Goal: Task Accomplishment & Management: Use online tool/utility

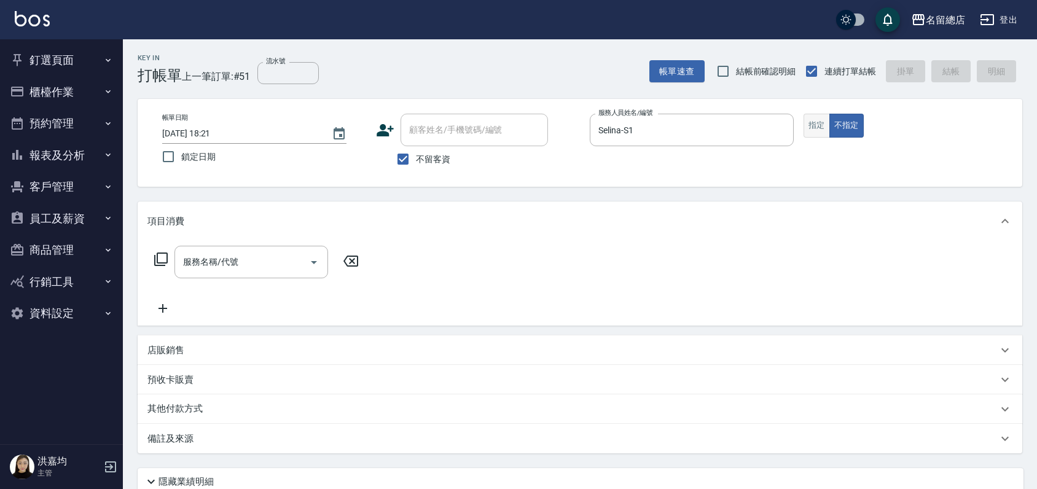
click at [812, 128] on button "指定" at bounding box center [817, 126] width 26 height 24
type button "true"
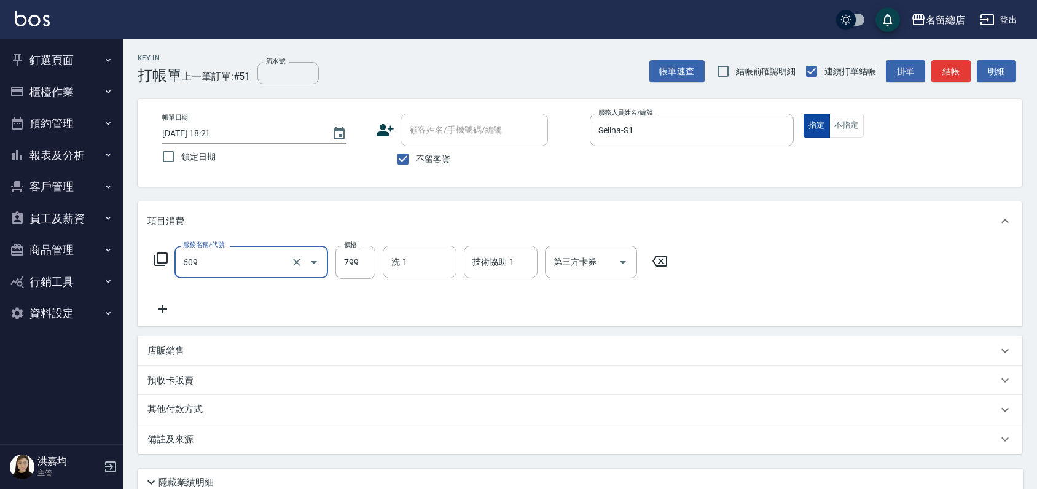
type input "精油洗(609)"
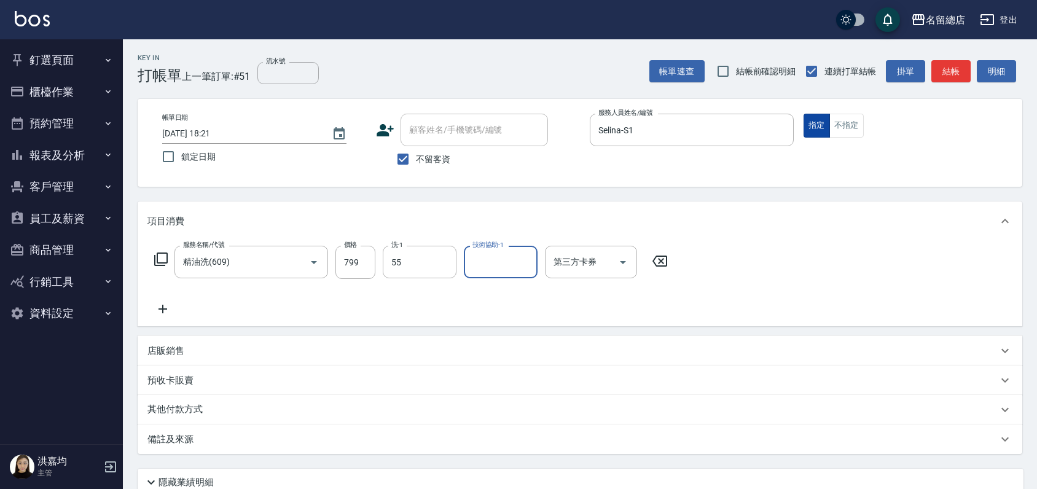
type input "[PERSON_NAME]-55"
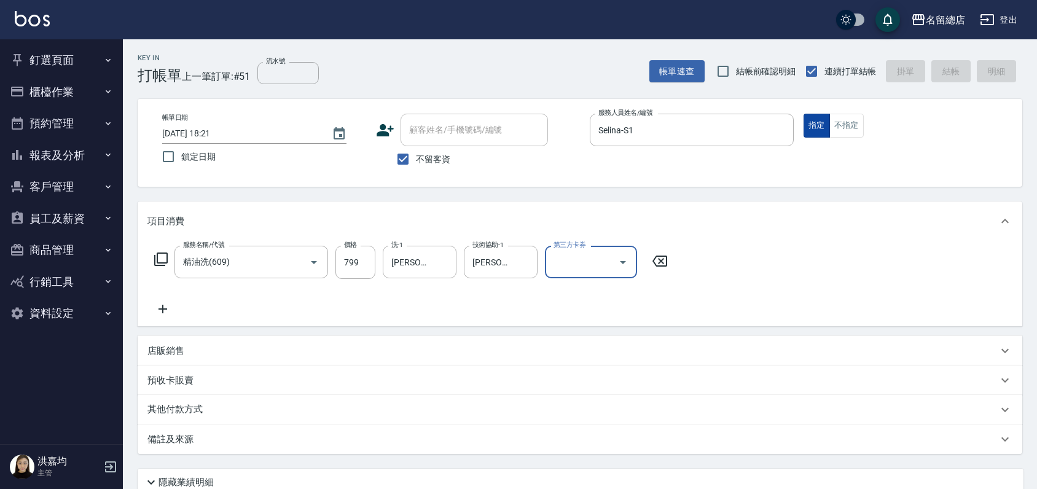
type input "[DATE] 18:58"
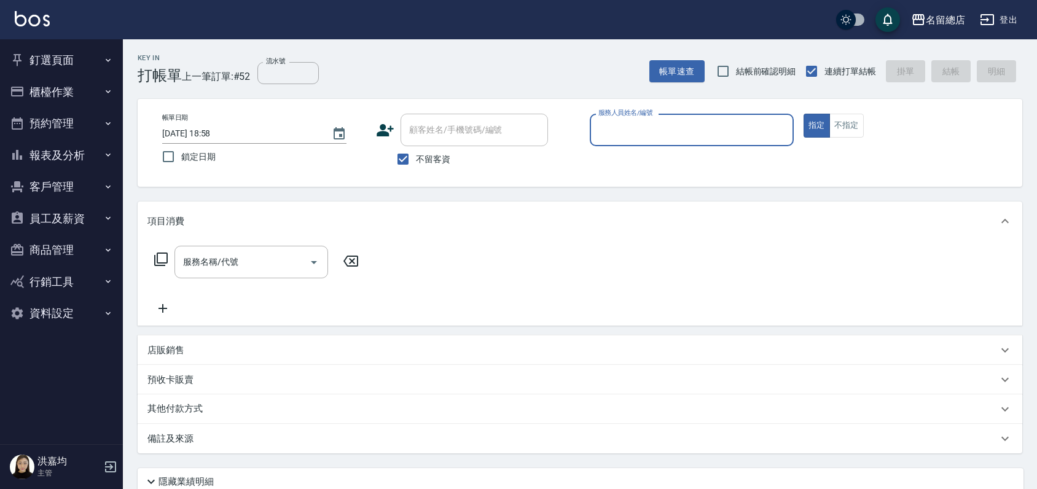
click at [66, 218] on button "員工及薪資" at bounding box center [61, 219] width 113 height 32
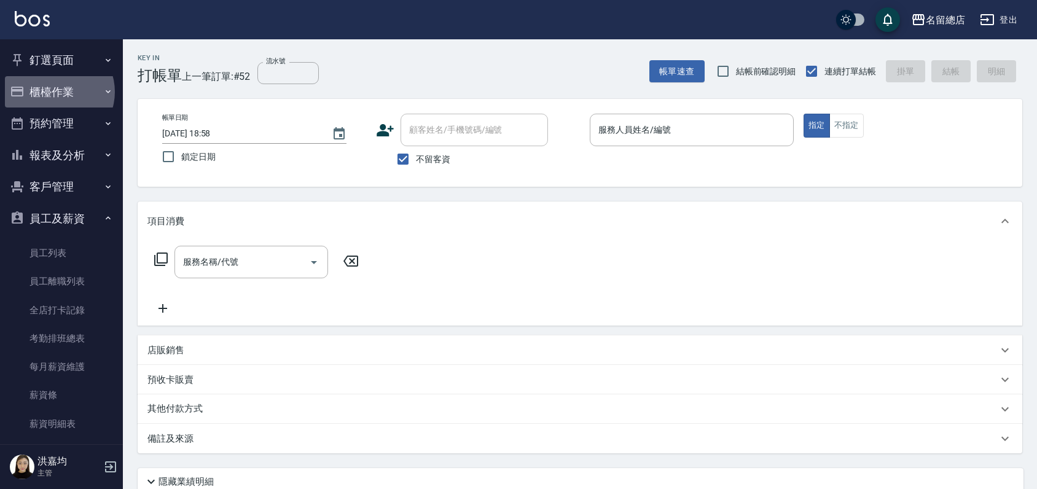
click at [56, 92] on button "櫃檯作業" at bounding box center [61, 92] width 113 height 32
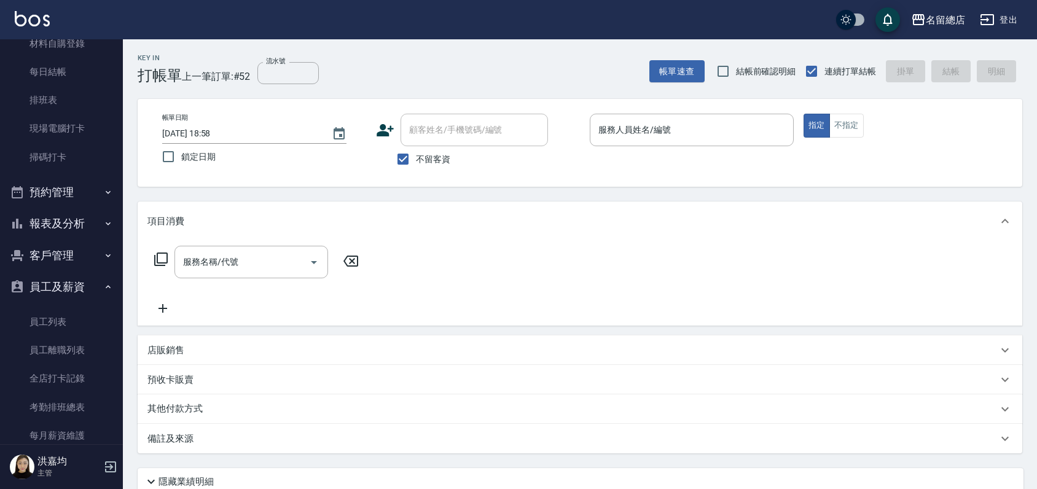
scroll to position [341, 0]
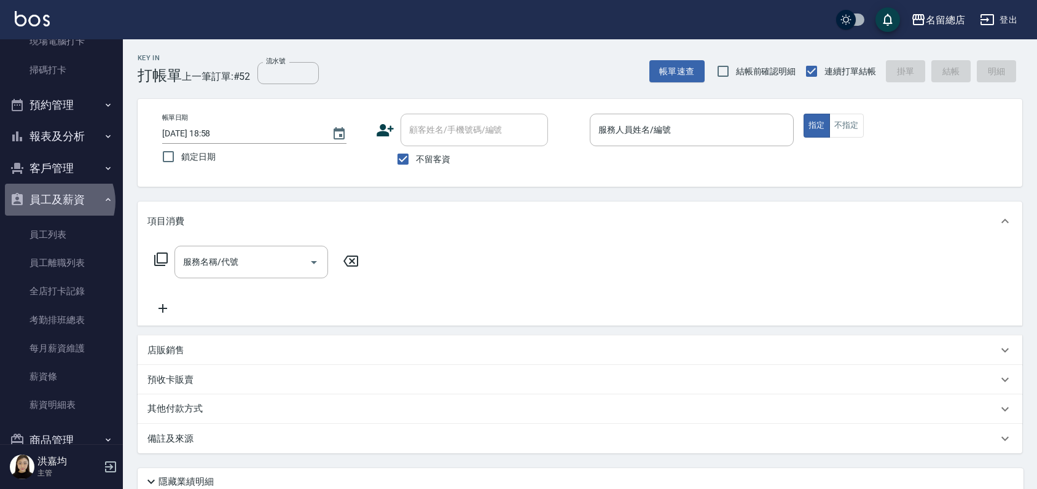
click at [58, 202] on button "員工及薪資" at bounding box center [61, 200] width 113 height 32
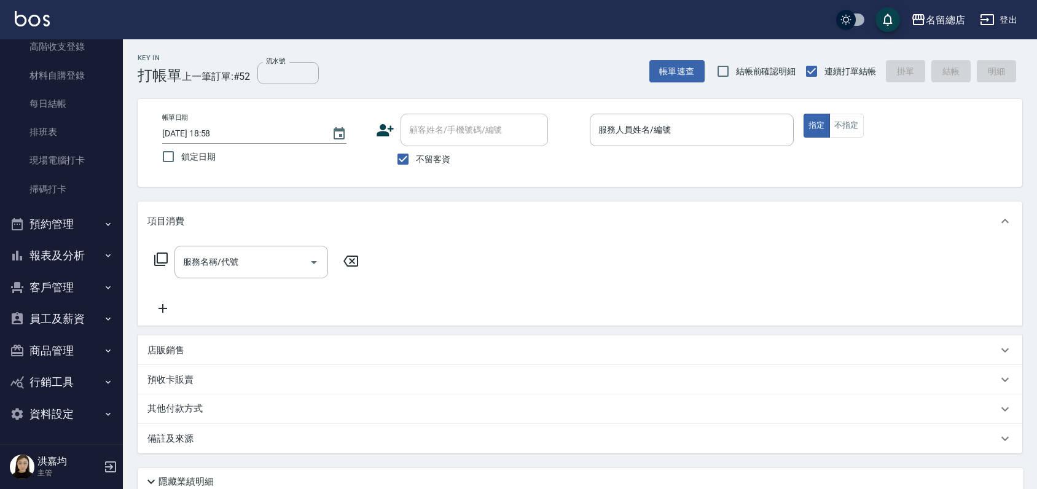
scroll to position [222, 0]
click at [52, 314] on button "員工及薪資" at bounding box center [61, 319] width 113 height 32
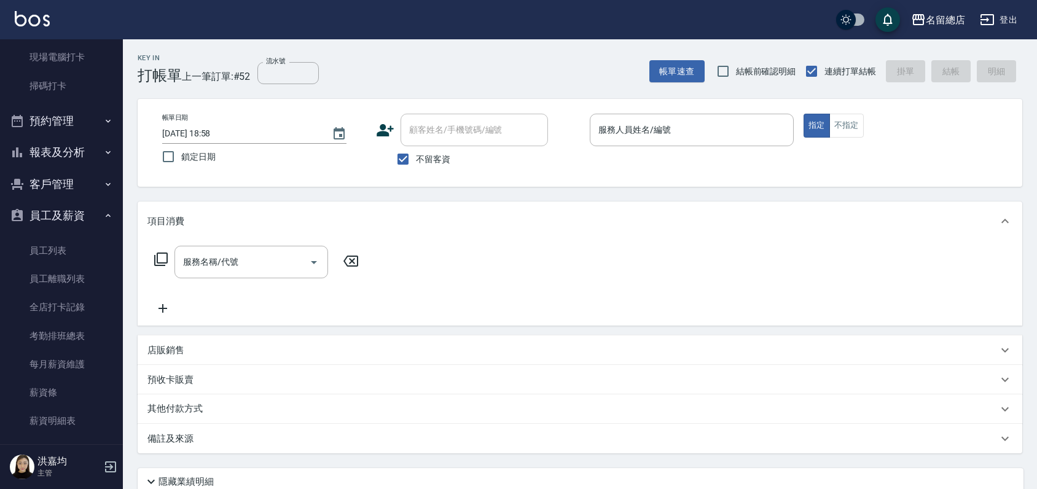
scroll to position [226, 0]
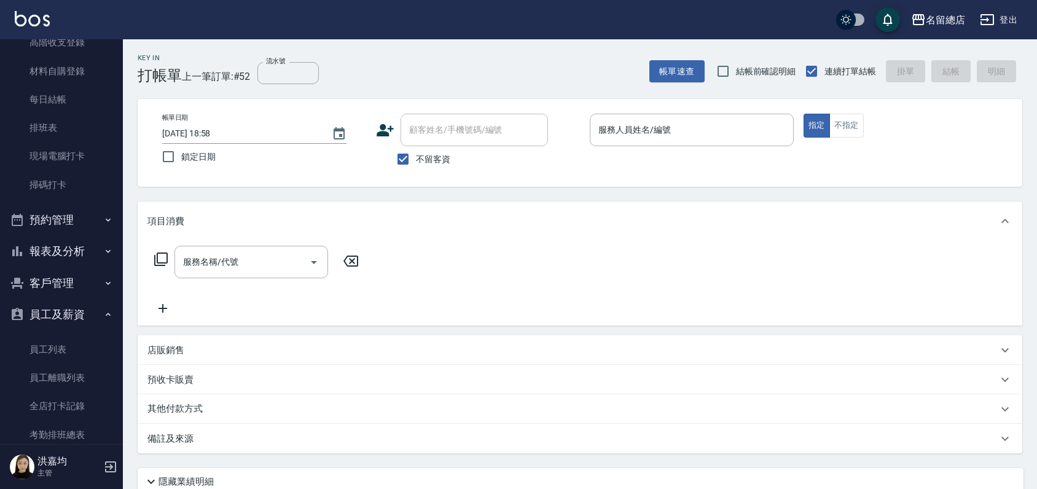
click at [59, 251] on button "報表及分析" at bounding box center [61, 251] width 113 height 32
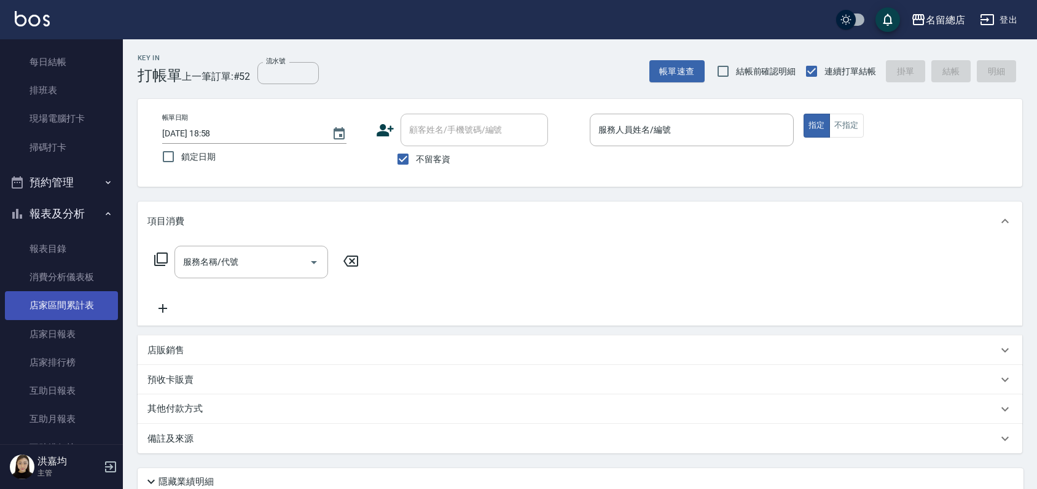
scroll to position [294, 0]
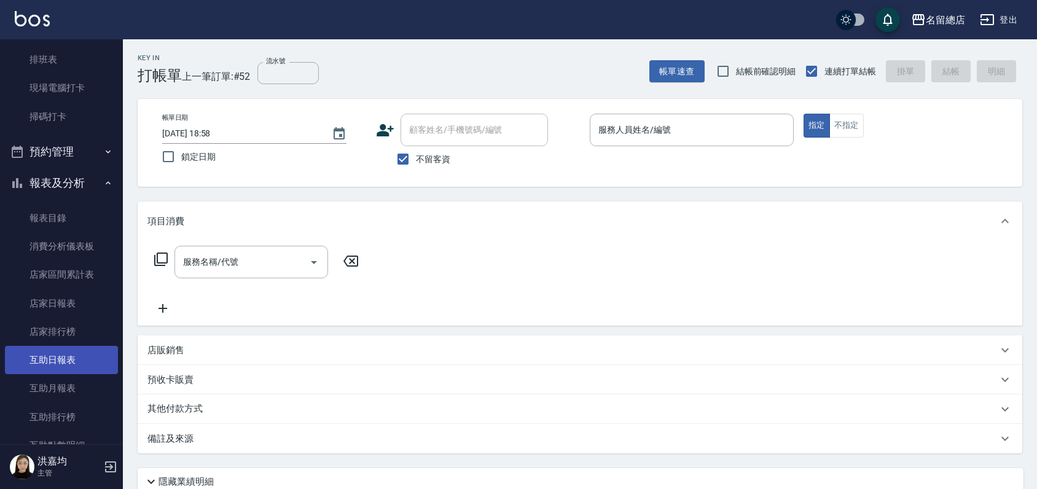
click at [58, 364] on link "互助日報表" at bounding box center [61, 360] width 113 height 28
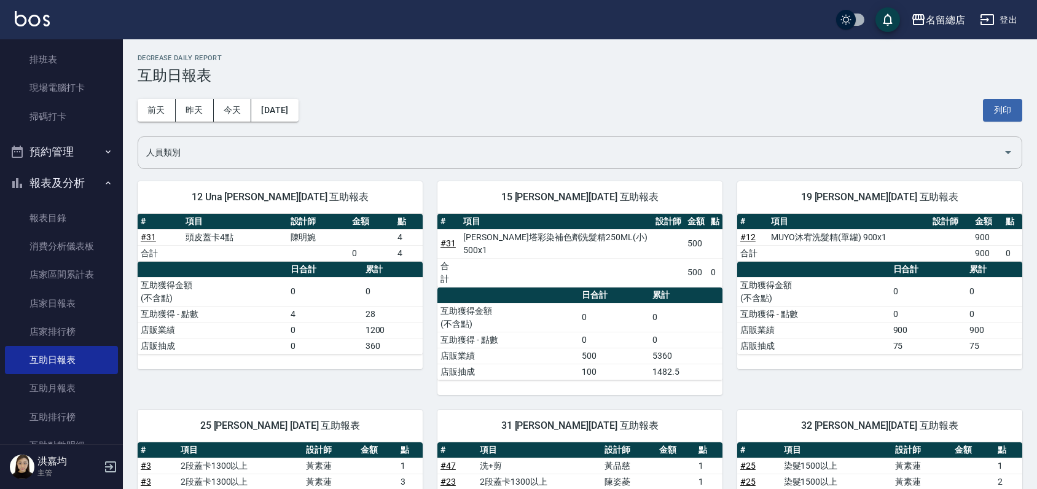
click at [194, 153] on input "人員類別" at bounding box center [570, 153] width 855 height 22
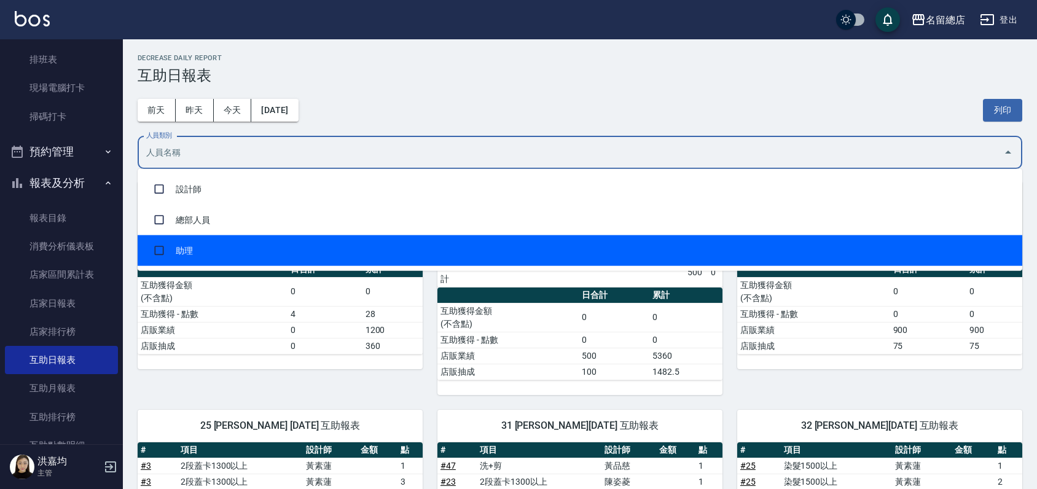
click at [213, 253] on li "助理" at bounding box center [580, 250] width 885 height 31
checkbox input "true"
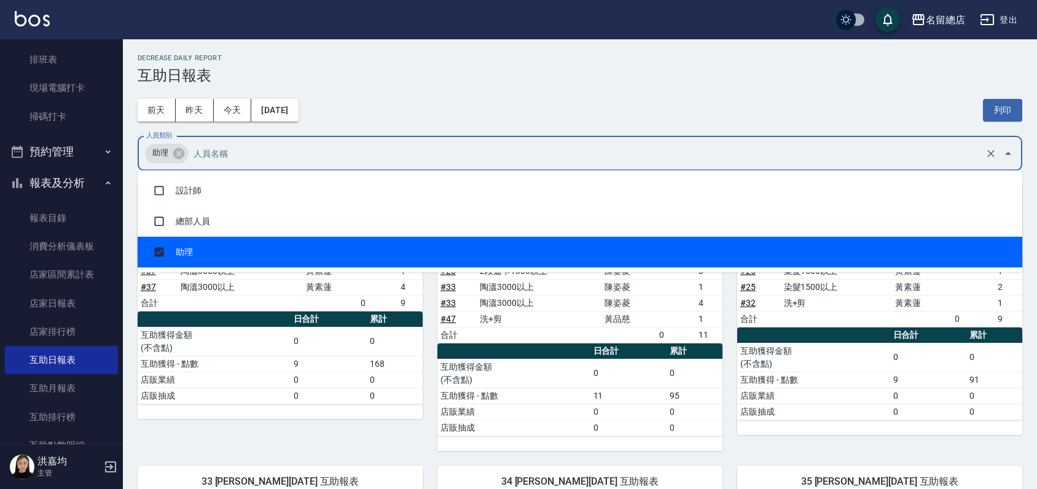
click at [407, 449] on div "25 [PERSON_NAME] [DATE] 互助報表 # 項目 設計師 金額 點 # 3 2段蓋卡1300以上 [PERSON_NAME] 1 # 3 2…" at bounding box center [273, 309] width 300 height 283
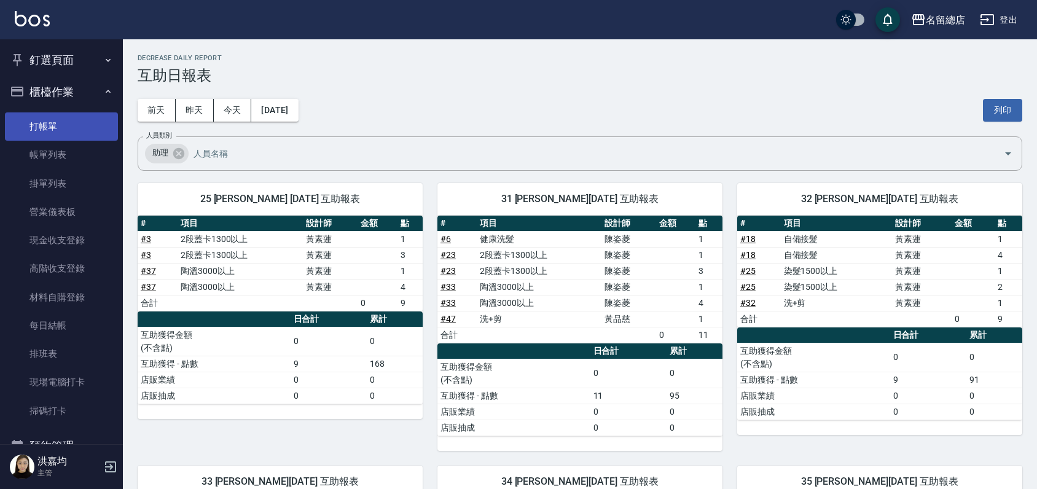
click at [36, 124] on link "打帳單" at bounding box center [61, 126] width 113 height 28
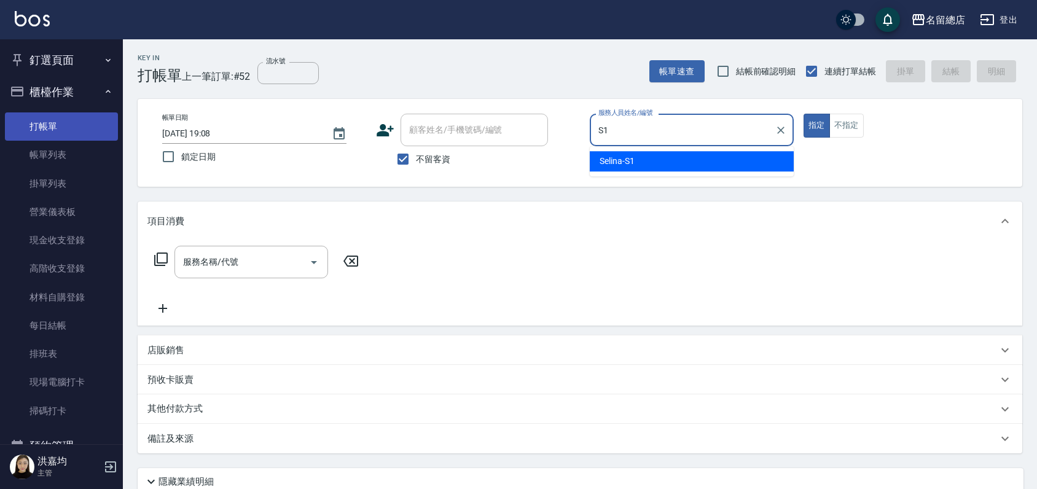
type input "Selina-S1"
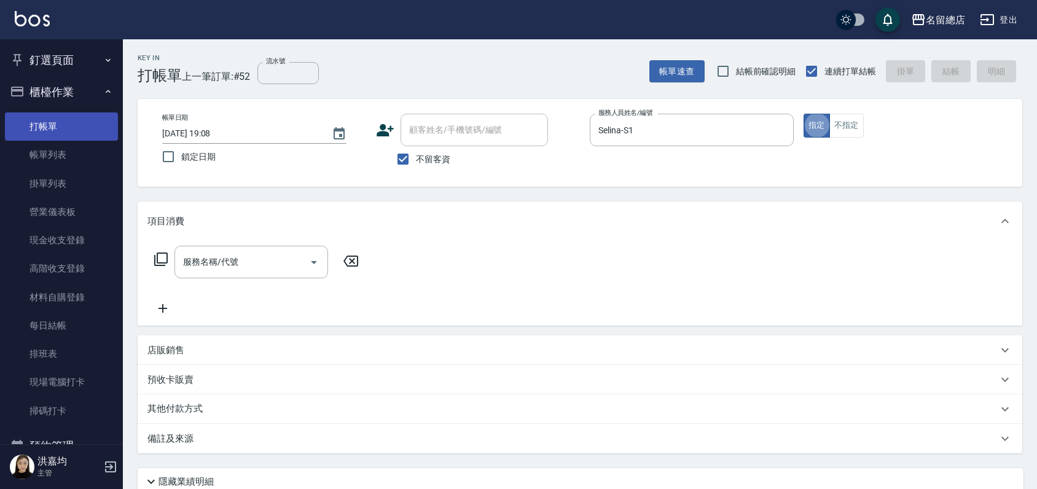
type button "true"
type input "S"
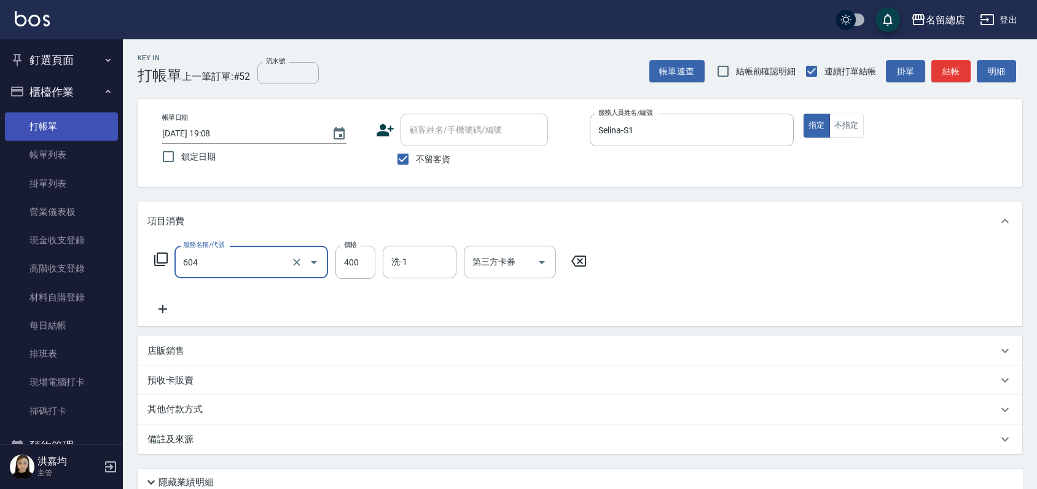
type input "健康洗髮(604)"
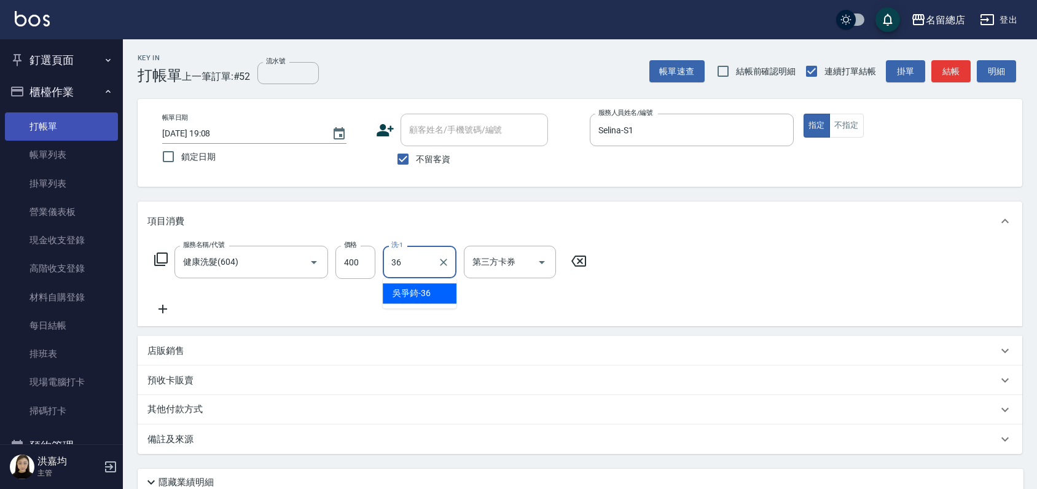
type input "吳爭錡-36"
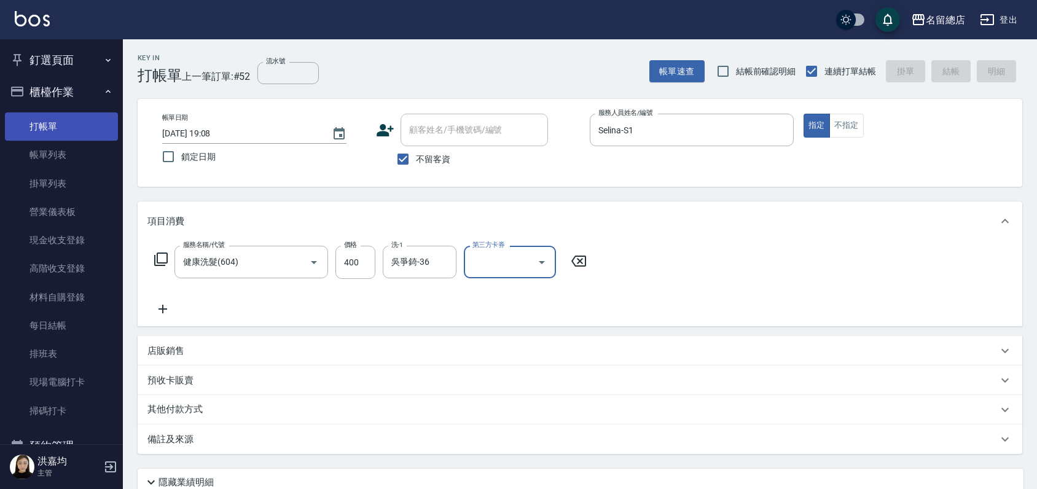
type input "[DATE] 19:11"
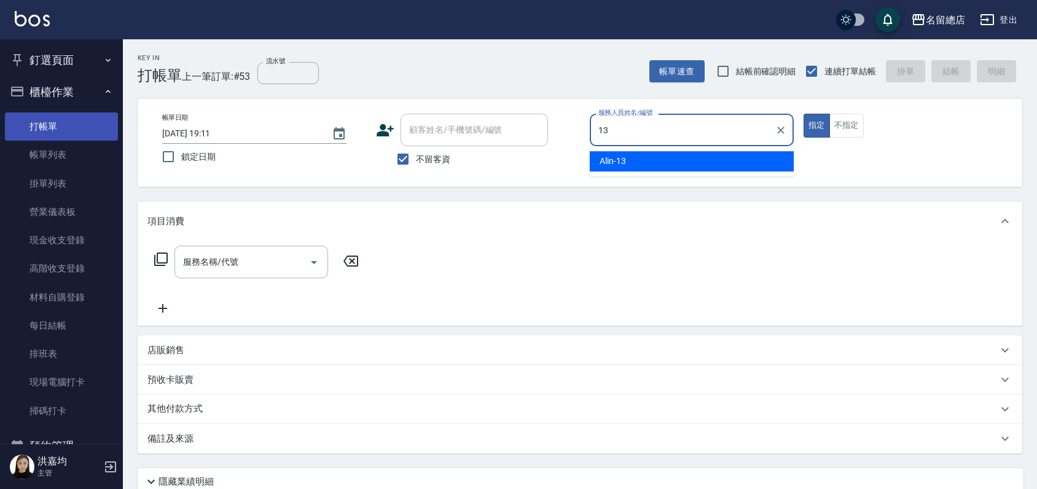
type input "Alin-13"
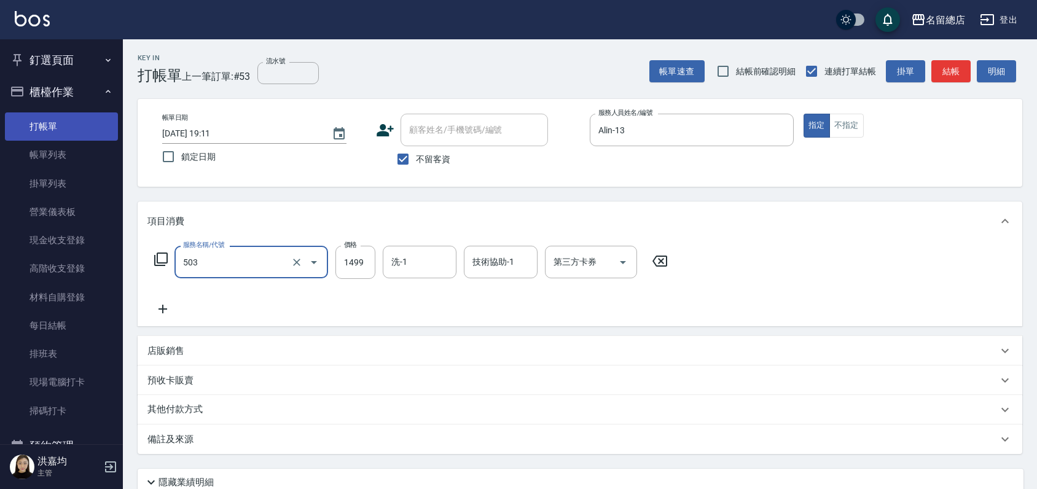
type input "染髮1000~1499(503)"
type input "1200"
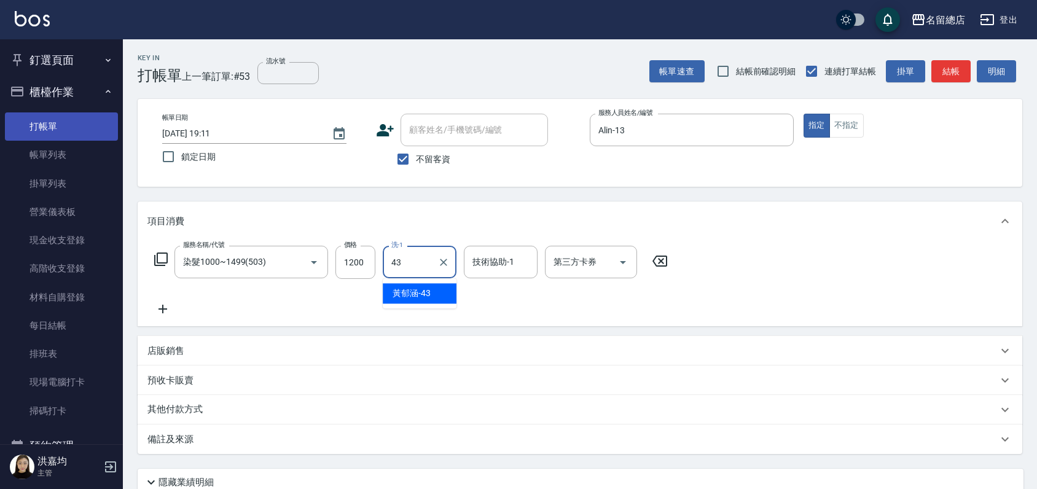
type input "[PERSON_NAME]-43"
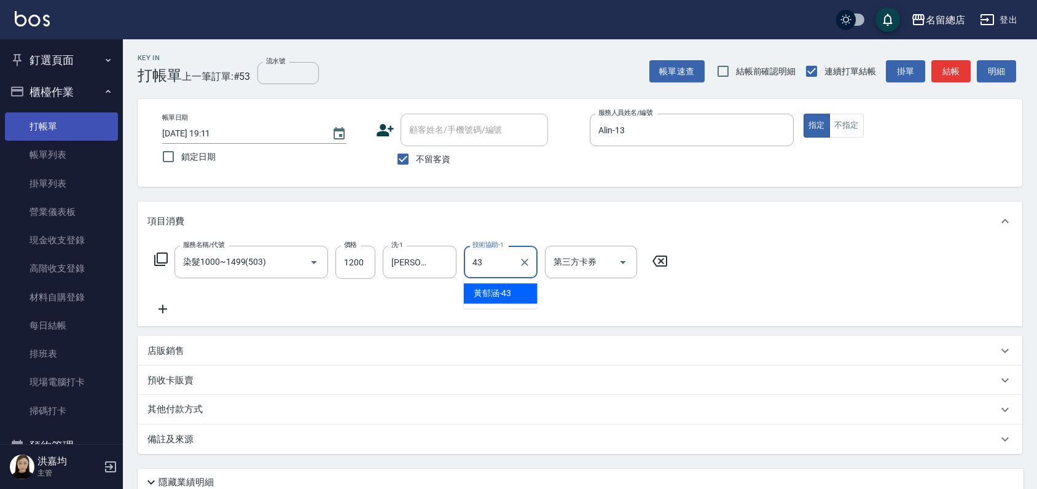
type input "[PERSON_NAME]-43"
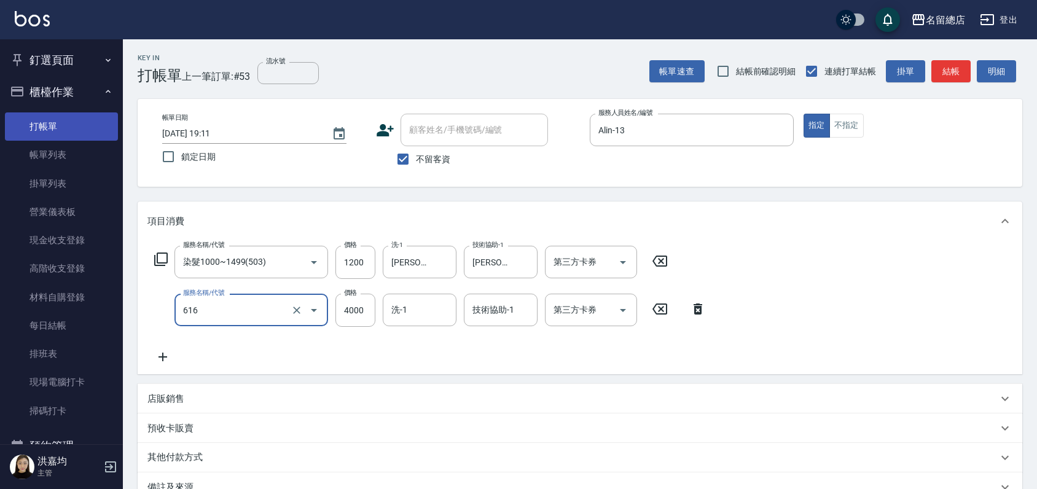
type input "自備接髮(616)"
type input "4500"
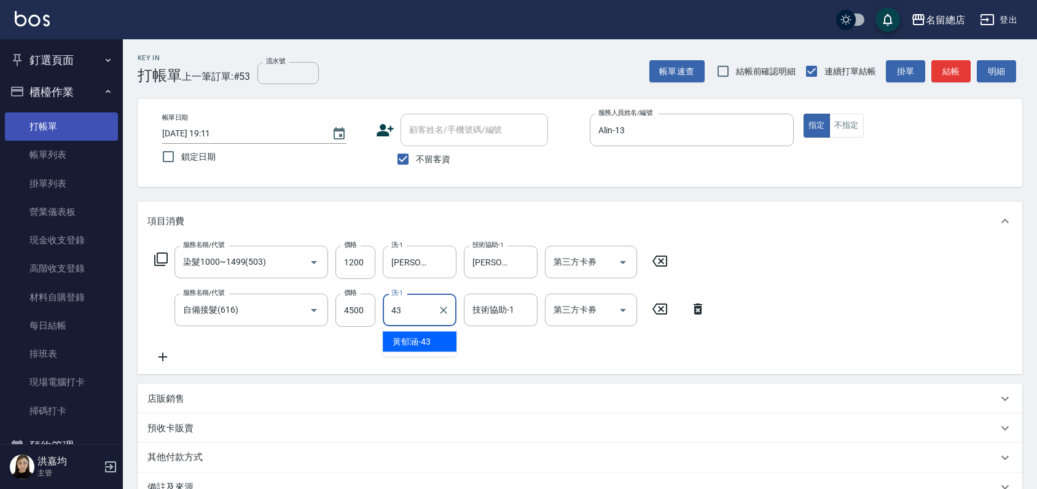
type input "[PERSON_NAME]-43"
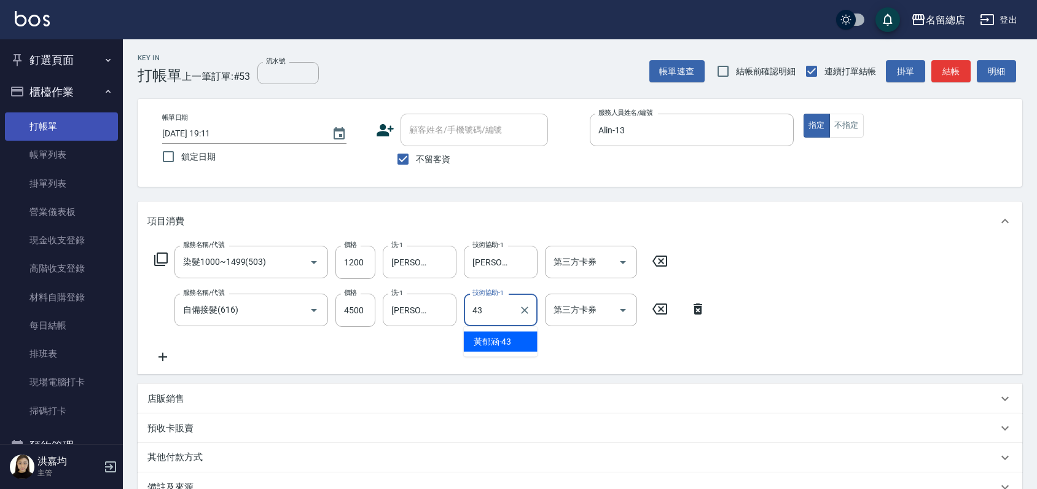
type input "[PERSON_NAME]-43"
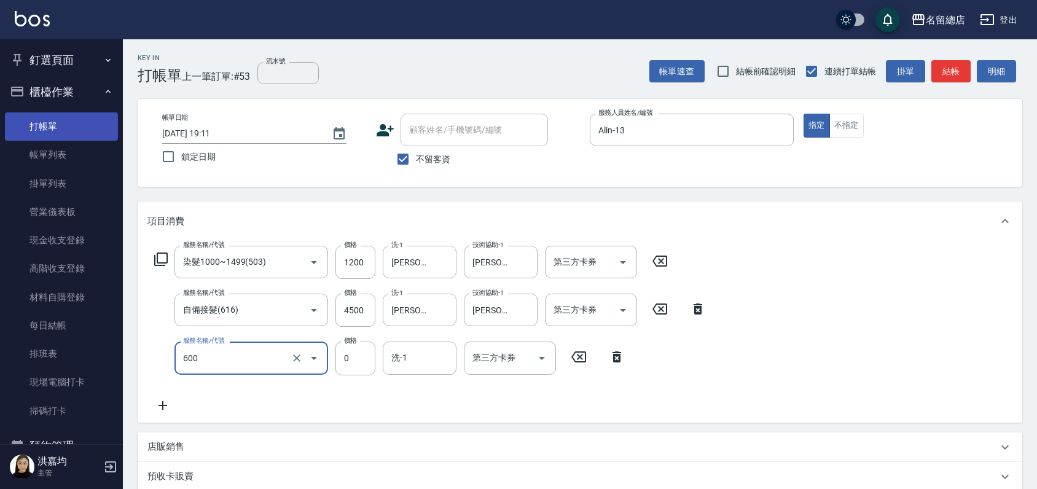
type input "洗髮(免費)(600)"
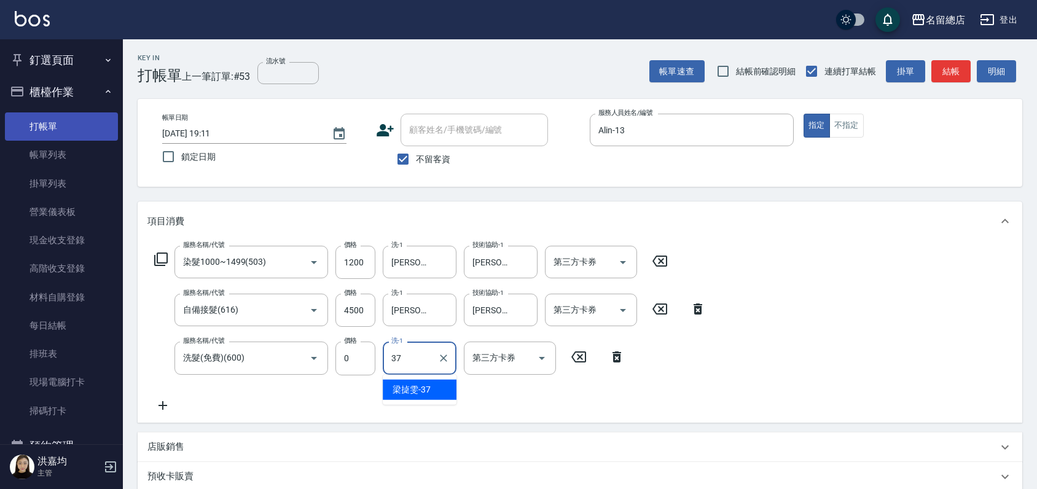
type input "[PERSON_NAME]-37"
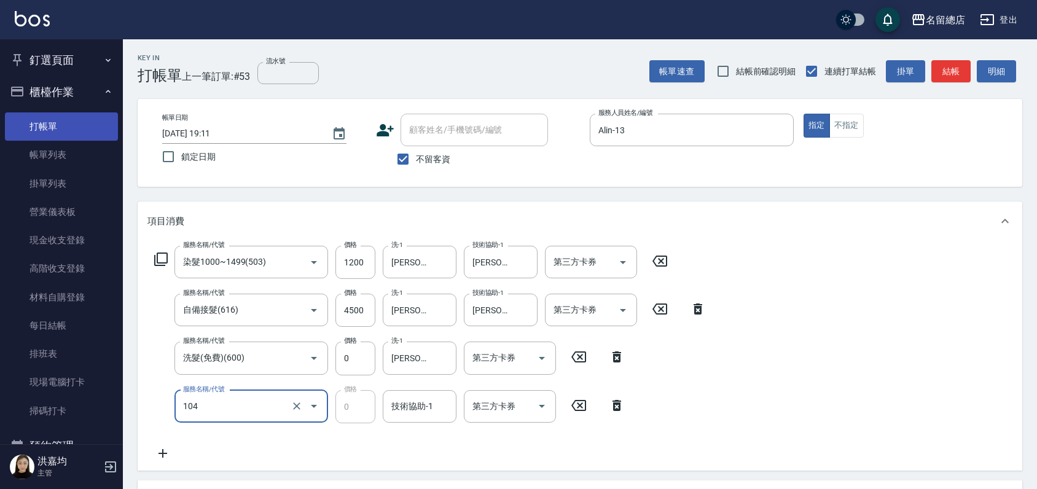
type input "頭皮蓋卡2點(104)"
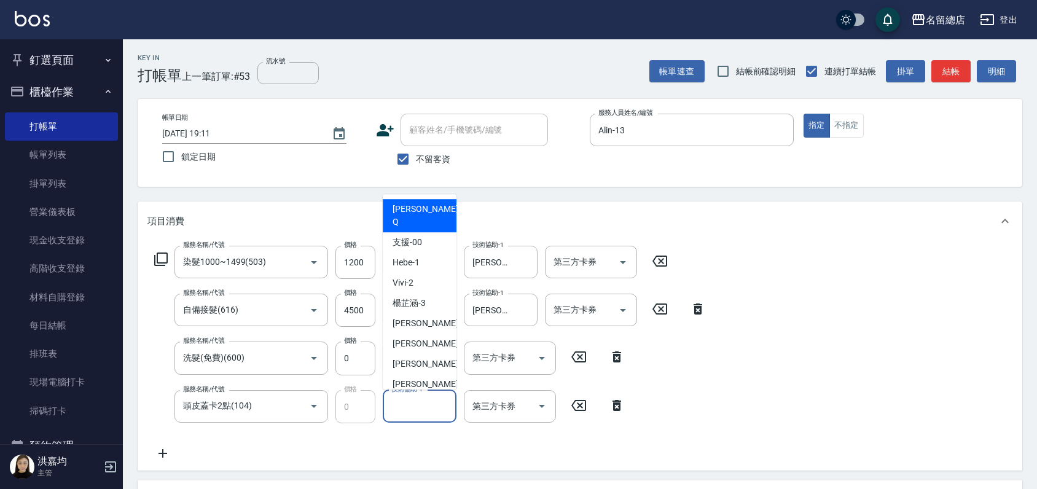
click at [401, 409] on input "技術協助-1" at bounding box center [419, 407] width 63 height 22
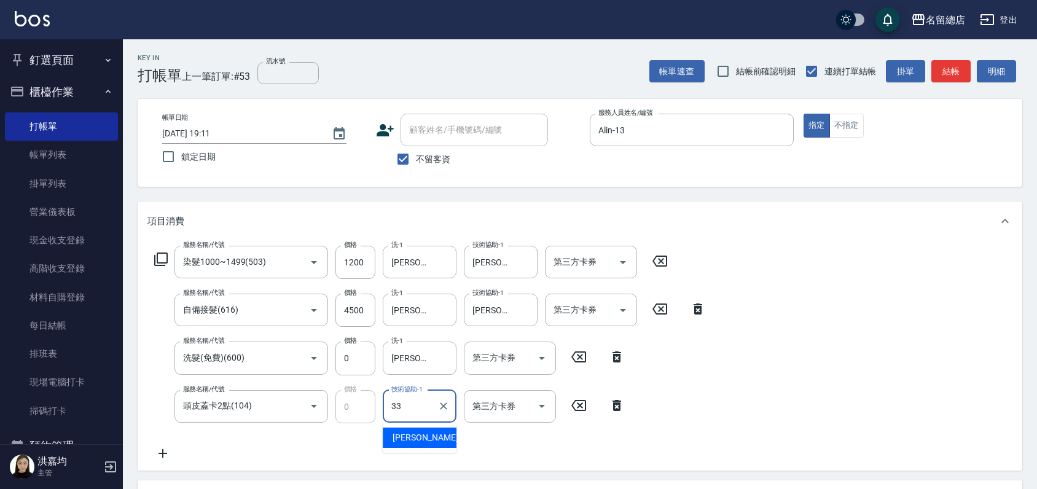
type input "[PERSON_NAME]-33"
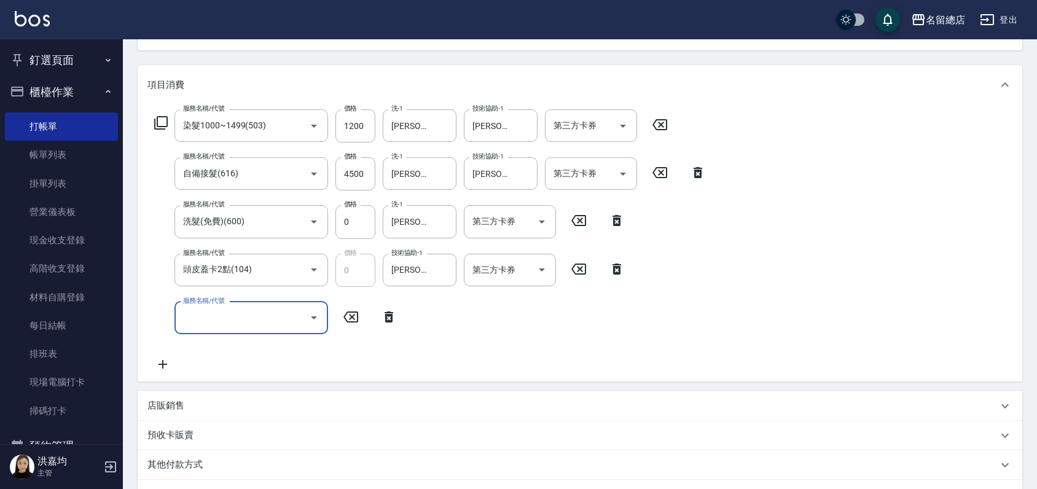
scroll to position [294, 0]
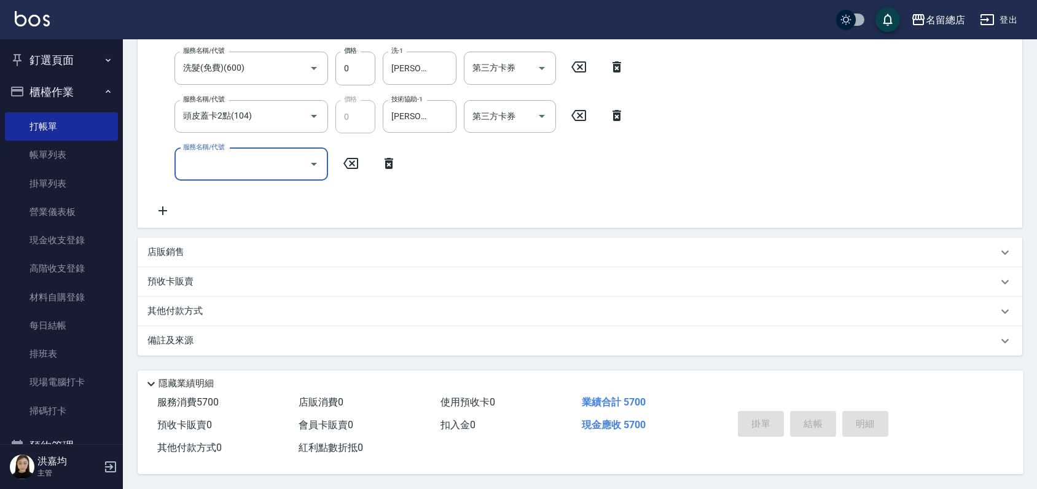
type input "[DATE] 19:13"
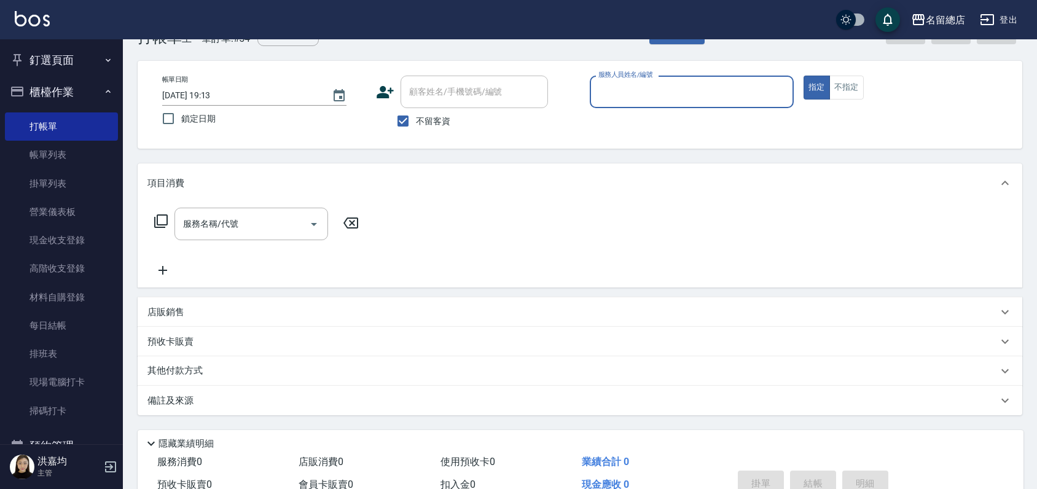
scroll to position [0, 0]
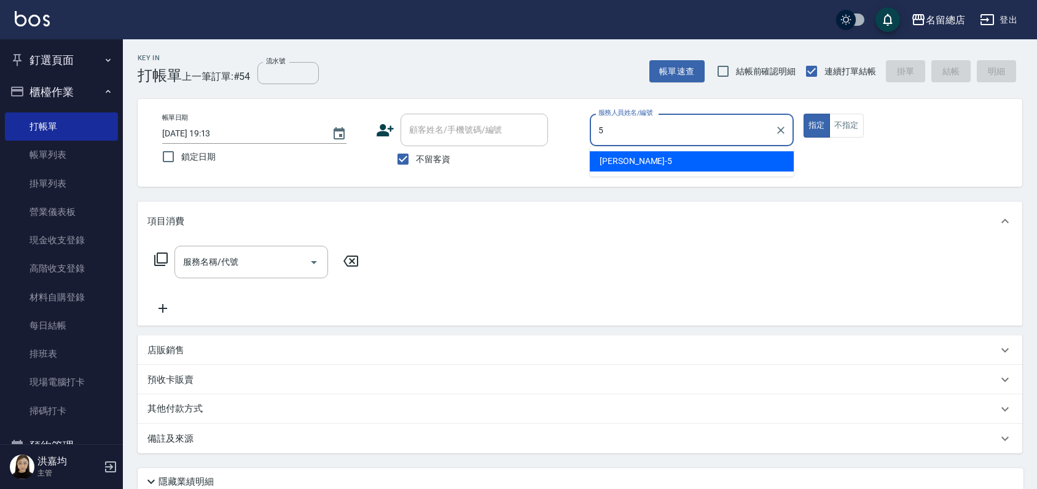
type input "[PERSON_NAME]-5"
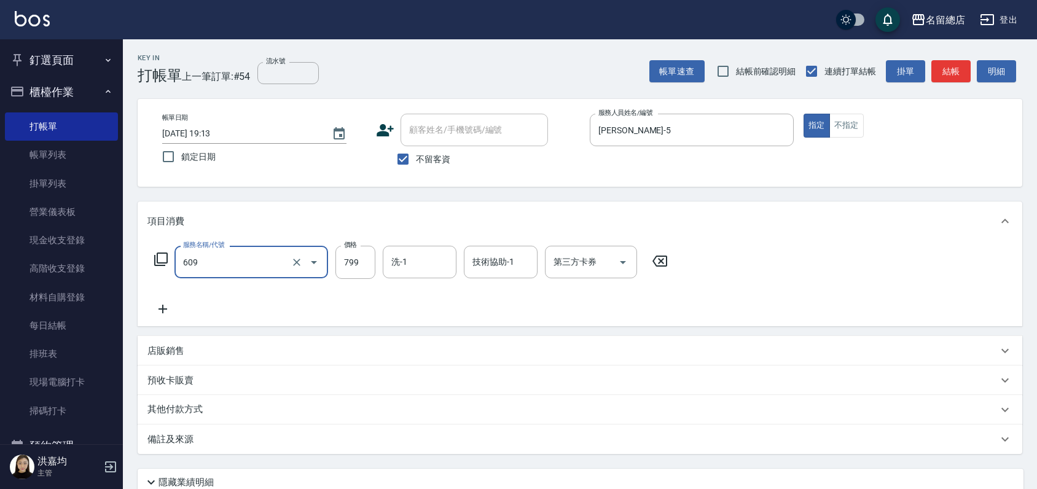
type input "精油洗(609)"
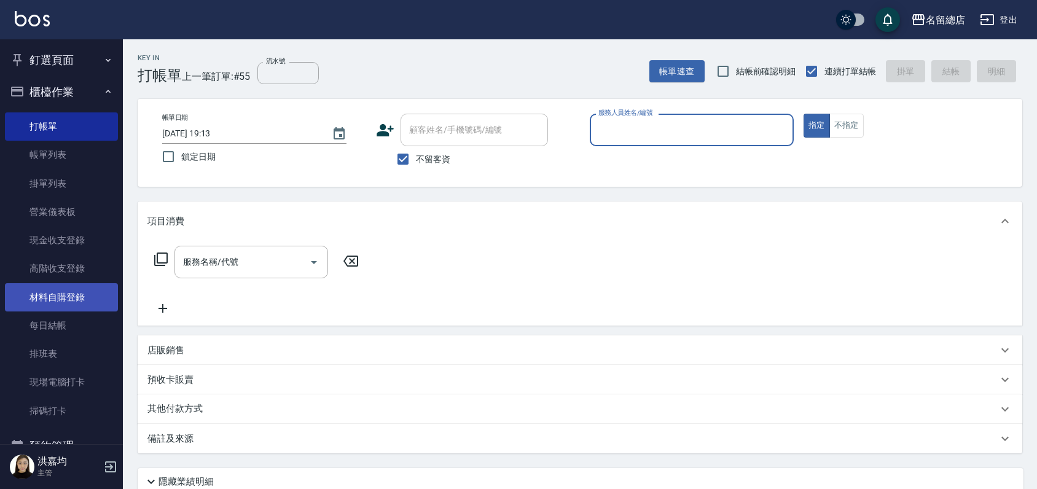
click at [49, 305] on link "材料自購登錄" at bounding box center [61, 297] width 113 height 28
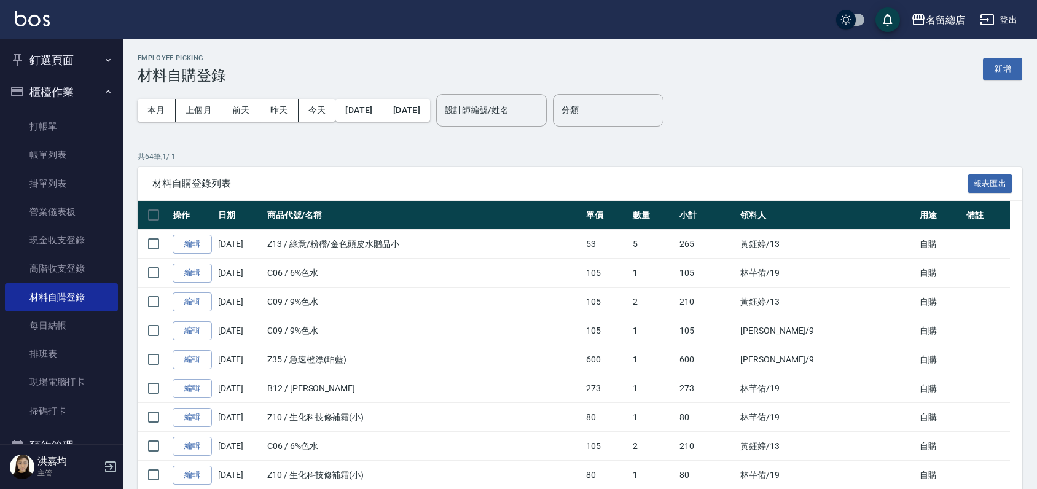
click at [69, 66] on button "釘選頁面" at bounding box center [61, 60] width 113 height 32
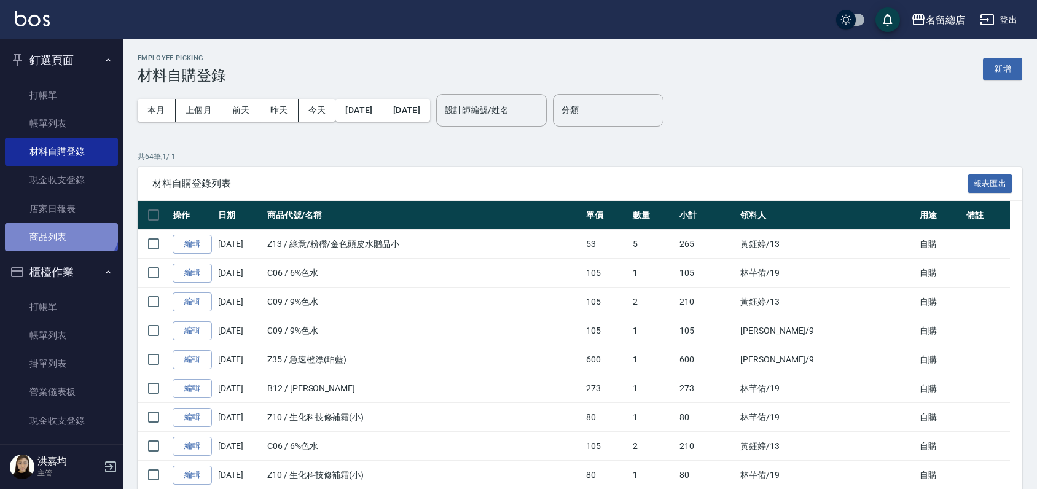
click at [59, 223] on link "商品列表" at bounding box center [61, 237] width 113 height 28
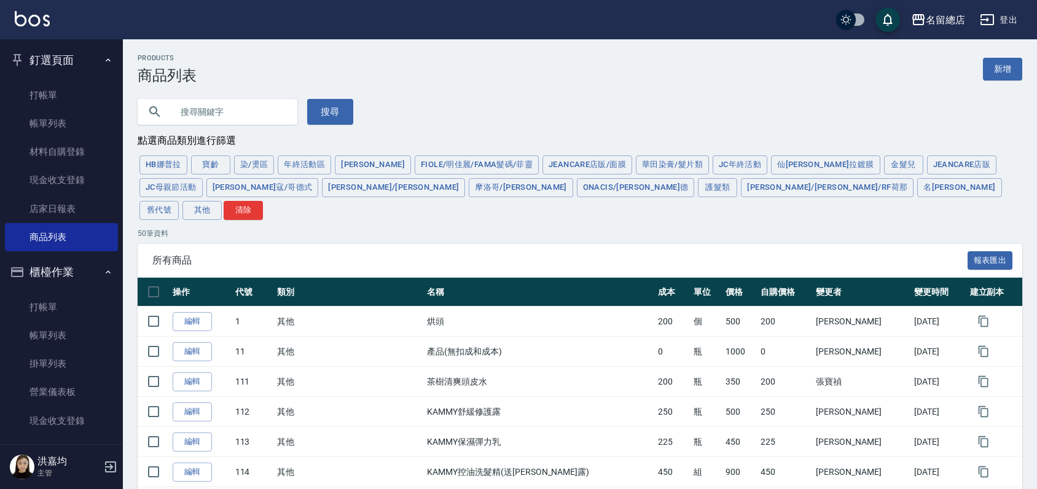
click at [253, 113] on input "text" at bounding box center [230, 111] width 116 height 33
type input "Q"
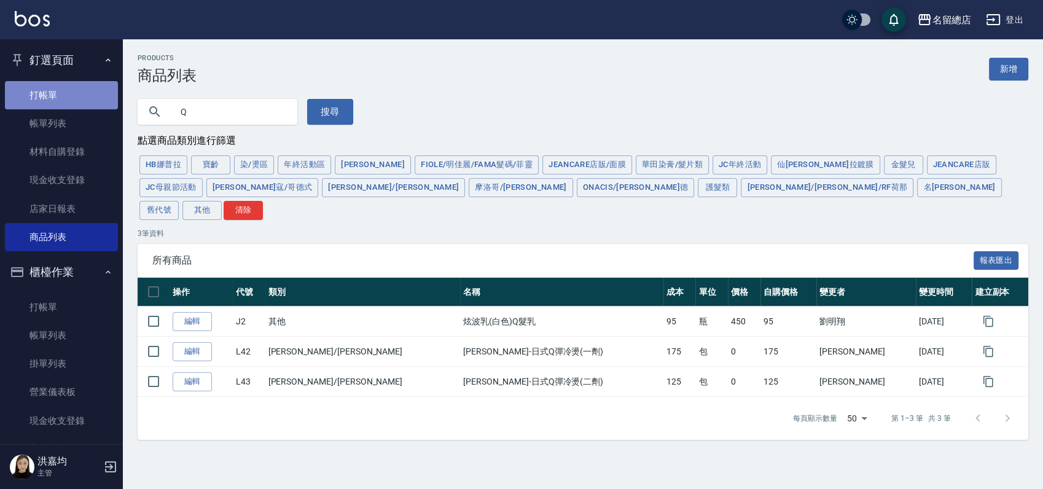
click at [64, 98] on link "打帳單" at bounding box center [61, 95] width 113 height 28
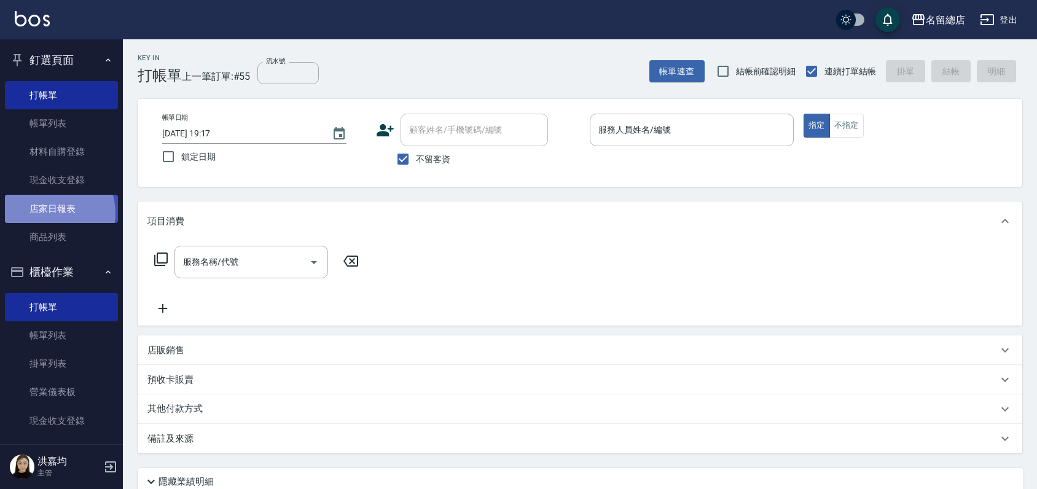
drag, startPoint x: 128, startPoint y: 7, endPoint x: 52, endPoint y: 213, distance: 220.3
click at [52, 213] on link "店家日報表" at bounding box center [61, 209] width 113 height 28
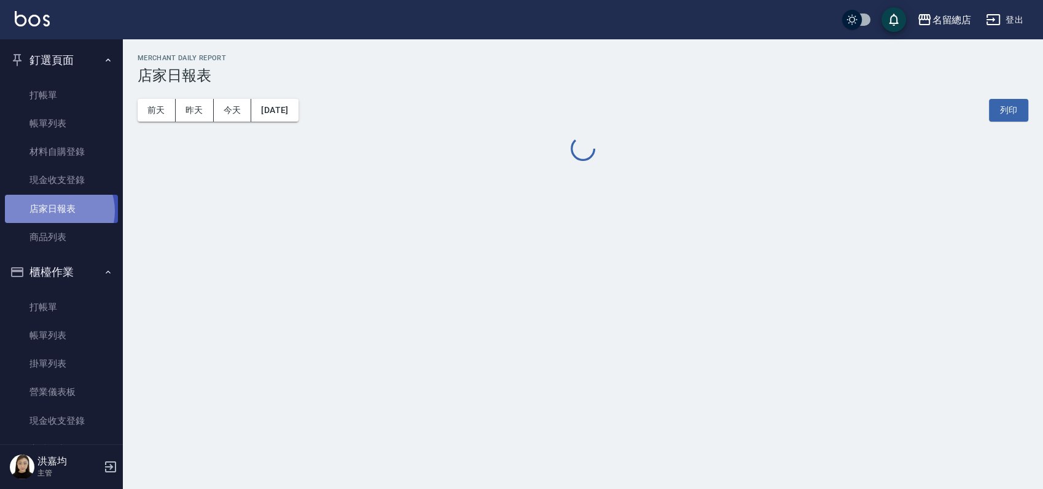
click at [58, 211] on link "店家日報表" at bounding box center [61, 209] width 113 height 28
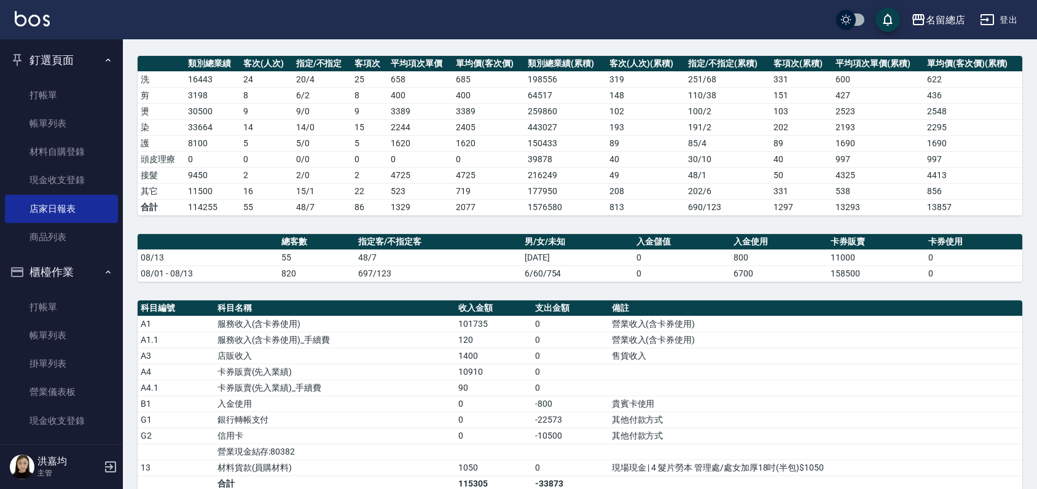
scroll to position [341, 0]
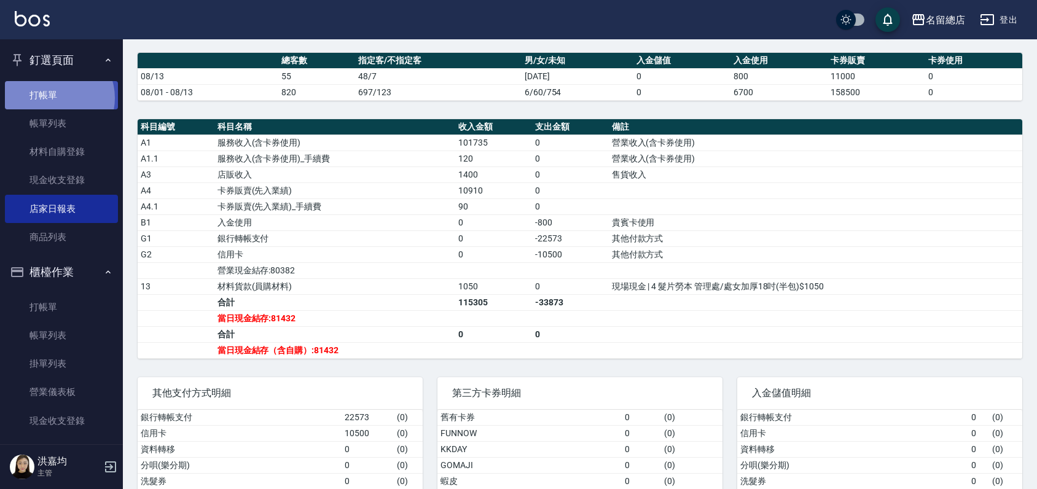
click at [55, 98] on link "打帳單" at bounding box center [61, 95] width 113 height 28
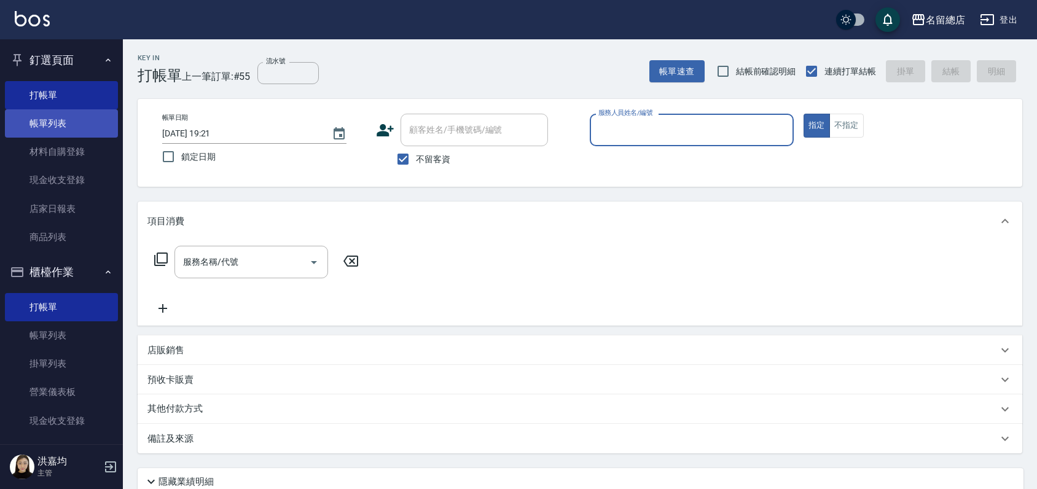
click at [62, 128] on link "帳單列表" at bounding box center [61, 123] width 113 height 28
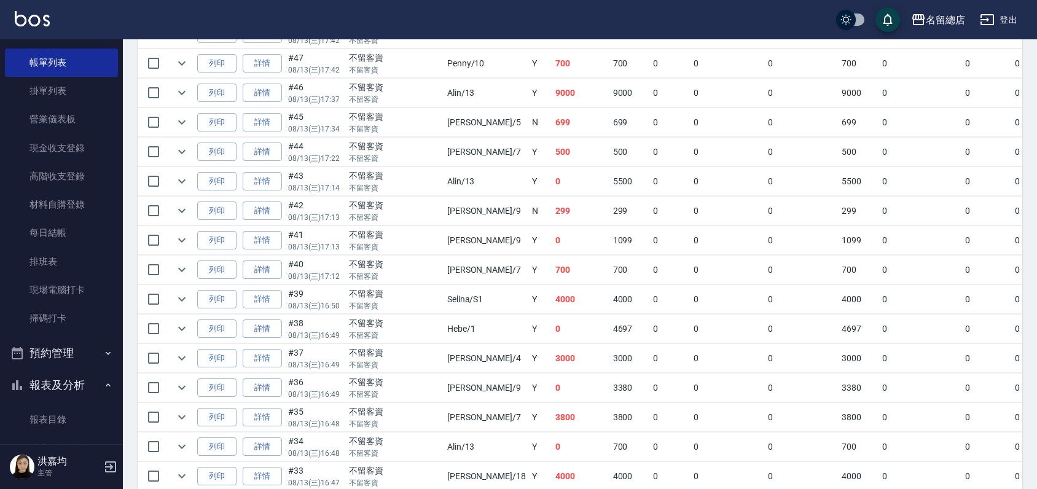
scroll to position [614, 0]
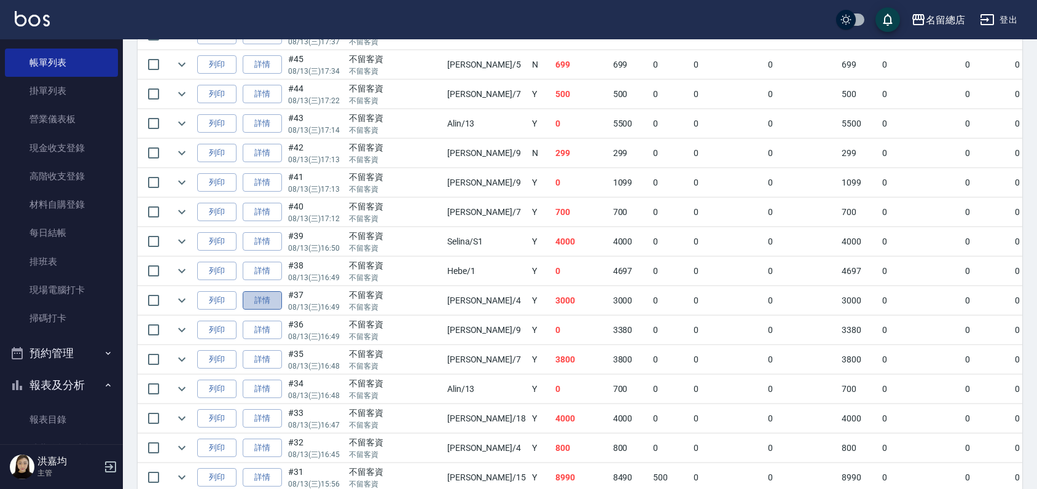
click at [269, 298] on link "詳情" at bounding box center [262, 300] width 39 height 19
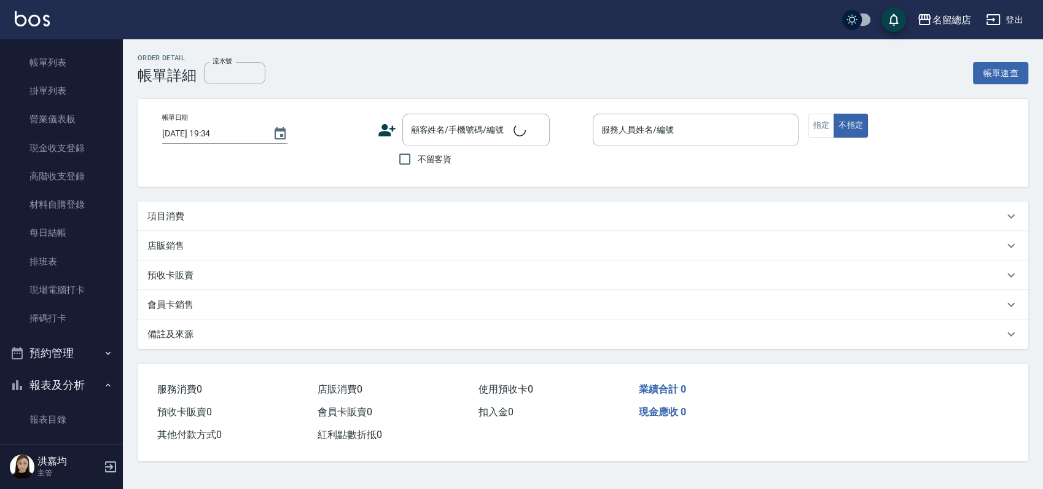
type input "[DATE] 16:49"
checkbox input "true"
type input "[PERSON_NAME]-4"
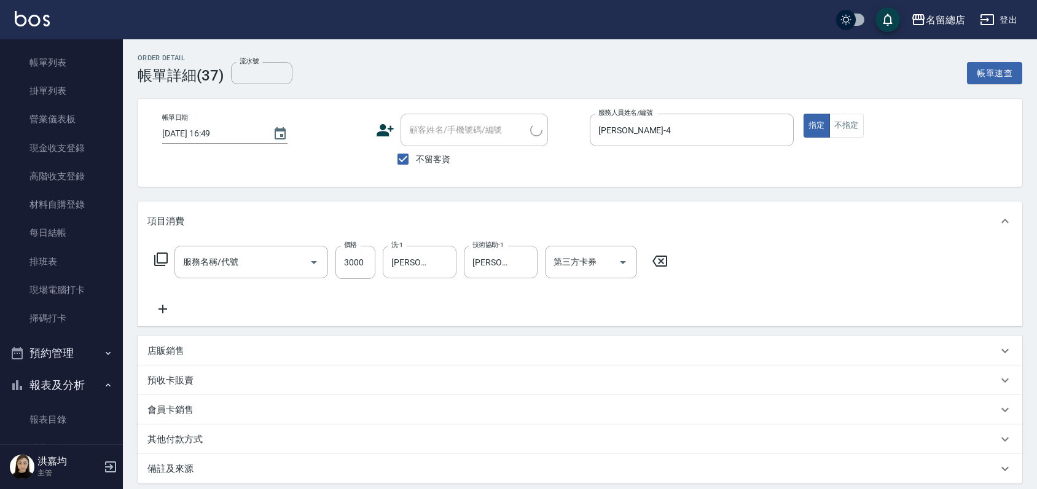
type input "陶溫3000以上(213)"
click at [588, 253] on input "第三方卡券" at bounding box center [582, 262] width 63 height 22
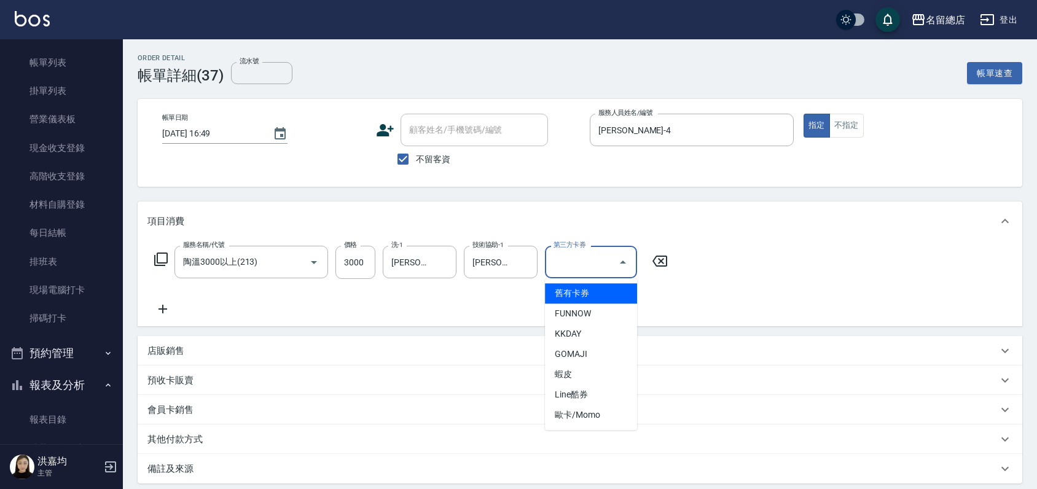
type input "舊有卡券"
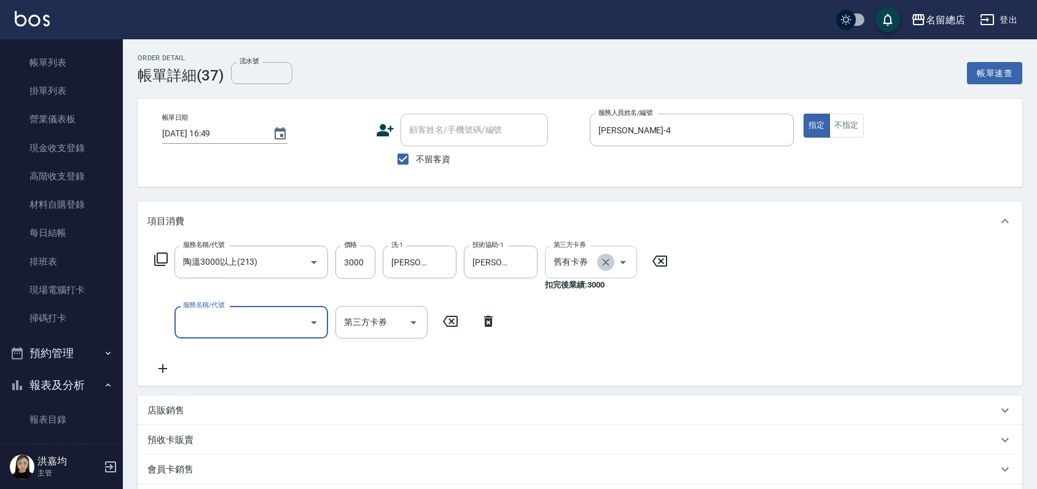
click at [610, 263] on icon "Clear" at bounding box center [606, 262] width 12 height 12
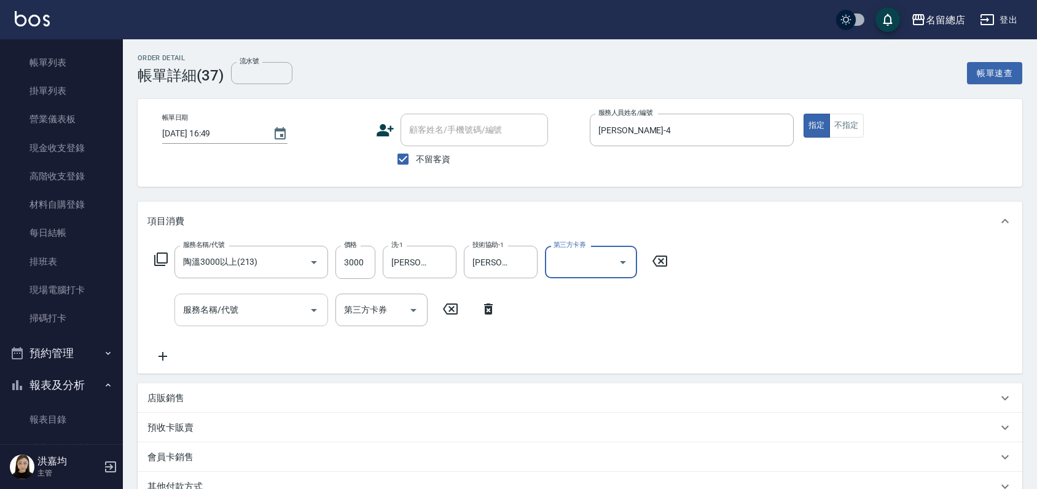
click at [256, 307] on input "服務名稱/代號" at bounding box center [242, 310] width 124 height 22
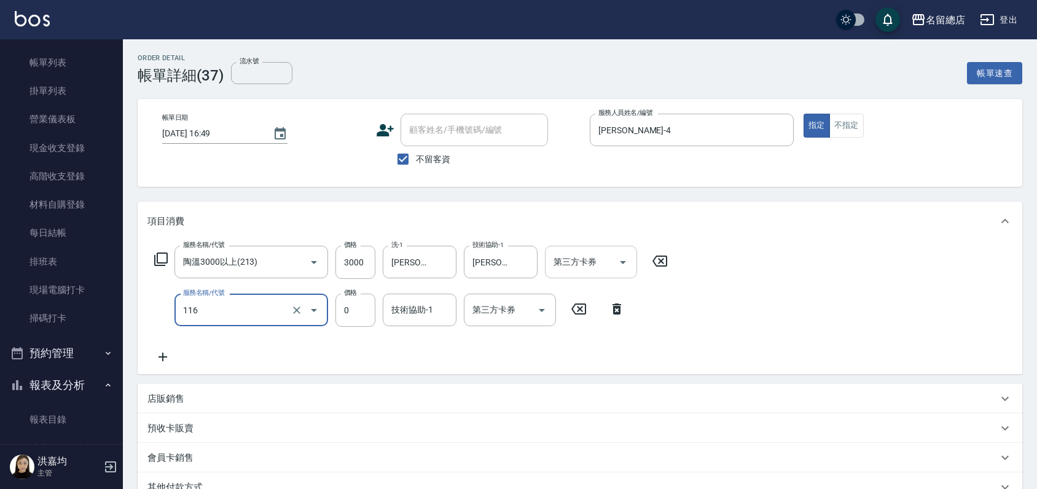
type input "頭皮蓋卡3點(116)"
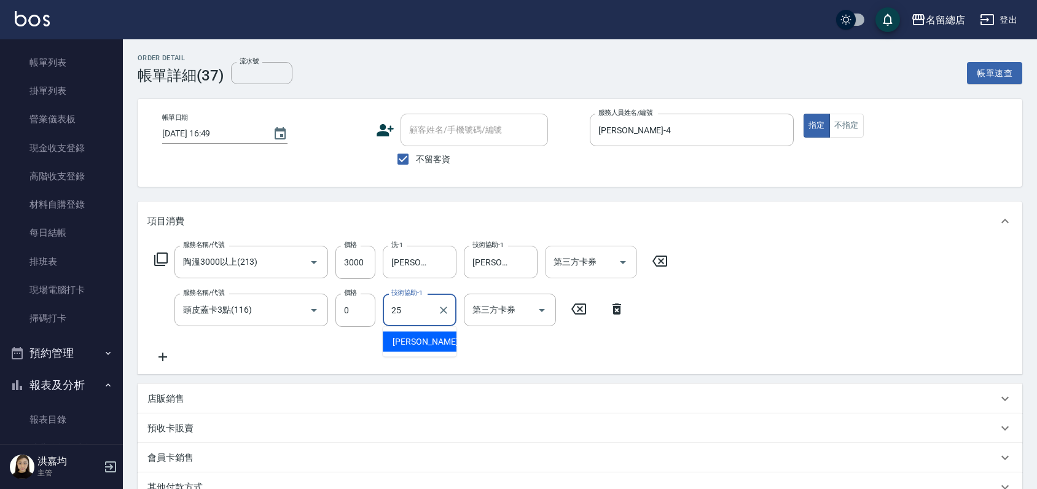
type input "[PERSON_NAME]-25"
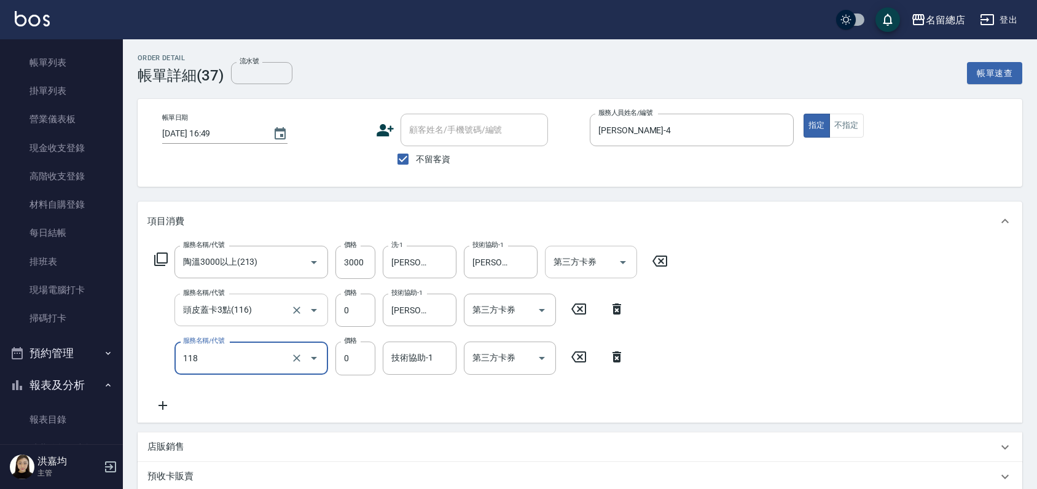
type input "頭皮蓋卡4點(118)"
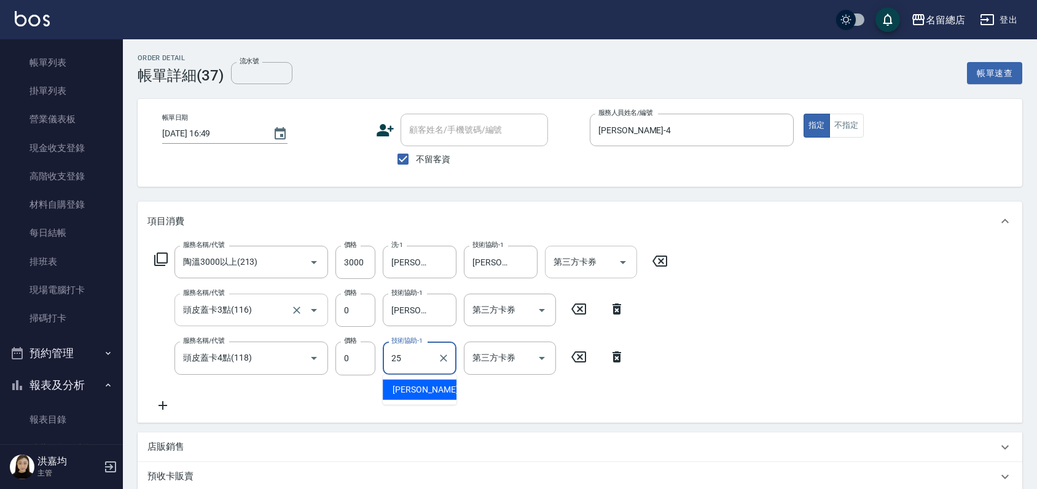
type input "[PERSON_NAME]-25"
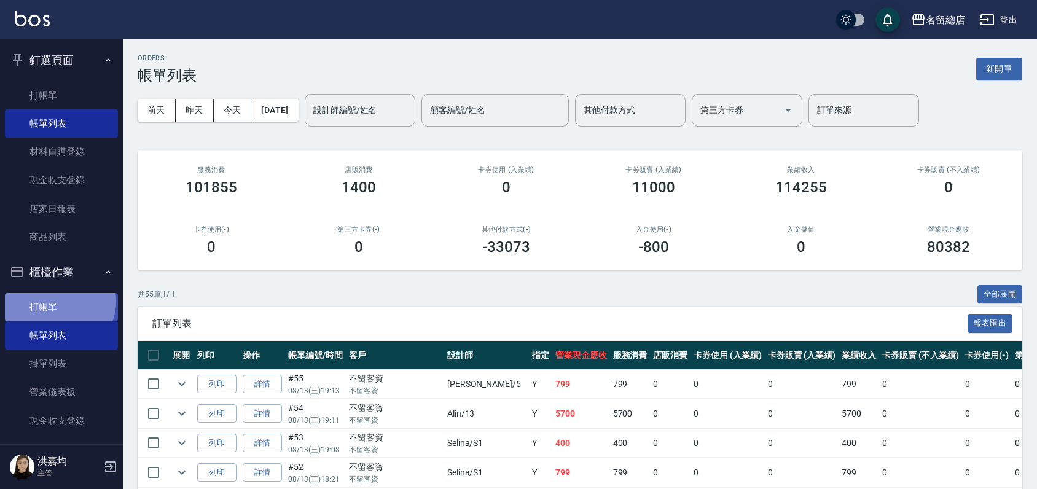
click at [55, 300] on link "打帳單" at bounding box center [61, 307] width 113 height 28
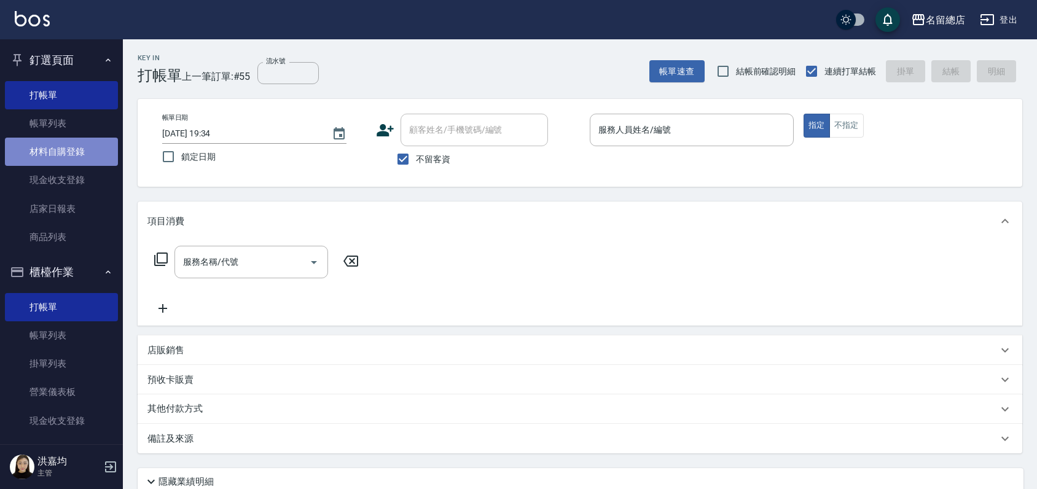
click at [68, 157] on link "材料自購登錄" at bounding box center [61, 152] width 113 height 28
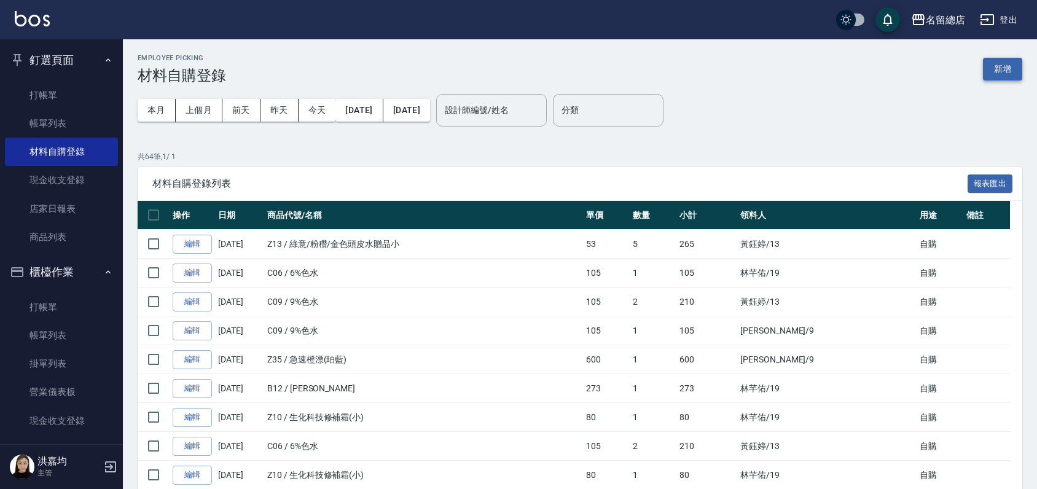
click at [995, 71] on button "新增" at bounding box center [1002, 69] width 39 height 23
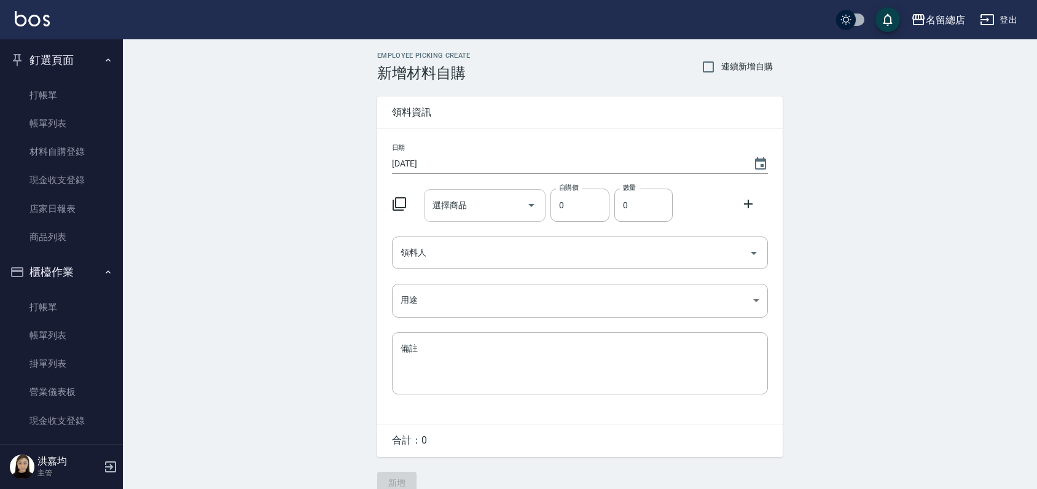
click at [472, 201] on input "選擇商品" at bounding box center [476, 206] width 93 height 22
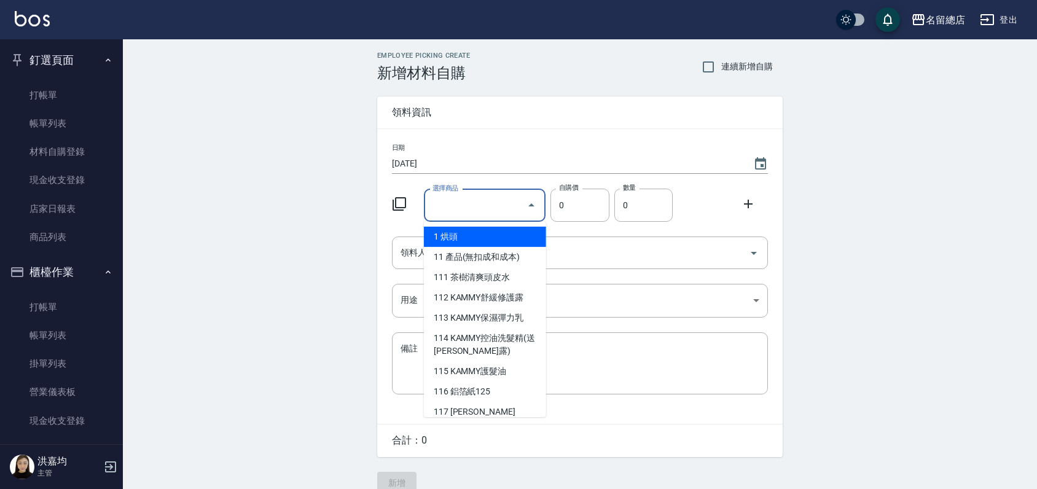
type input "G"
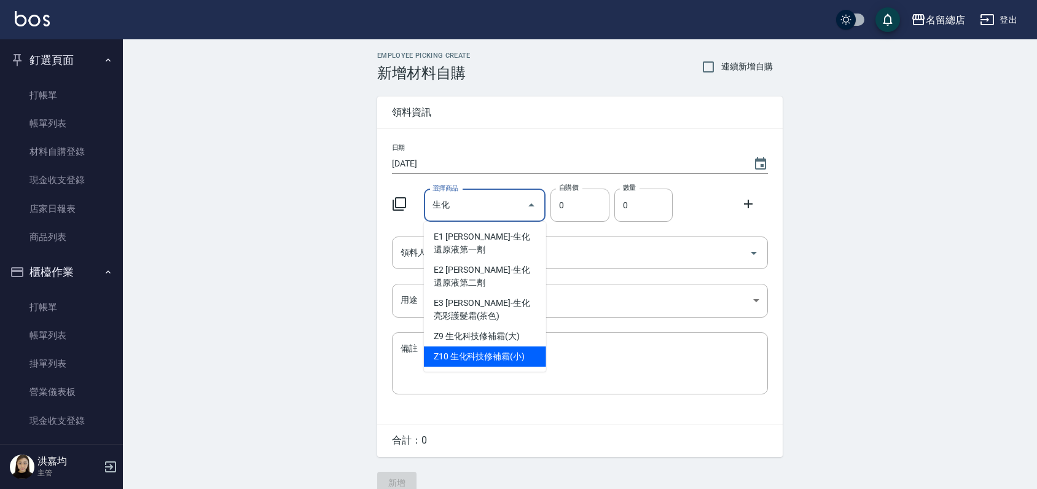
click at [507, 356] on li "Z10 生化科技修補霜(小)" at bounding box center [485, 357] width 122 height 20
type input "生化科技修補霜(小)"
type input "80"
type input "1"
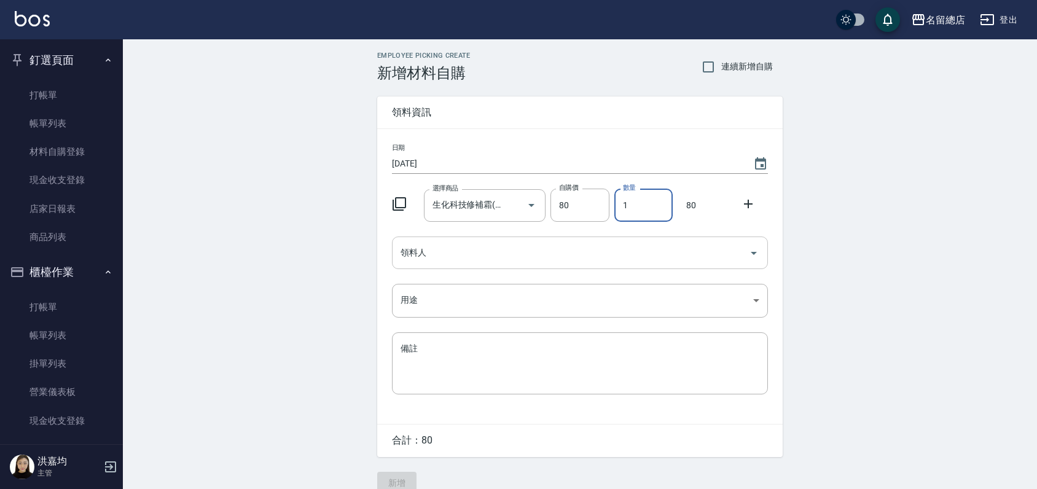
click at [453, 253] on input "領料人" at bounding box center [571, 253] width 347 height 22
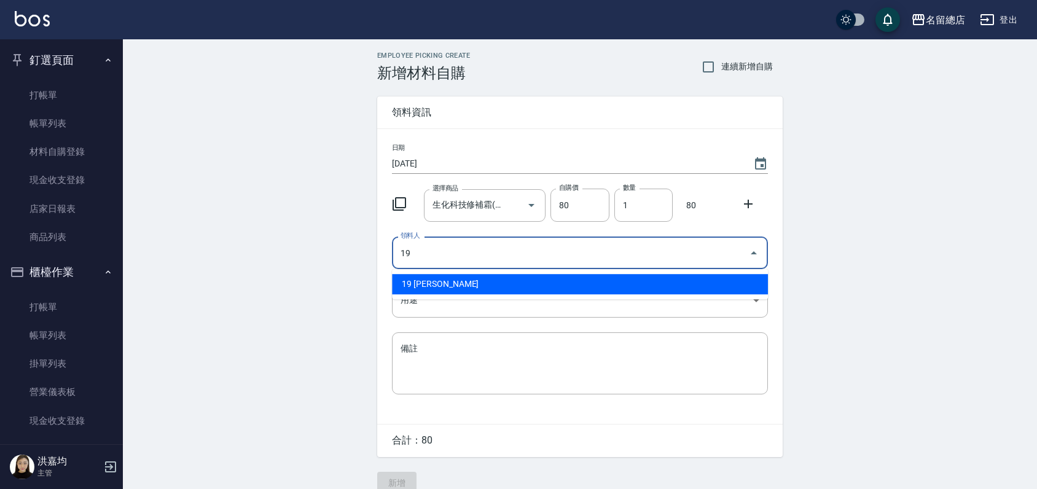
type input "19 [PERSON_NAME]"
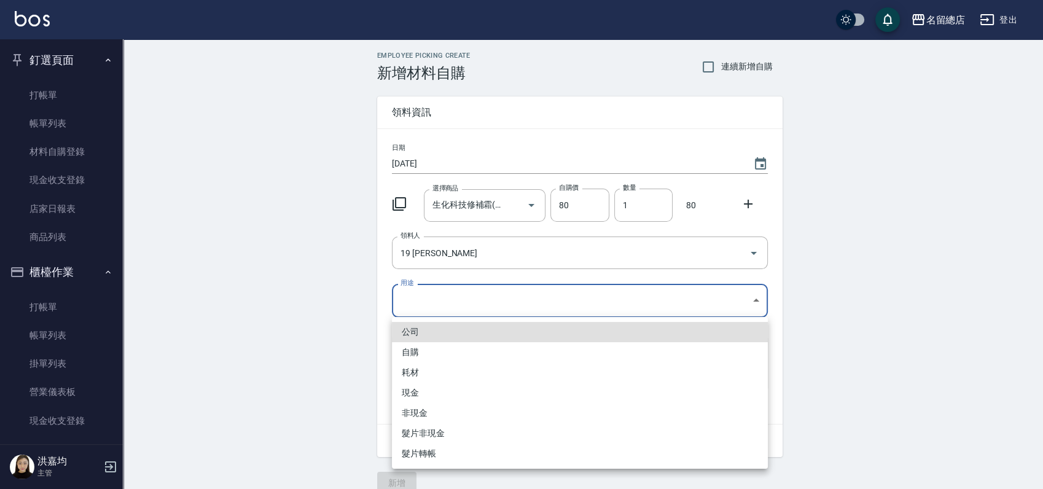
click at [476, 297] on body "名留總店 登出 釘選頁面 打帳單 帳單列表 材料自購登錄 現金收支登錄 店家日報表 商品列表 櫃檯作業 打帳單 帳單列表 掛單列表 營業儀表板 現金收支登錄 …" at bounding box center [521, 253] width 1043 height 506
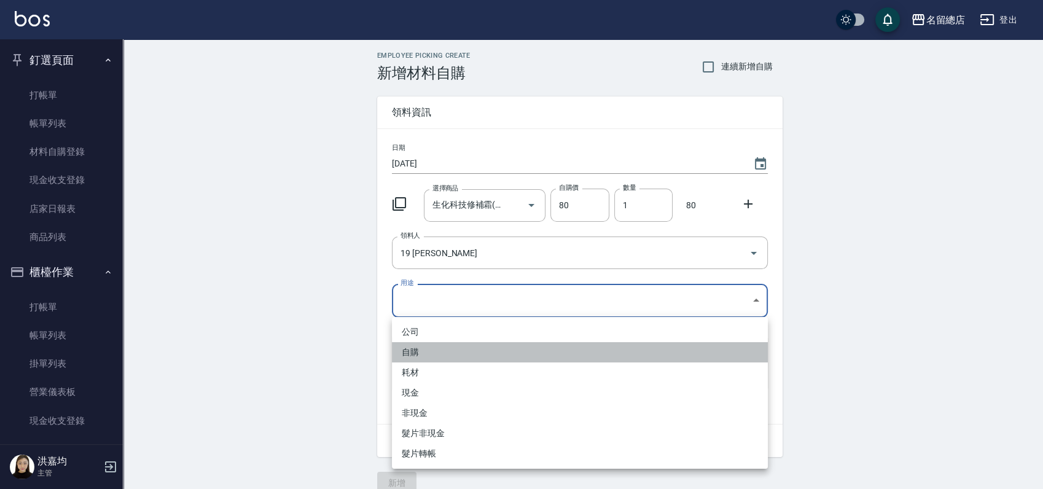
click at [414, 358] on li "自購" at bounding box center [580, 352] width 376 height 20
type input "自購"
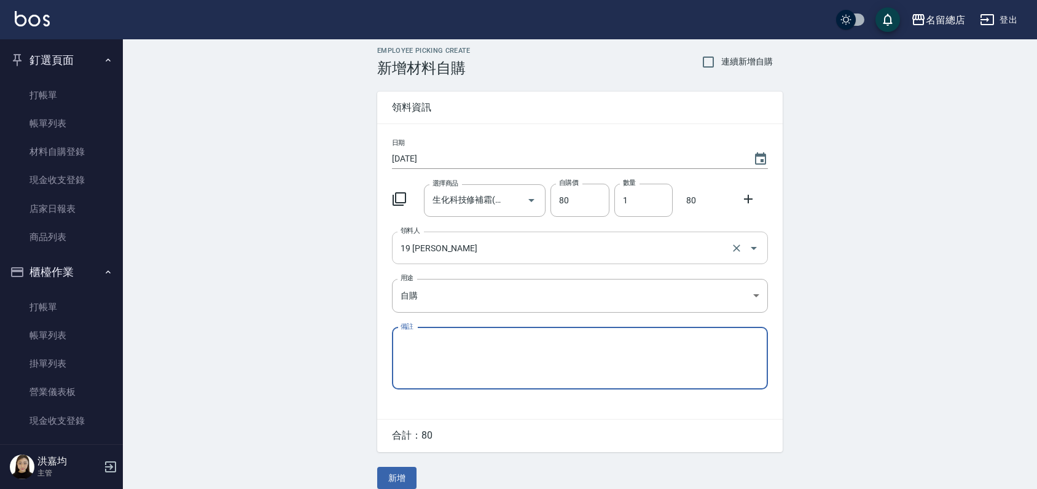
scroll to position [18, 0]
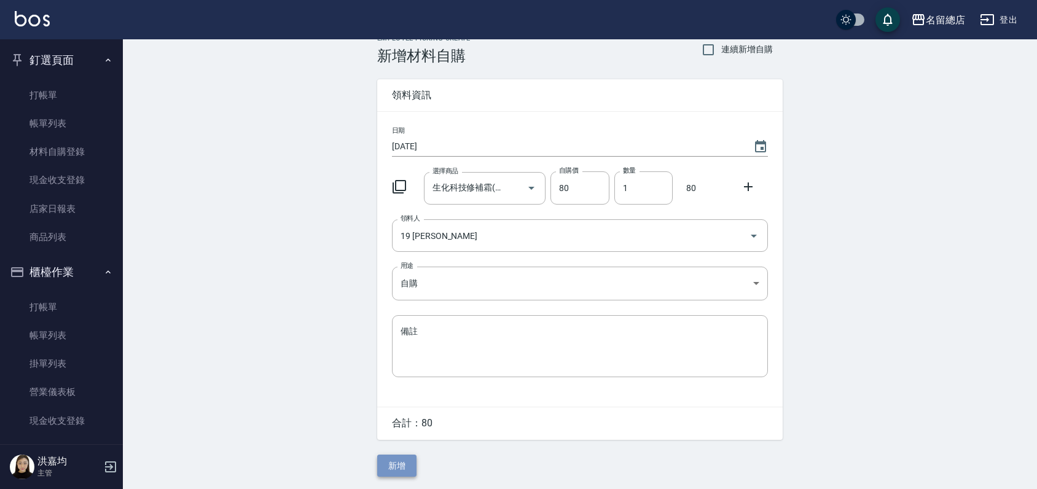
click at [401, 466] on button "新增" at bounding box center [396, 466] width 39 height 23
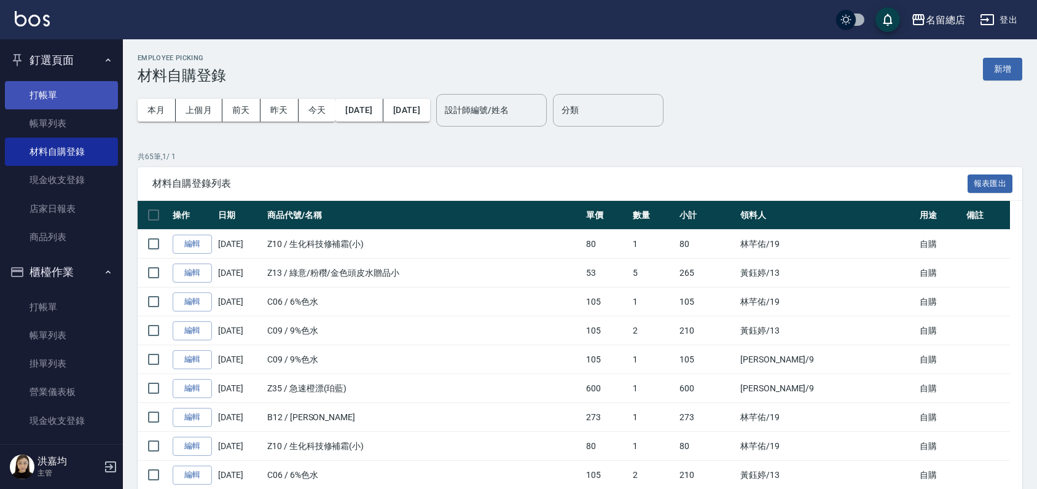
click at [59, 95] on link "打帳單" at bounding box center [61, 95] width 113 height 28
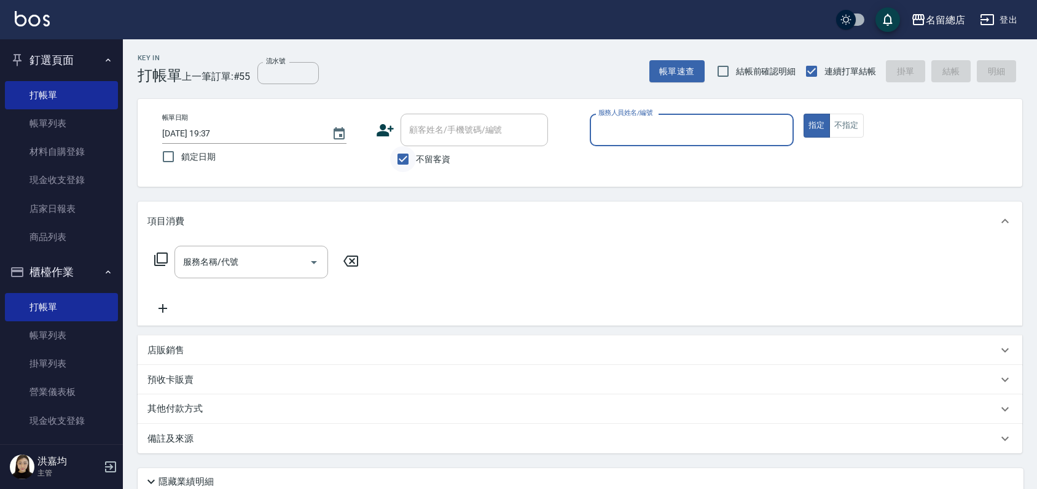
click at [404, 159] on input "不留客資" at bounding box center [403, 159] width 26 height 26
checkbox input "false"
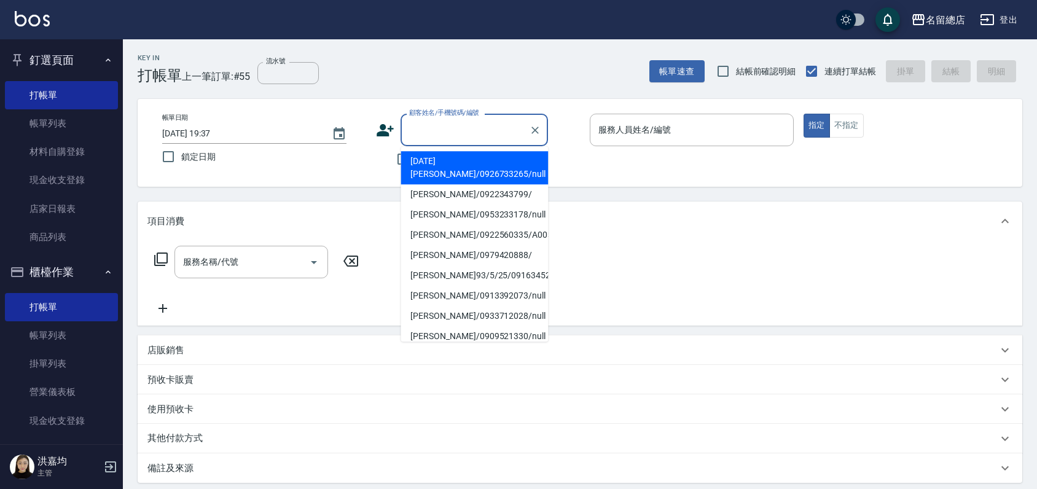
click at [442, 124] on input "顧客姓名/手機號碼/編號" at bounding box center [465, 130] width 118 height 22
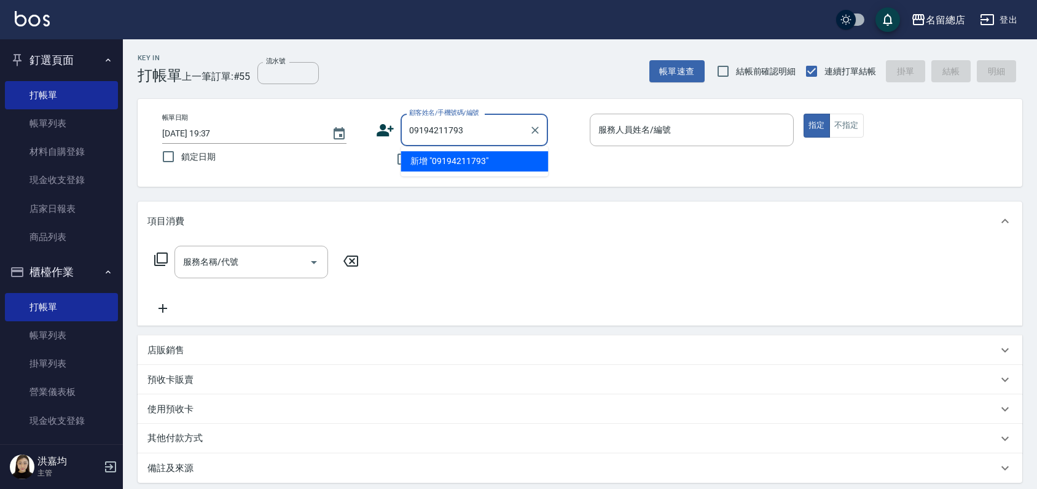
type input "09194211793"
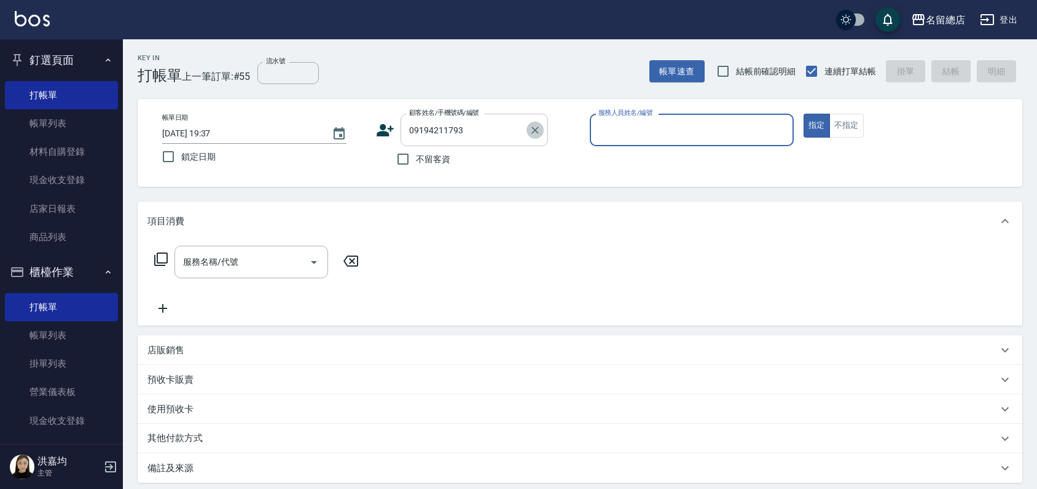
click at [539, 136] on button "Clear" at bounding box center [535, 130] width 17 height 17
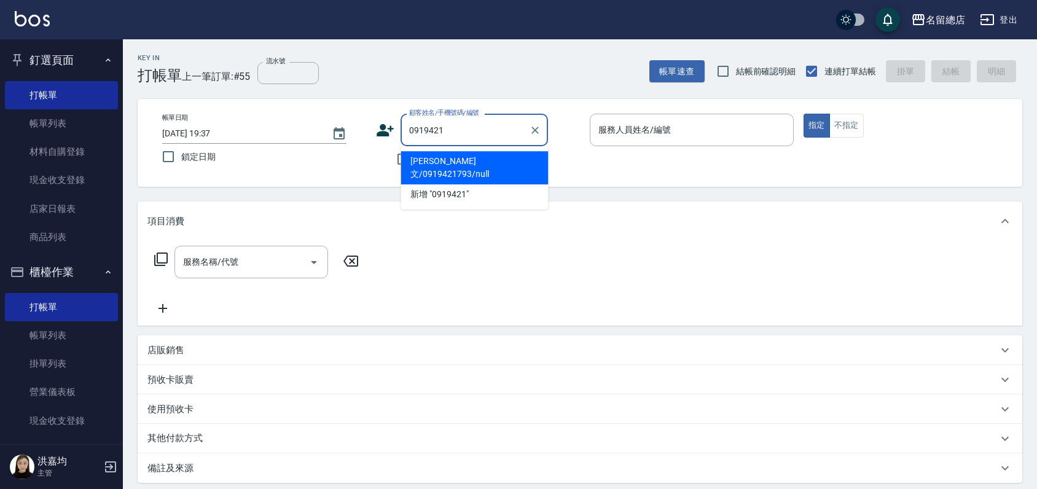
click at [501, 153] on li "[PERSON_NAME]文/0919421793/null" at bounding box center [474, 167] width 147 height 33
type input "[PERSON_NAME]文/0919421793/null"
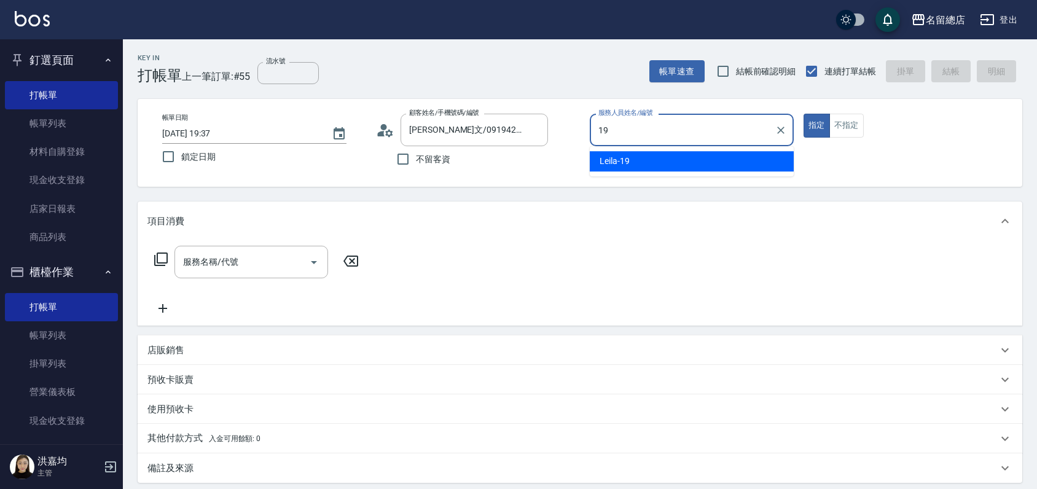
type input "Leila-19"
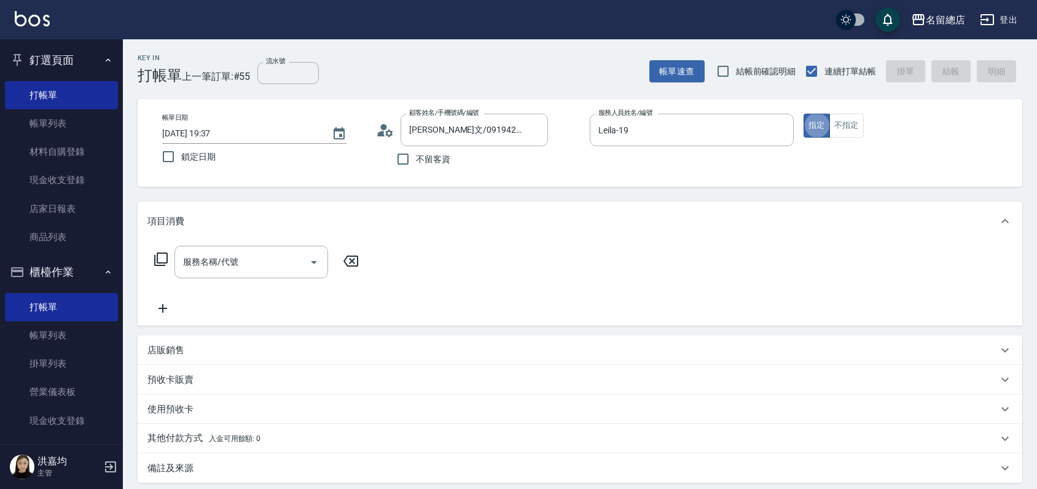
type button "true"
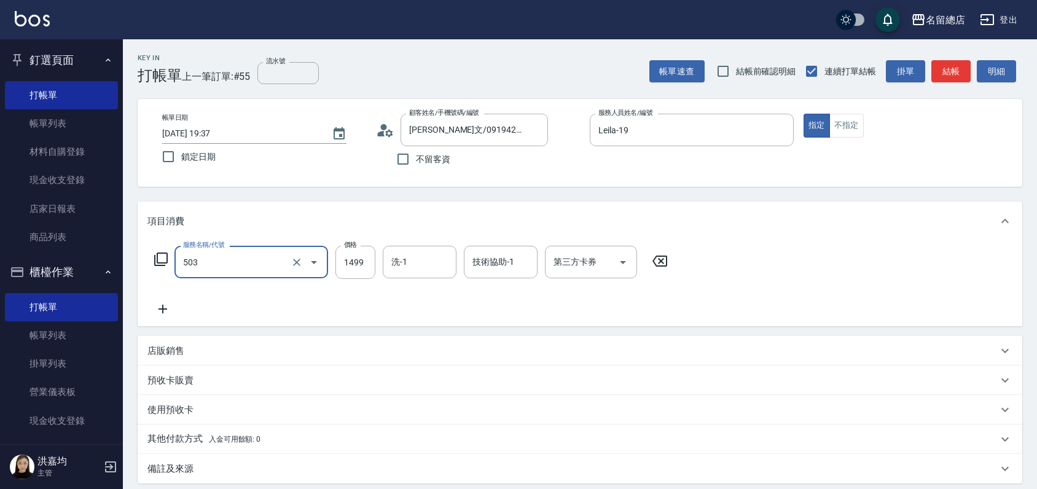
type input "染髮1000~1499(503)"
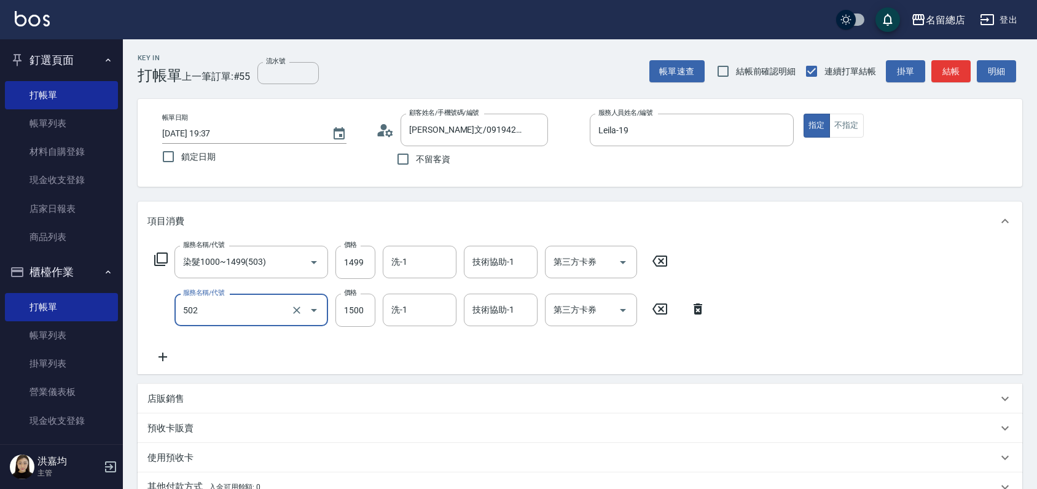
type input "染髮1500以上(502)"
type input "1680"
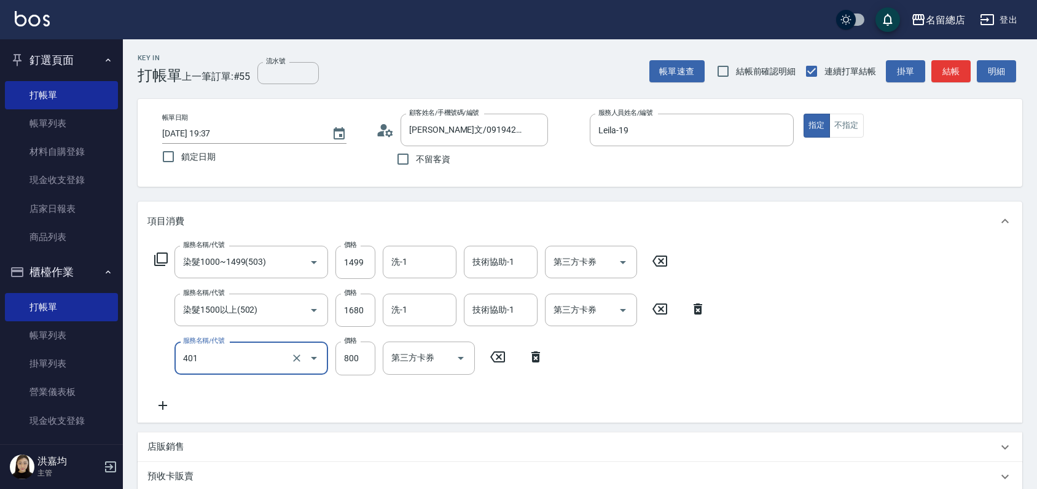
type input "自備護髮(401)"
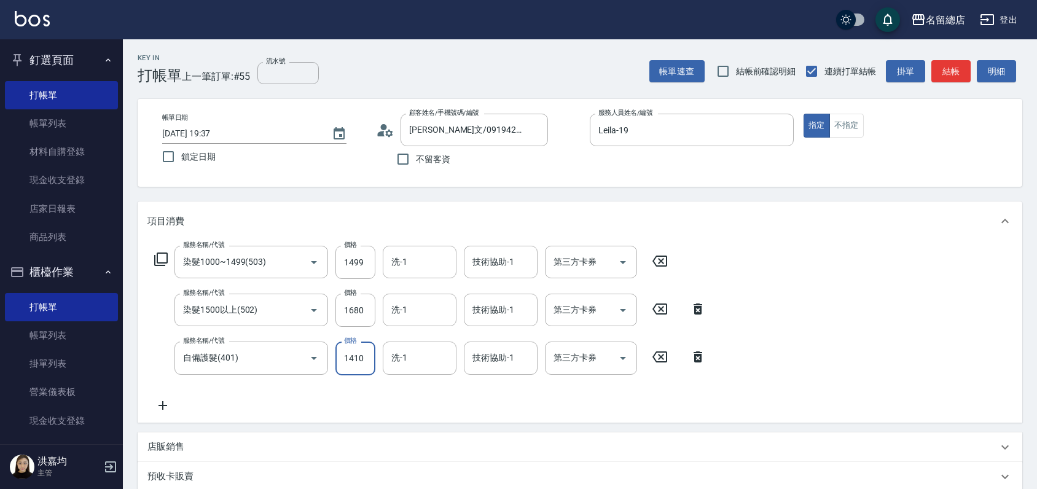
type input "1410"
type input "[PERSON_NAME]-32"
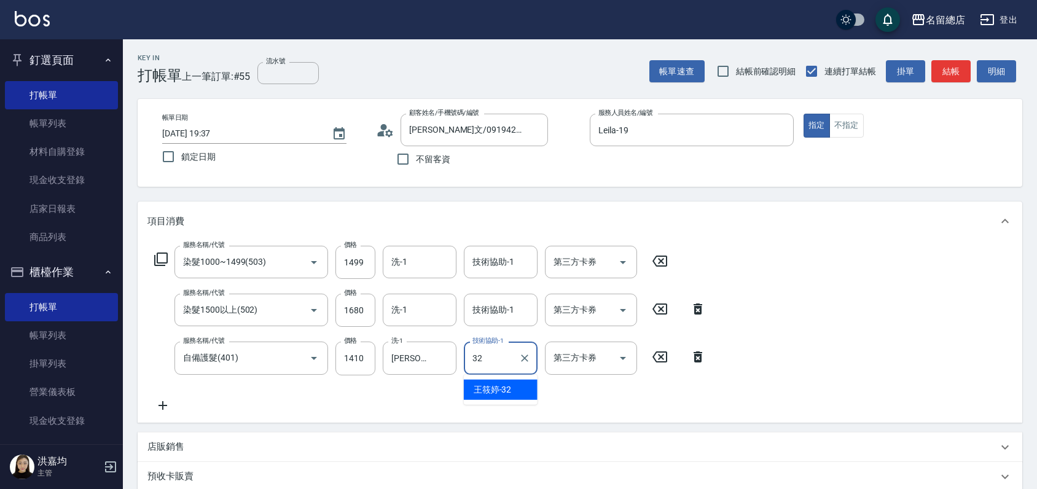
type input "[PERSON_NAME]-32"
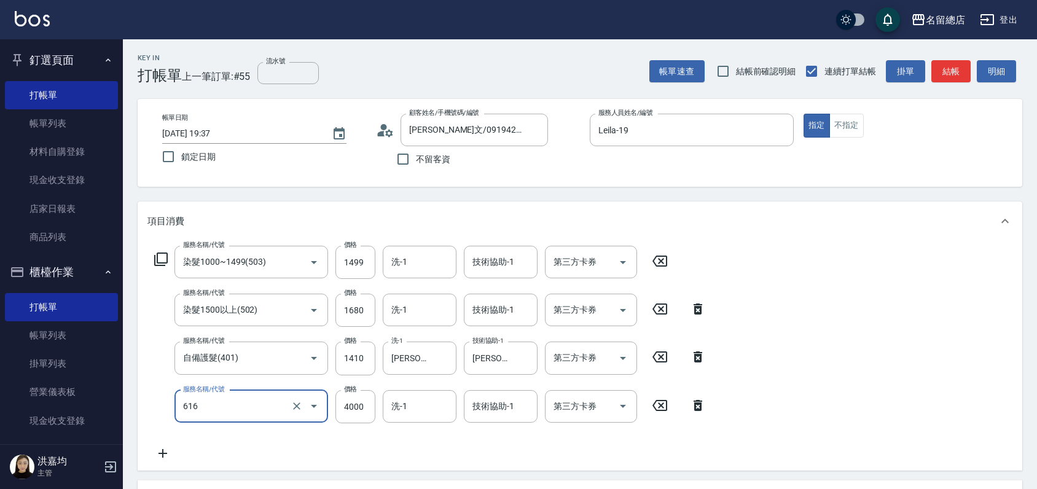
type input "自備接髮(616)"
type input "3000"
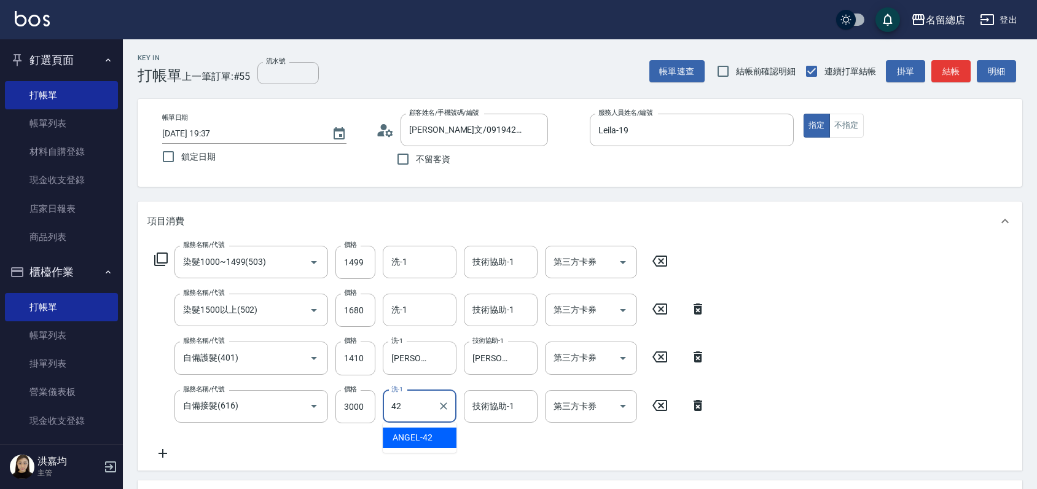
type input "[PERSON_NAME]-42"
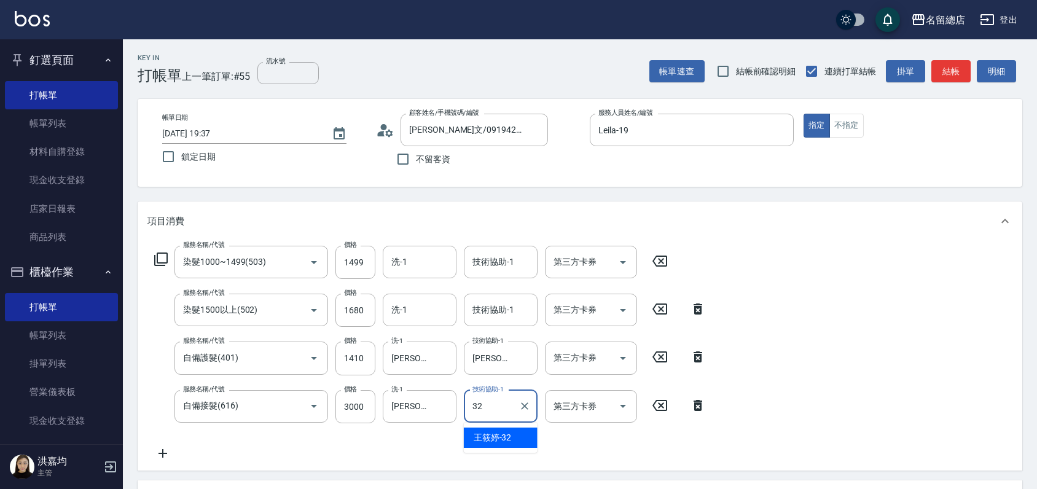
type input "[PERSON_NAME]-32"
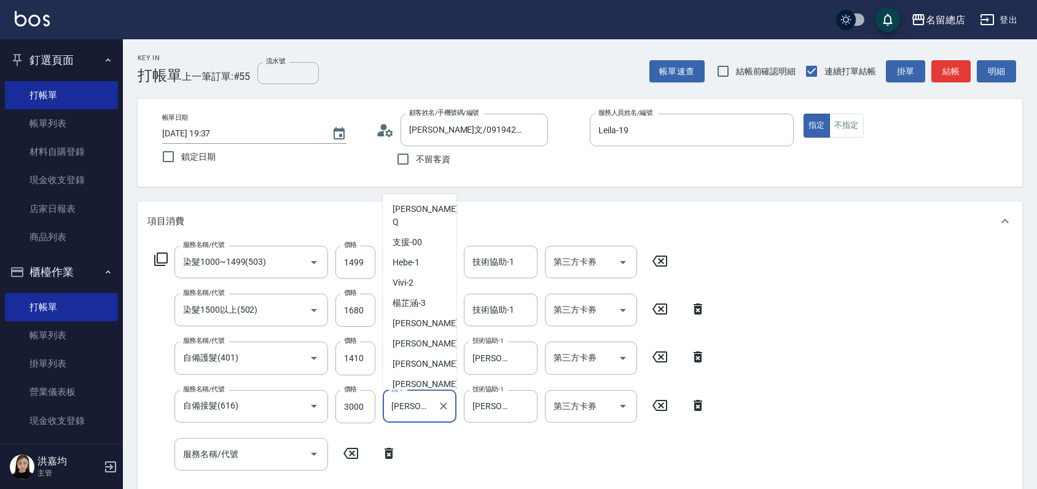
click at [406, 414] on input "[PERSON_NAME]-42" at bounding box center [410, 407] width 44 height 22
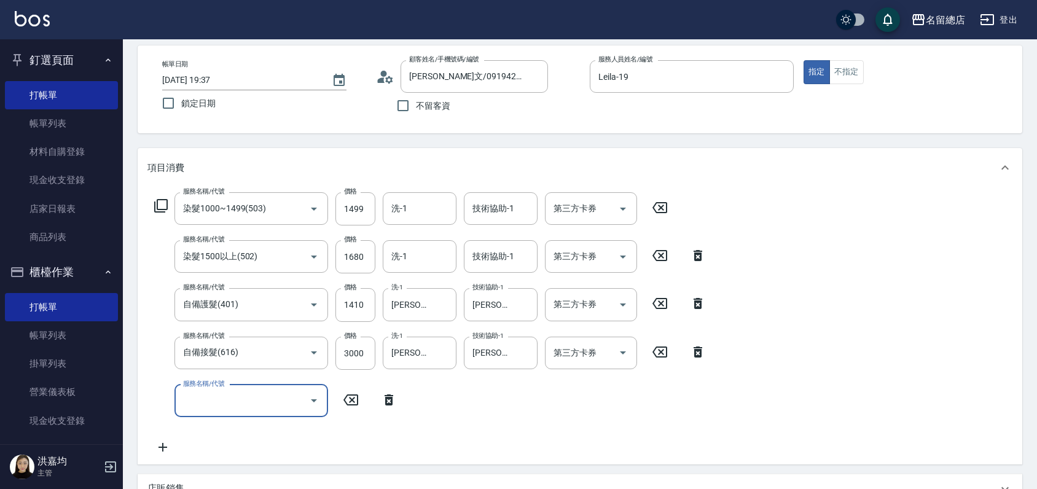
scroll to position [50, 0]
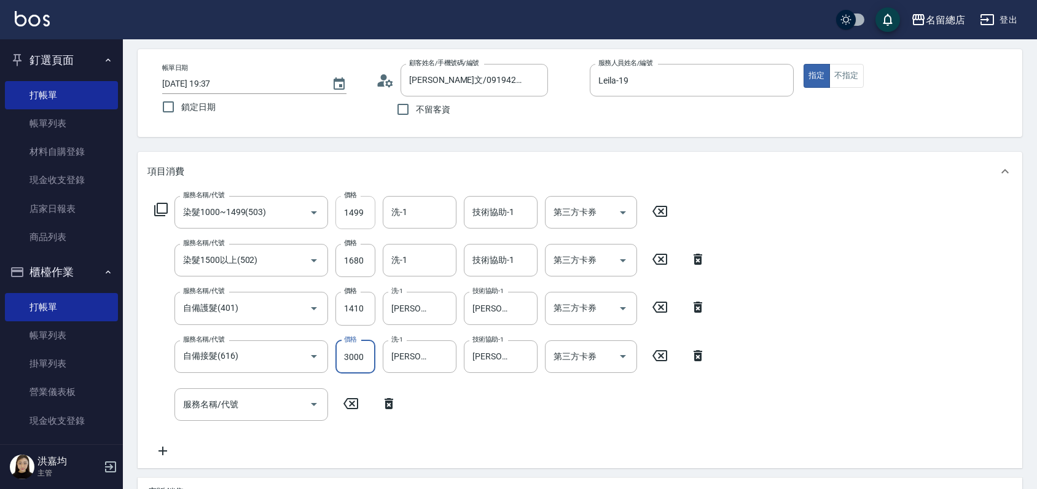
click at [364, 216] on input "1499" at bounding box center [356, 212] width 40 height 33
click at [358, 213] on input "1499" at bounding box center [356, 212] width 40 height 33
type input "1000"
click at [457, 441] on div "服務名稱/代號 染髮1000~1499(503) 服務名稱/代號 價格 1000 價格 洗-1 洗-1 技術協助-1 技術協助-1 第三方卡券 第三方卡券 服…" at bounding box center [430, 327] width 566 height 262
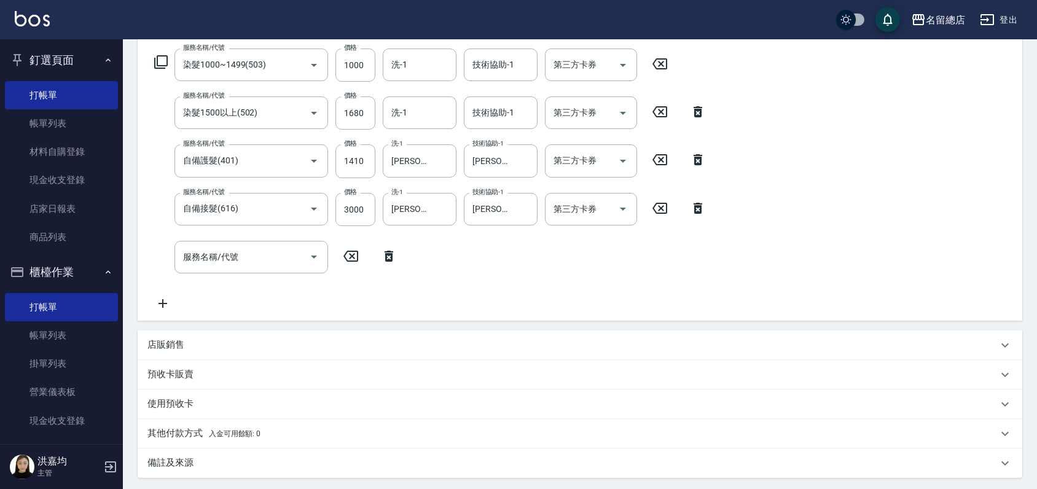
scroll to position [323, 0]
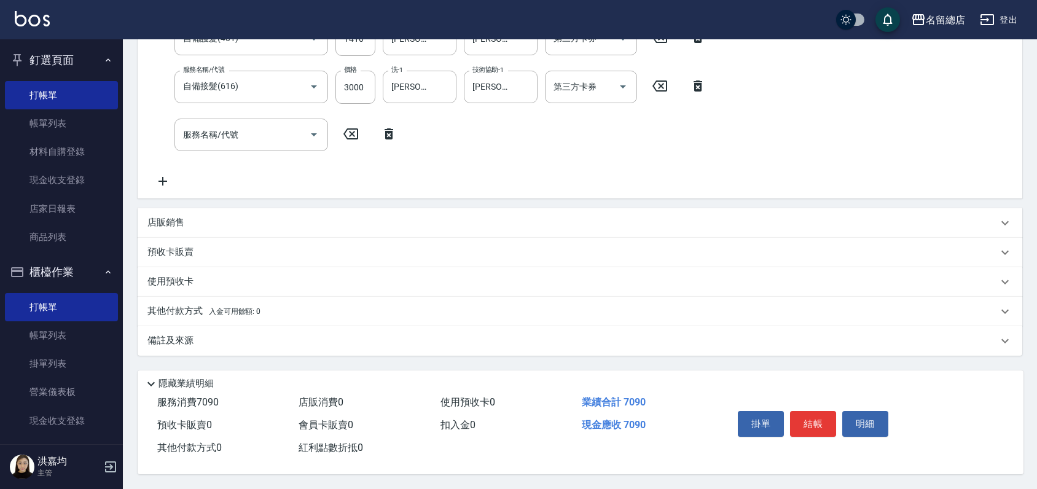
click at [176, 313] on p "其他付款方式 入金可用餘額: 0" at bounding box center [203, 312] width 113 height 14
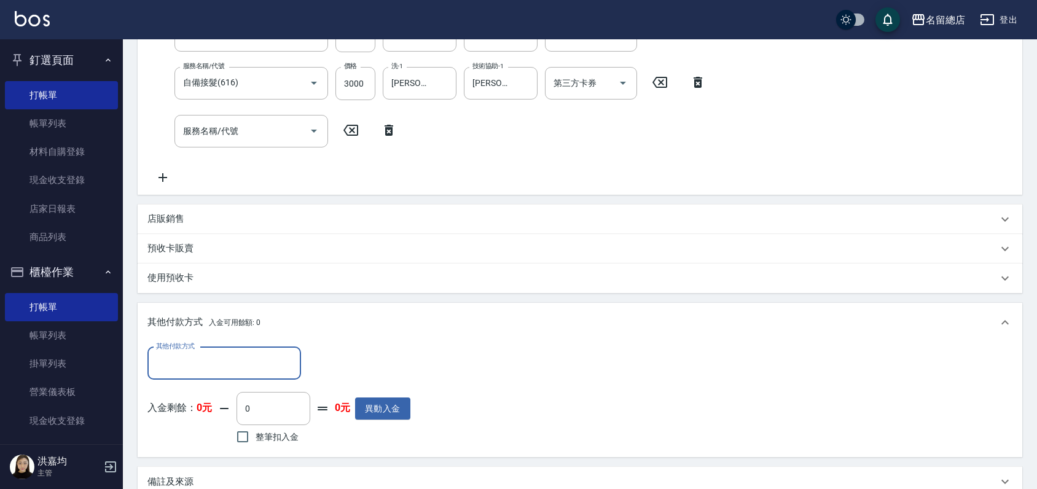
scroll to position [0, 0]
click at [202, 364] on input "其他付款方式" at bounding box center [224, 364] width 143 height 22
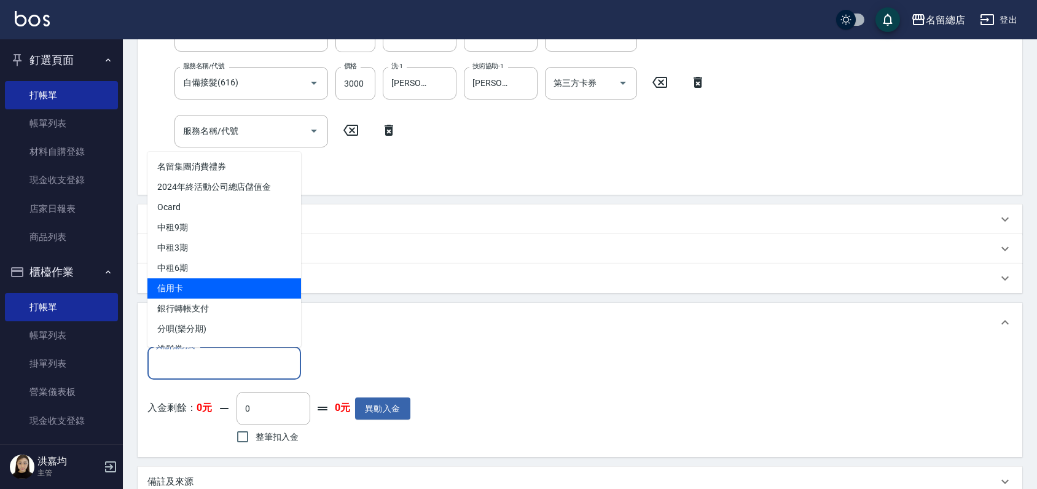
click at [182, 291] on span "信用卡" at bounding box center [224, 288] width 154 height 20
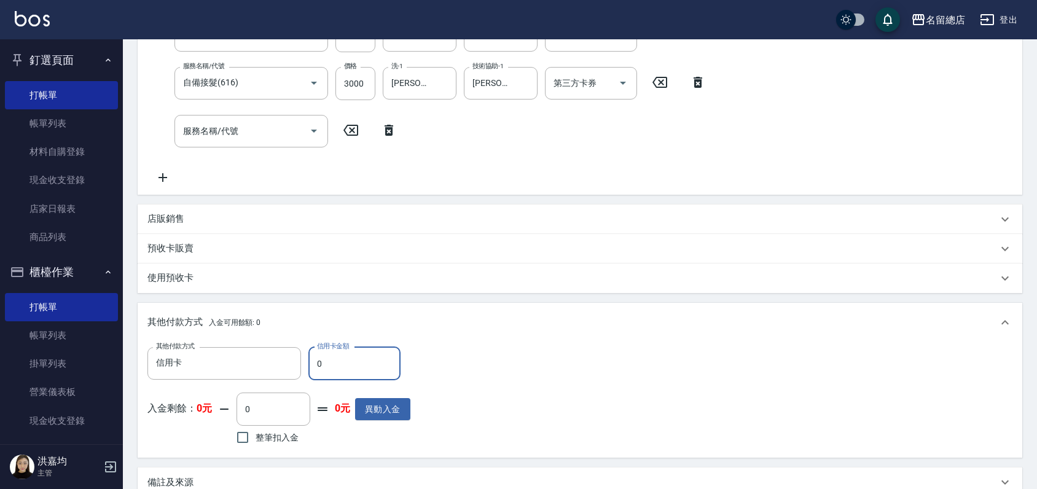
type input "信用卡"
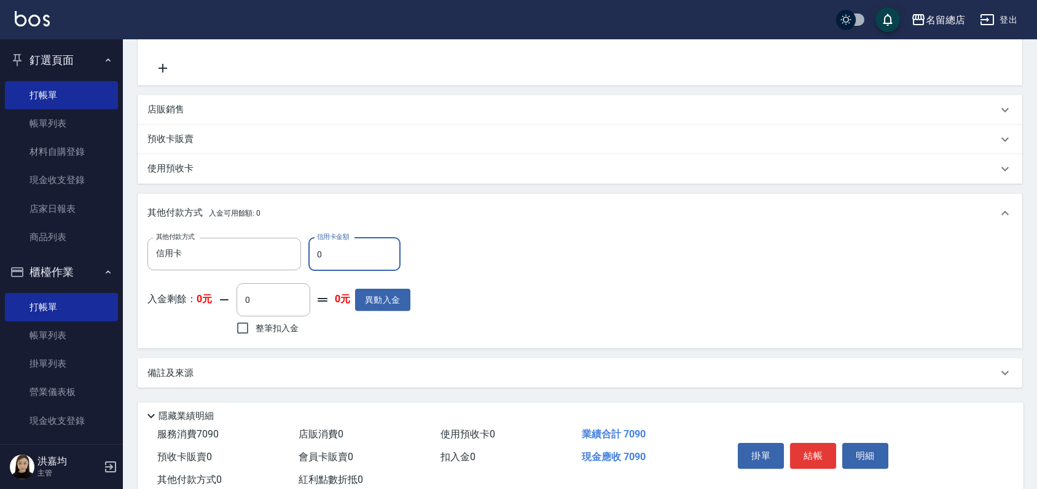
scroll to position [460, 0]
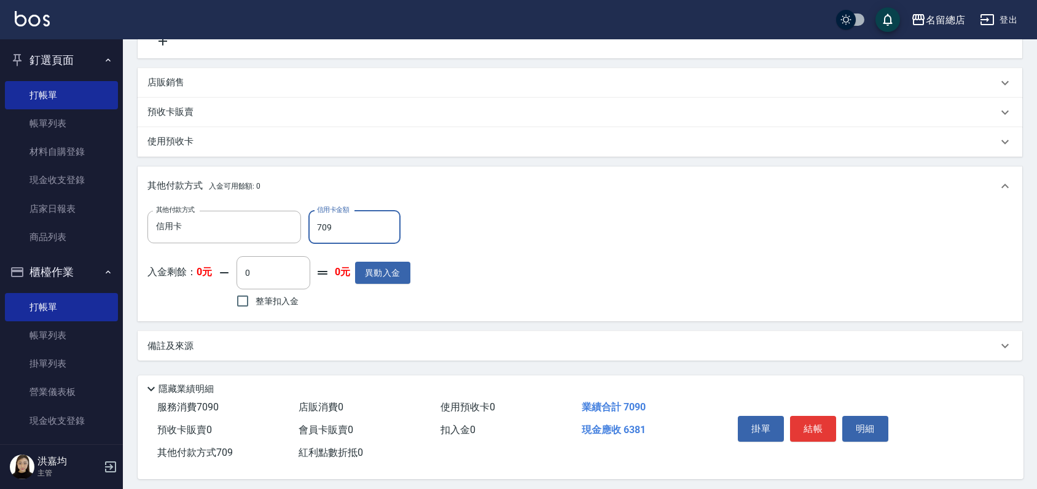
type input "7090"
type input "[DATE] 19:44"
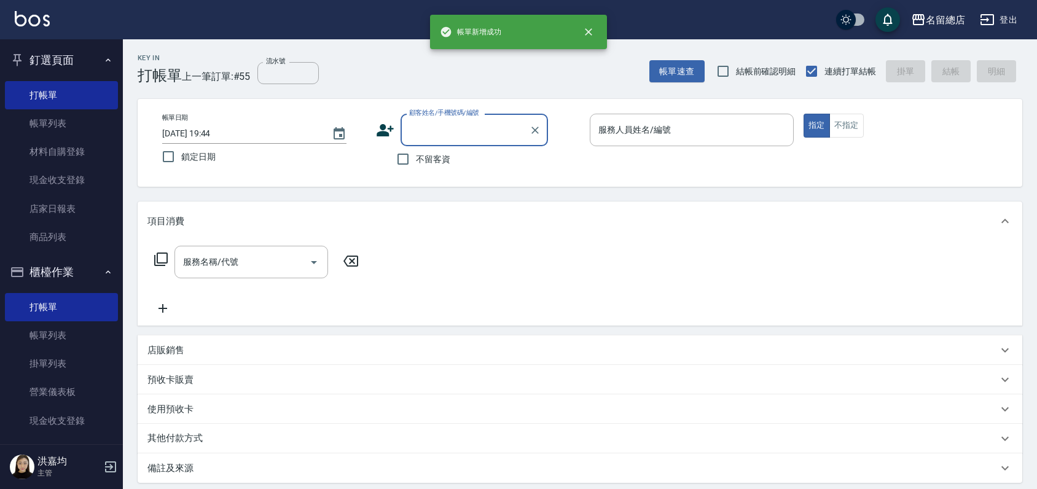
scroll to position [0, 0]
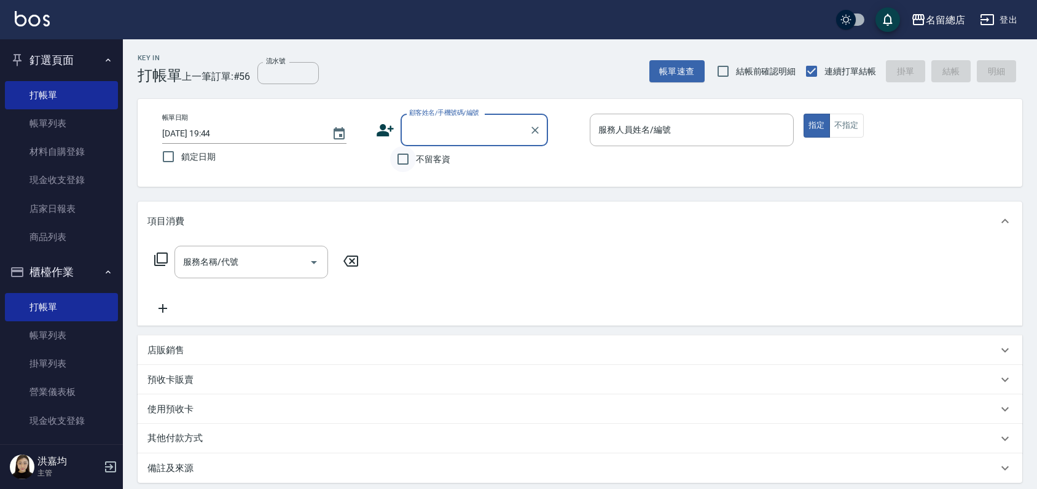
click at [400, 162] on input "不留客資" at bounding box center [403, 159] width 26 height 26
checkbox input "true"
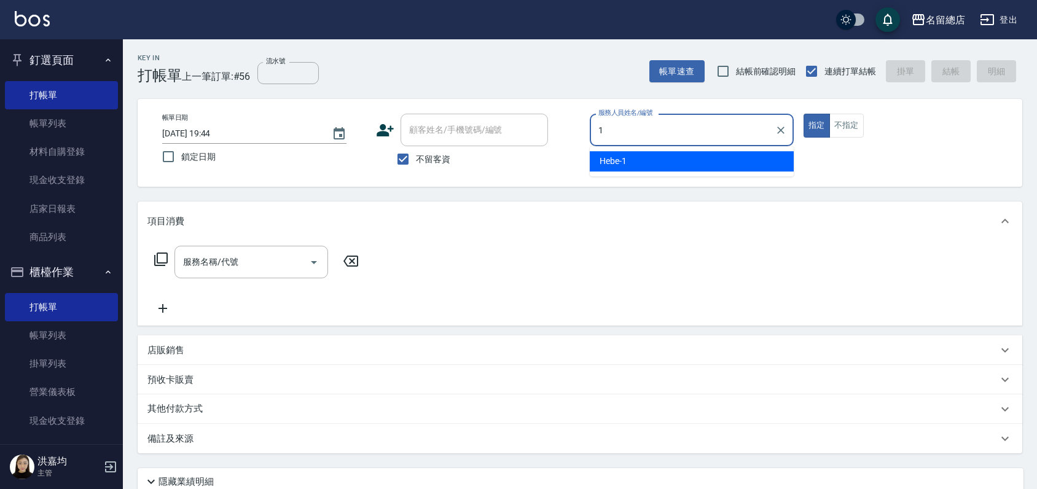
type input "Hebe-1"
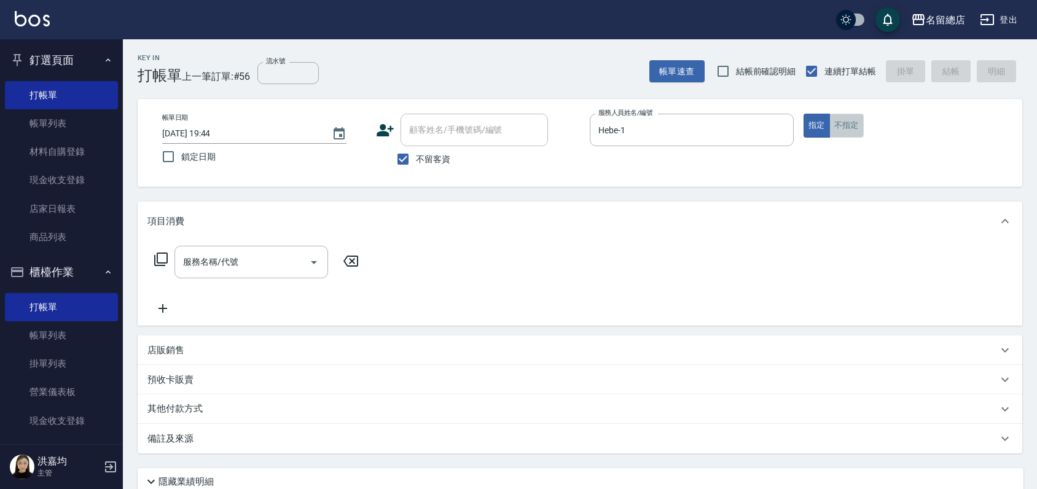
click at [842, 124] on button "不指定" at bounding box center [847, 126] width 34 height 24
type button "false"
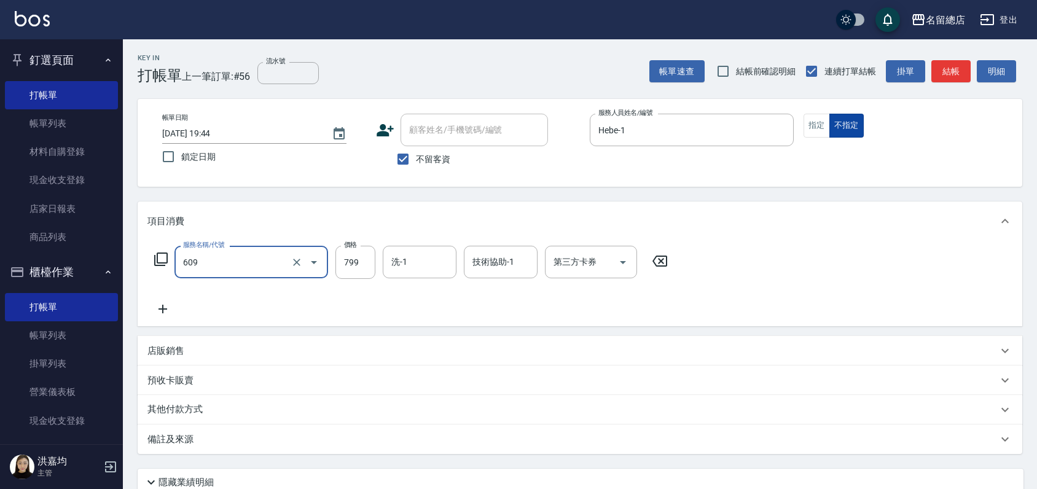
type input "精油洗(609)"
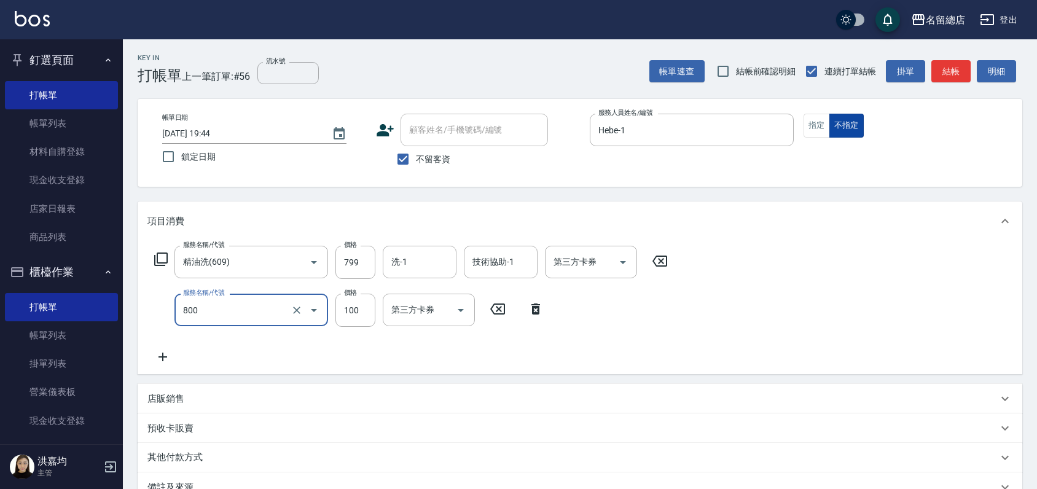
type input "梳髮(800)"
type input "200"
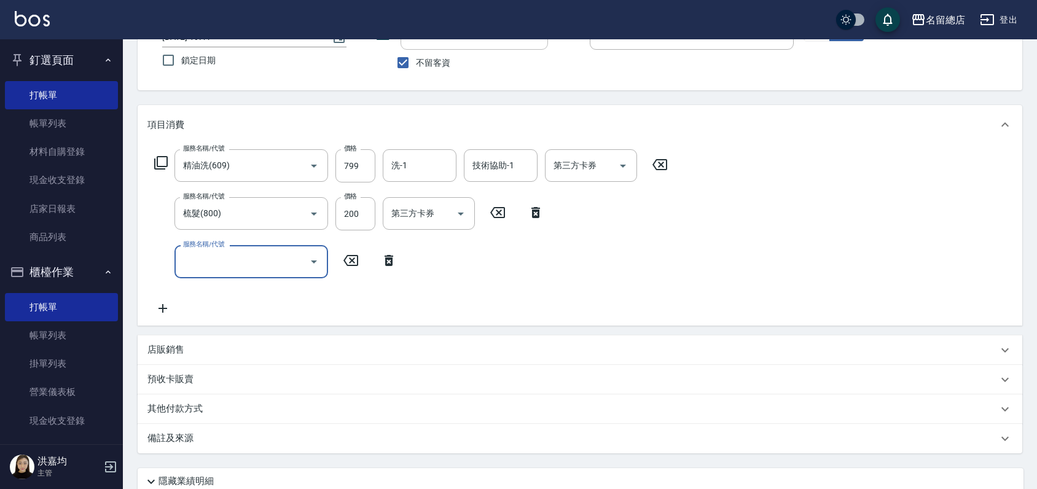
scroll to position [198, 0]
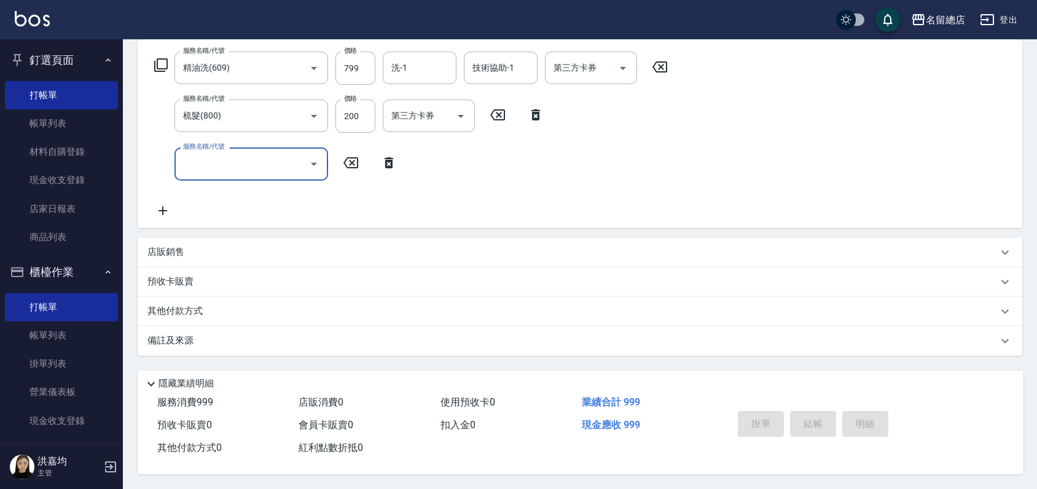
type input "[DATE] 19:45"
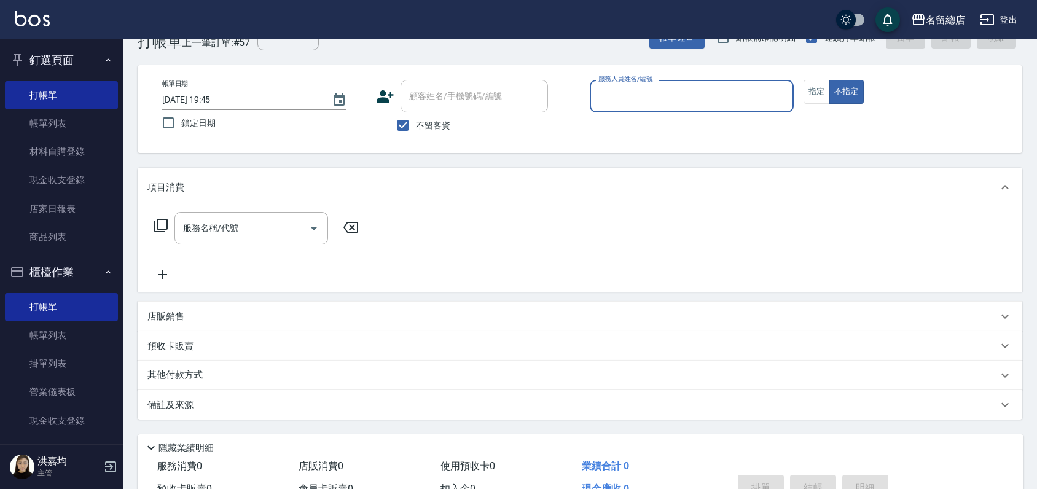
scroll to position [0, 0]
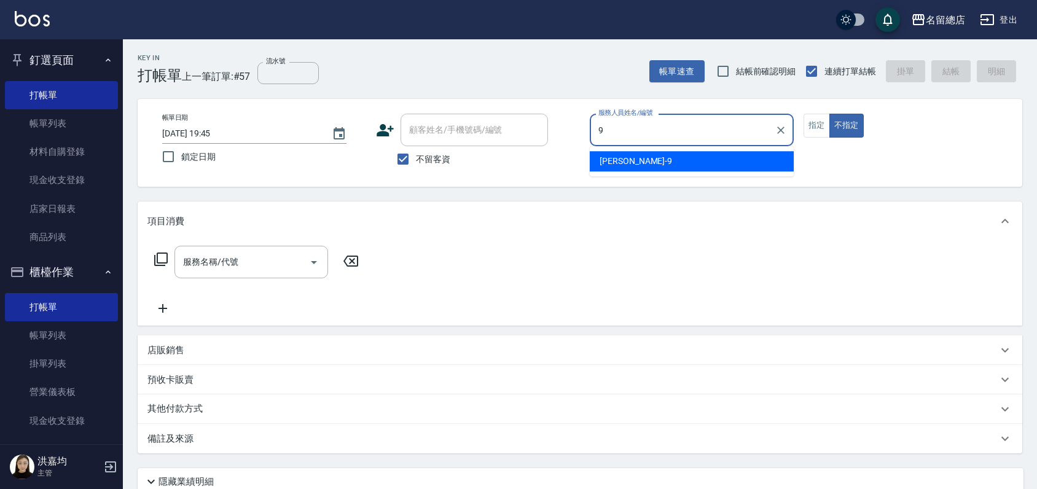
type input "[PERSON_NAME]-9"
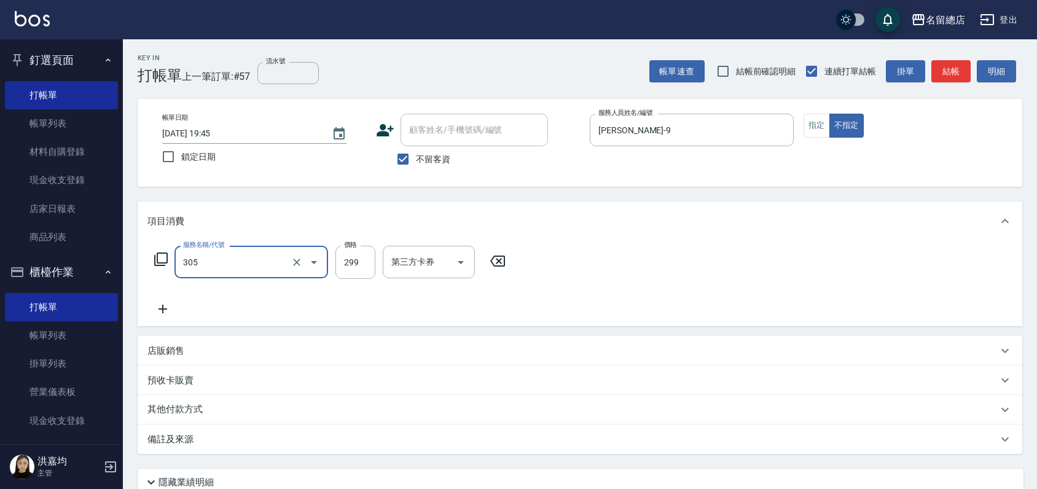
type input "剪髮(305)"
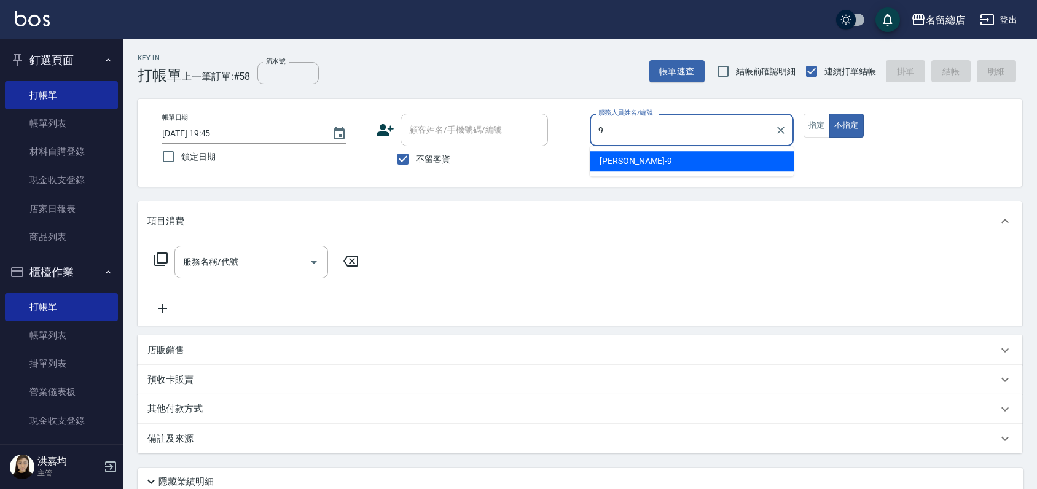
type input "[PERSON_NAME]-9"
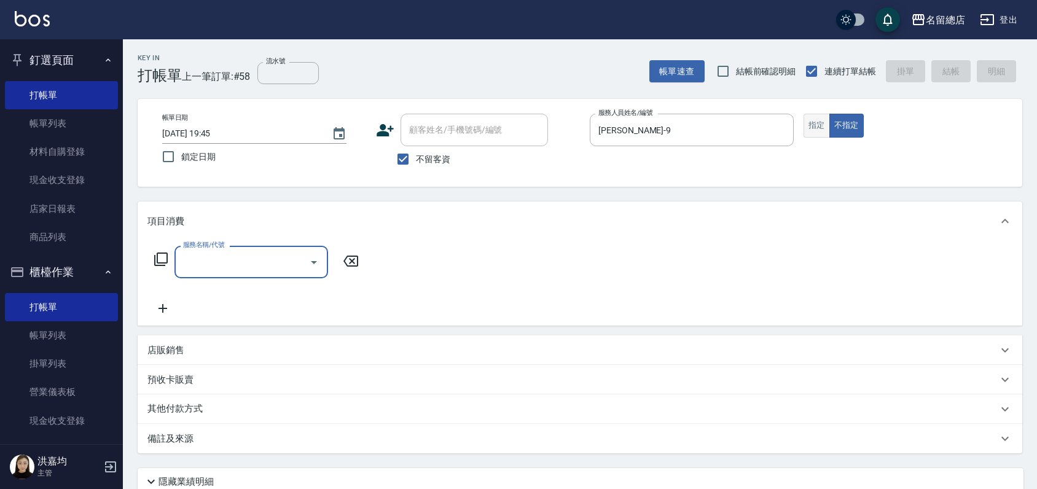
click at [816, 127] on button "指定" at bounding box center [817, 126] width 26 height 24
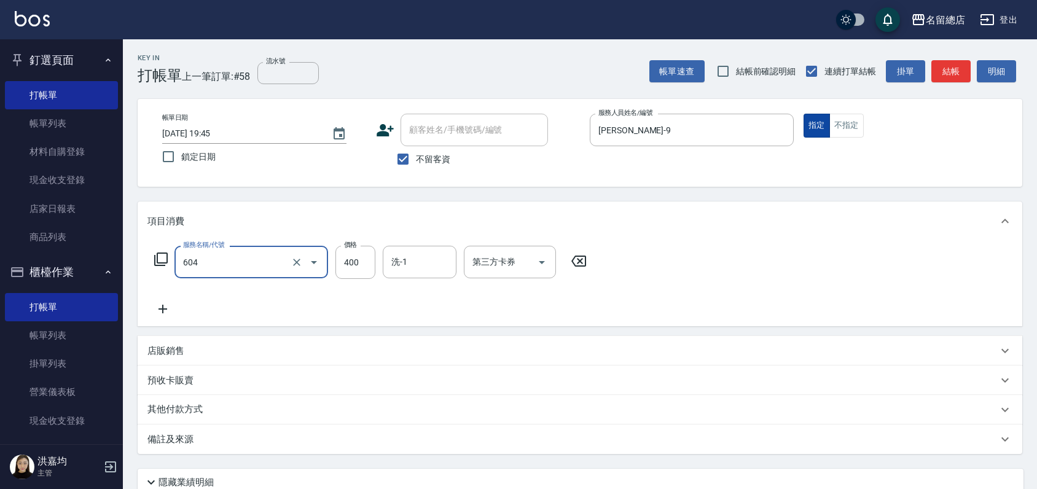
type input "健康洗髮(604)"
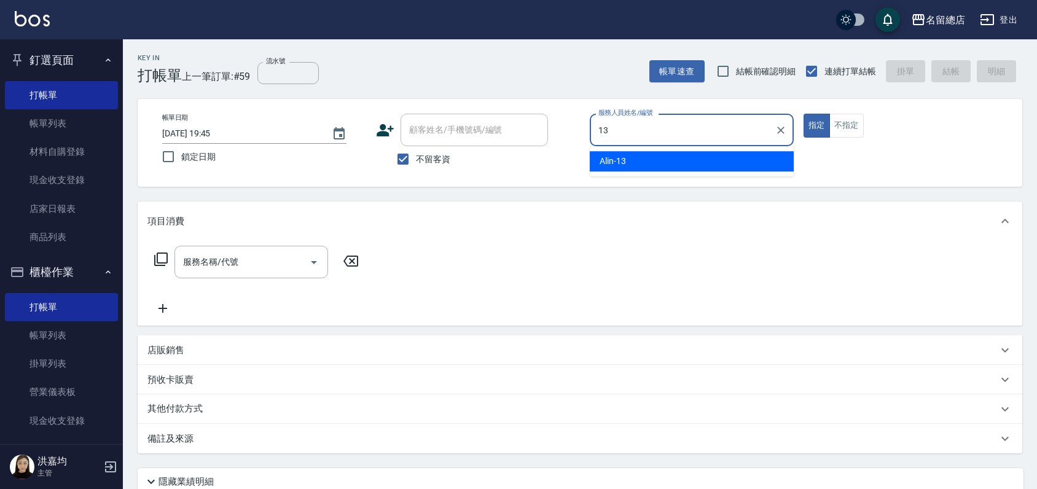
type input "Alin-13"
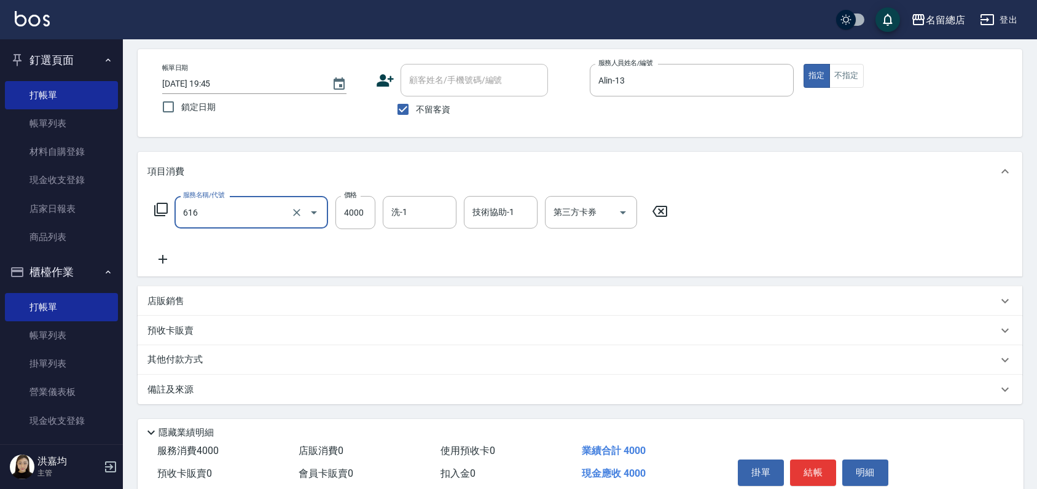
scroll to position [103, 0]
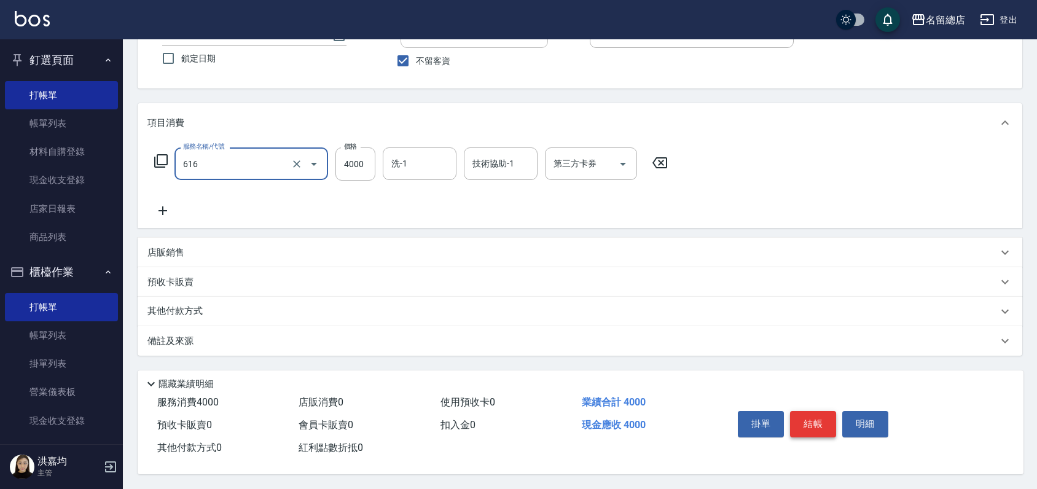
type input "自備接髮(616)"
click at [806, 414] on button "結帳" at bounding box center [813, 424] width 46 height 26
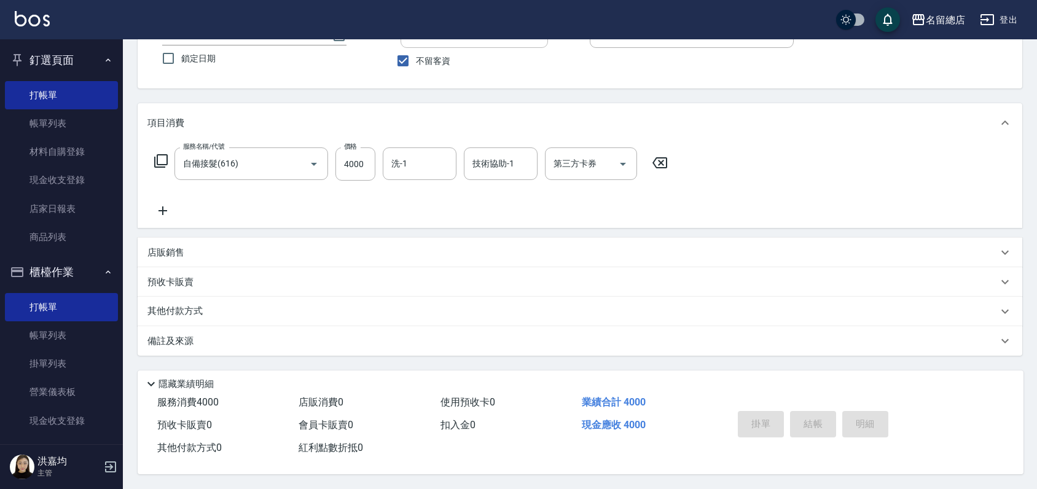
type input "[DATE] 19:46"
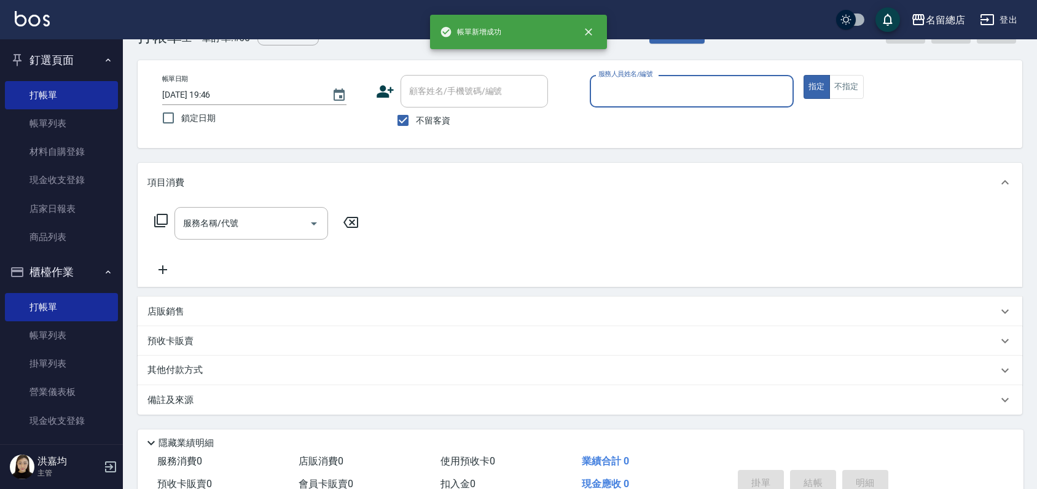
scroll to position [0, 0]
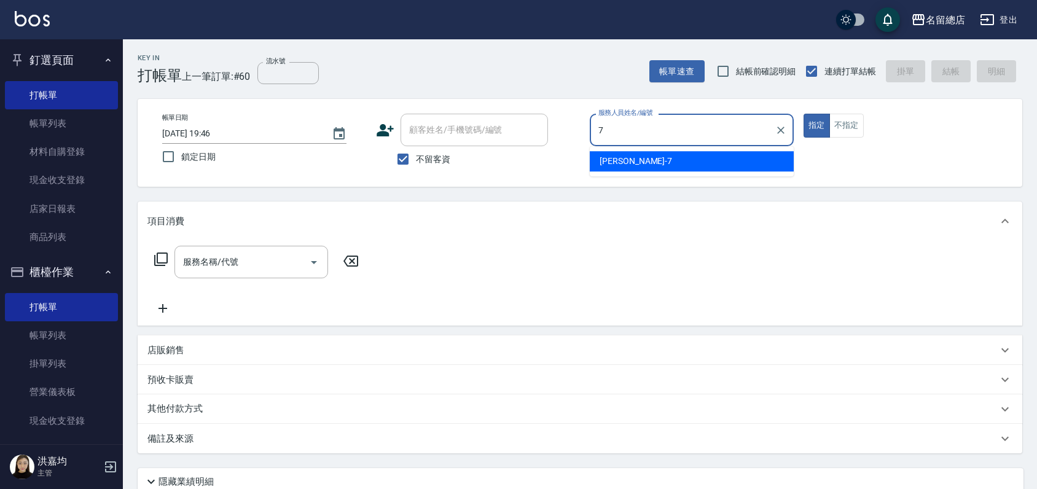
type input "Mick-7"
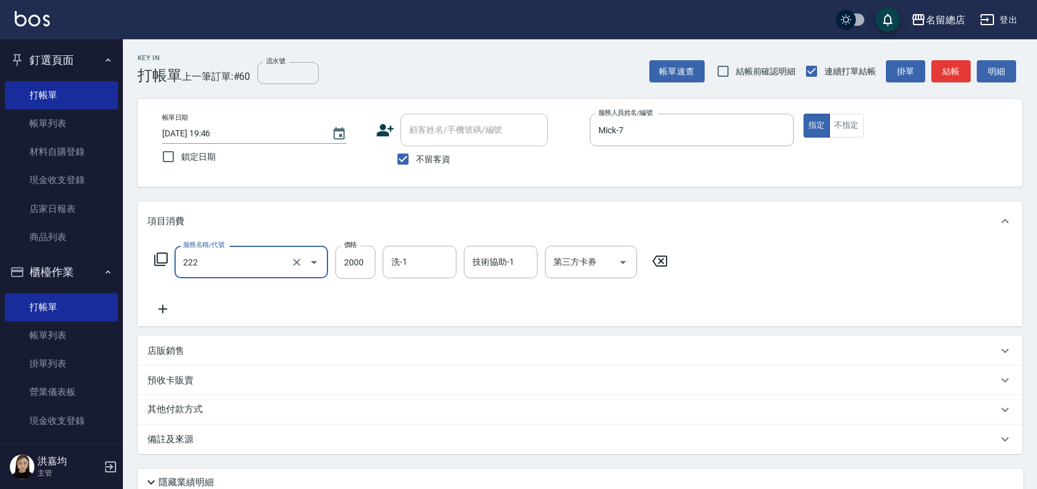
type input "燙髮2000以上(222)"
type input "1500"
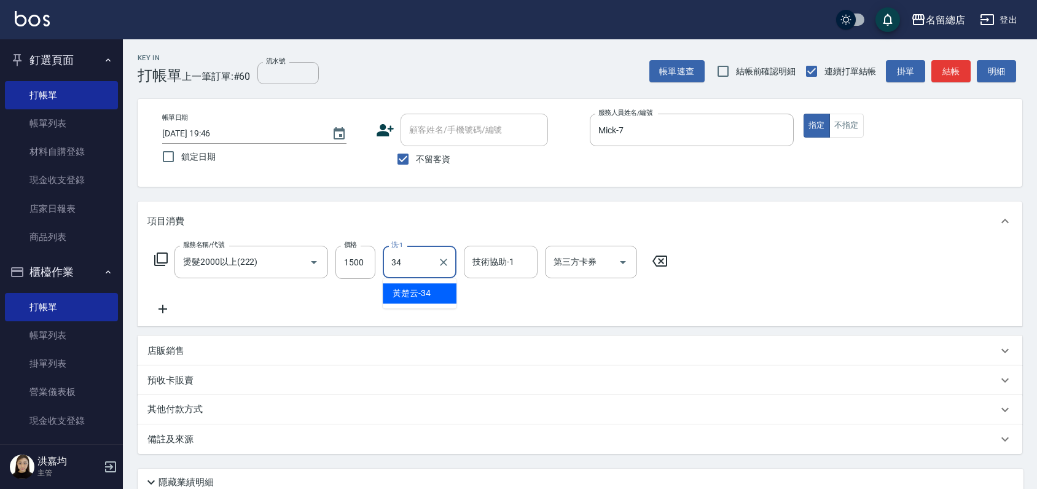
type input "[PERSON_NAME]-34"
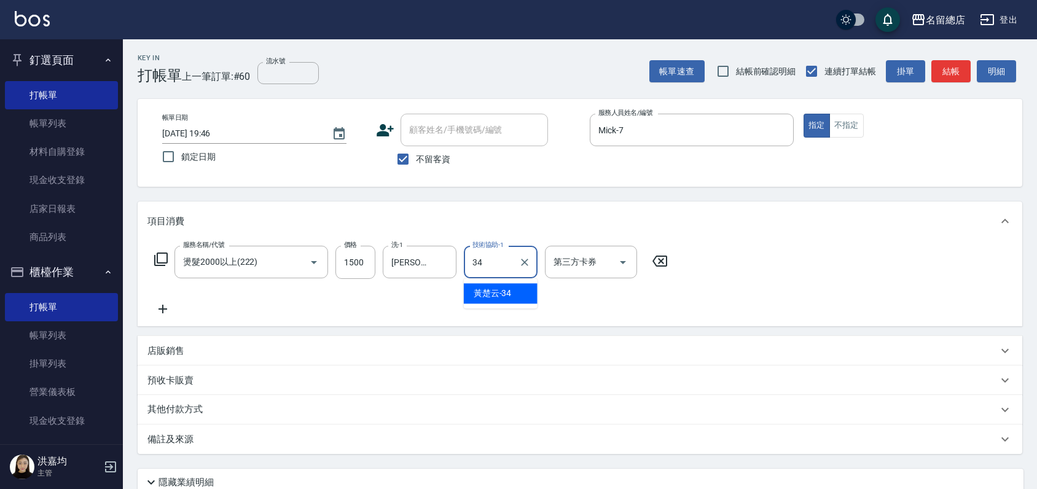
type input "[PERSON_NAME]-34"
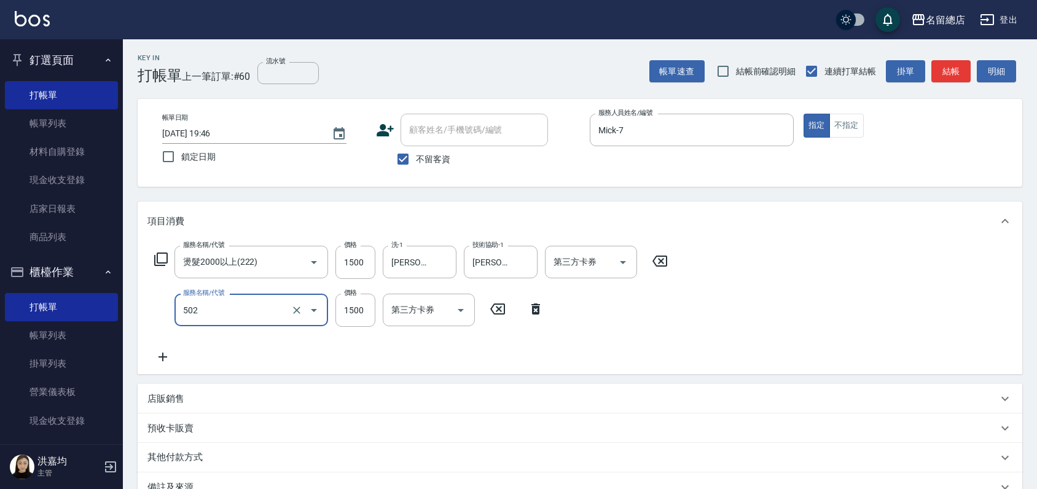
type input "染髮1500以上(502)"
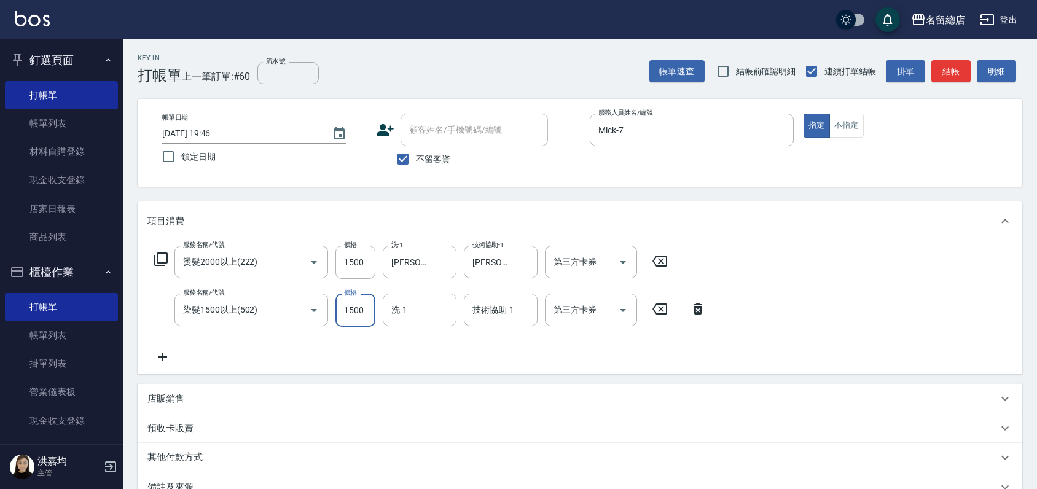
click at [350, 315] on input "1500" at bounding box center [356, 310] width 40 height 33
type input "1800"
type input "[PERSON_NAME]-34"
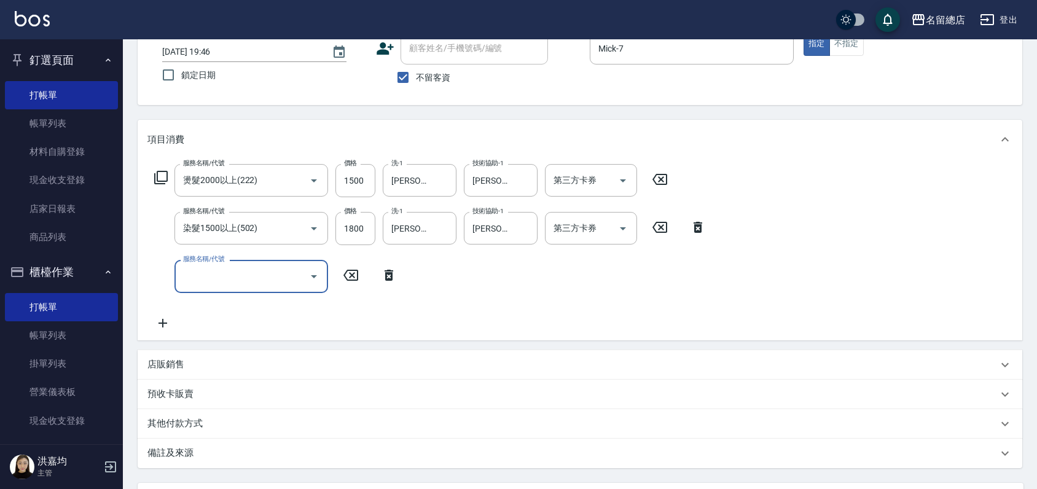
scroll to position [198, 0]
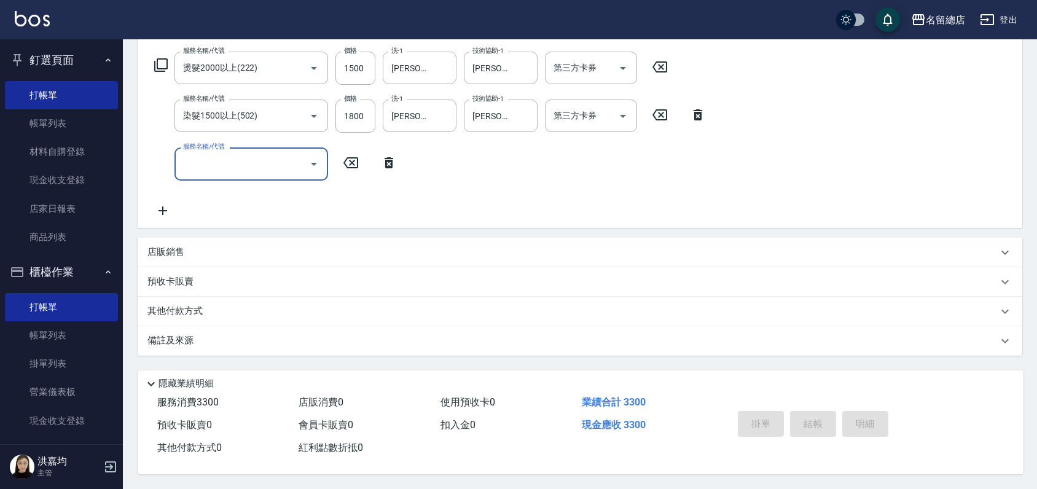
type input "[DATE] 19:47"
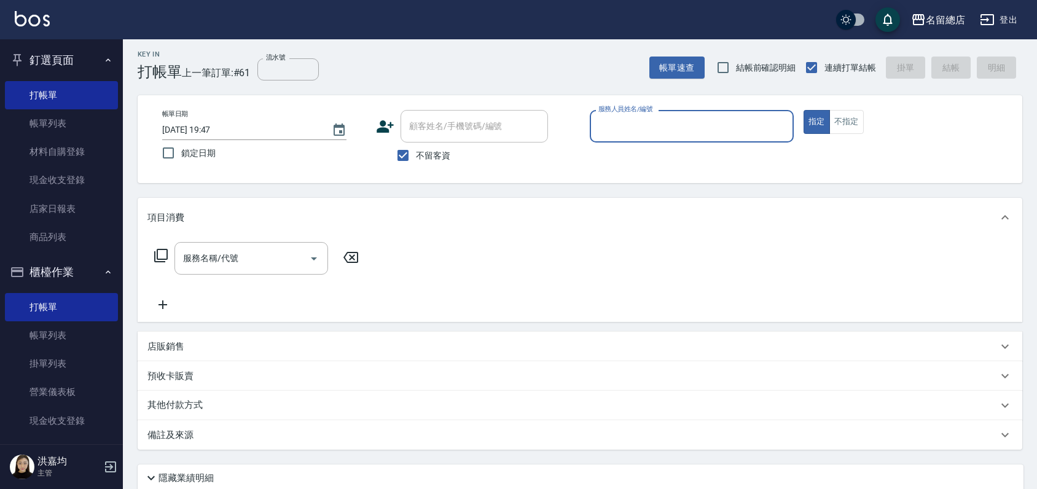
scroll to position [0, 0]
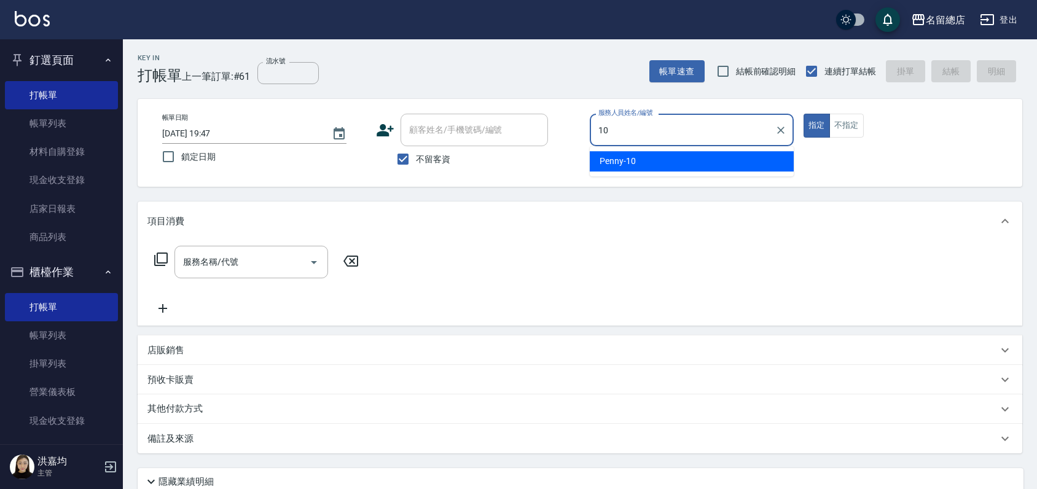
type input "Penny-10"
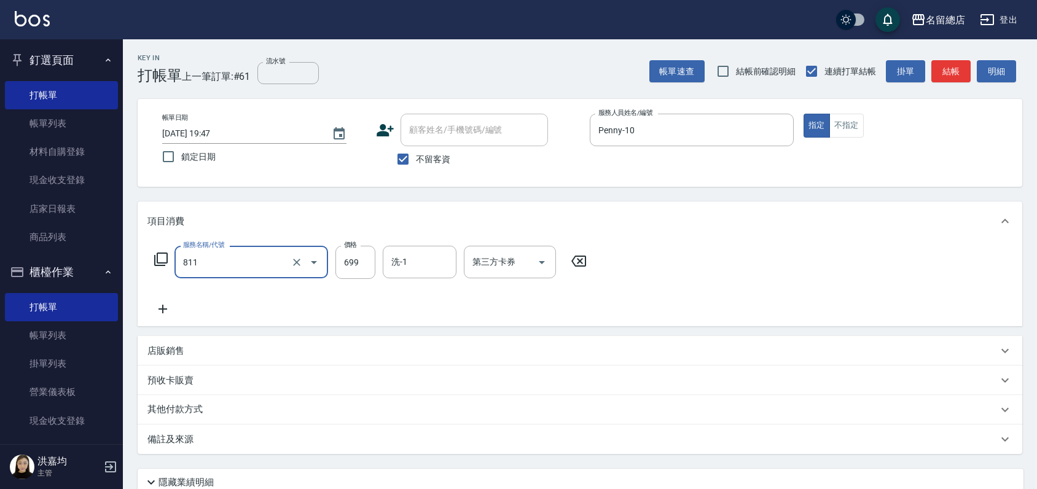
type input "洗+剪(811)"
type input "750"
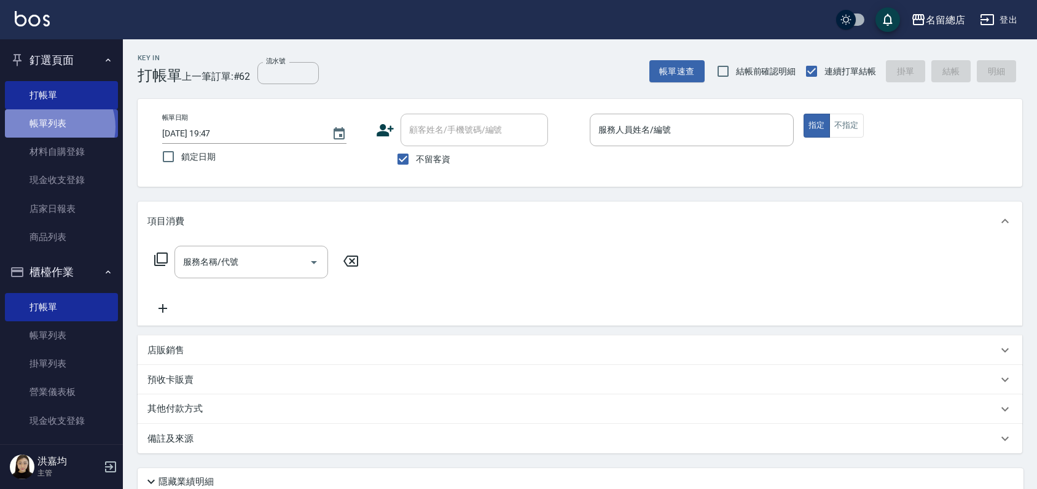
click at [54, 127] on link "帳單列表" at bounding box center [61, 123] width 113 height 28
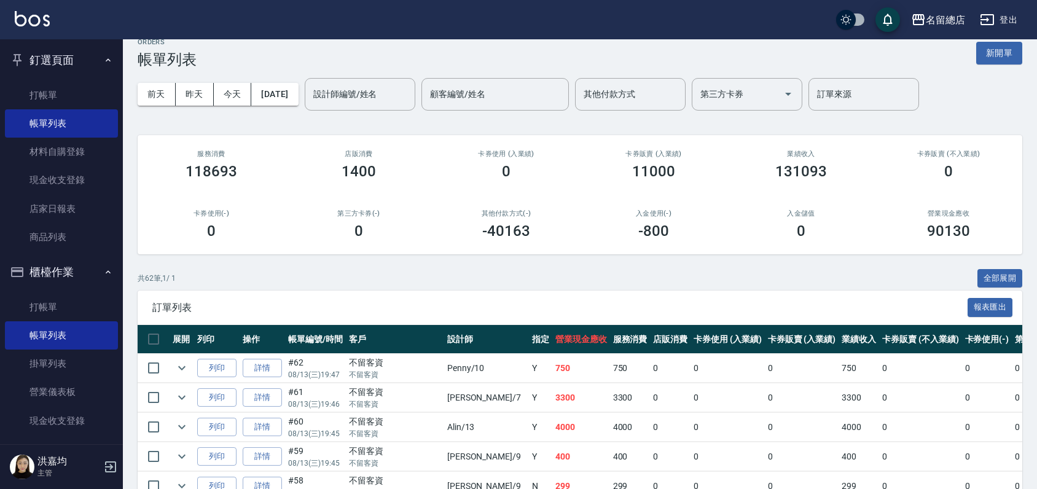
scroll to position [68, 0]
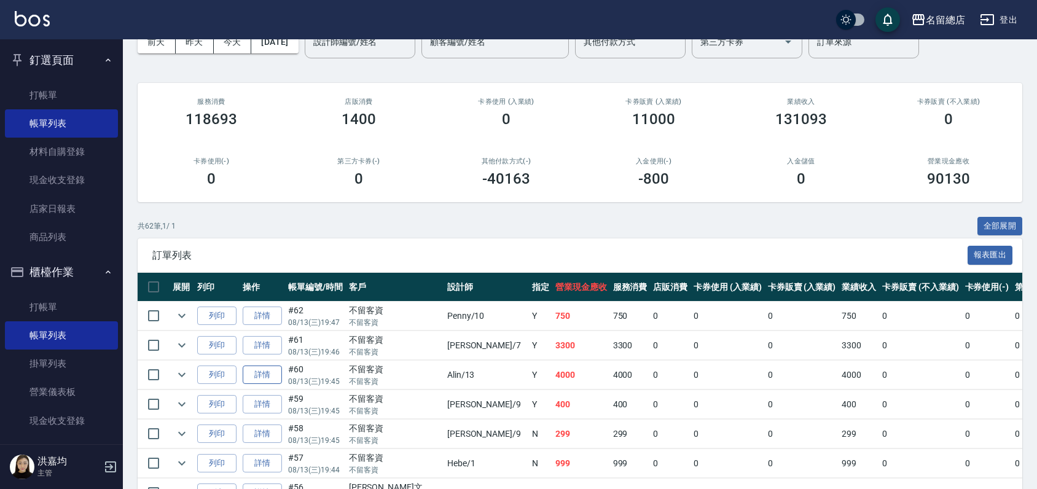
click at [268, 378] on link "詳情" at bounding box center [262, 375] width 39 height 19
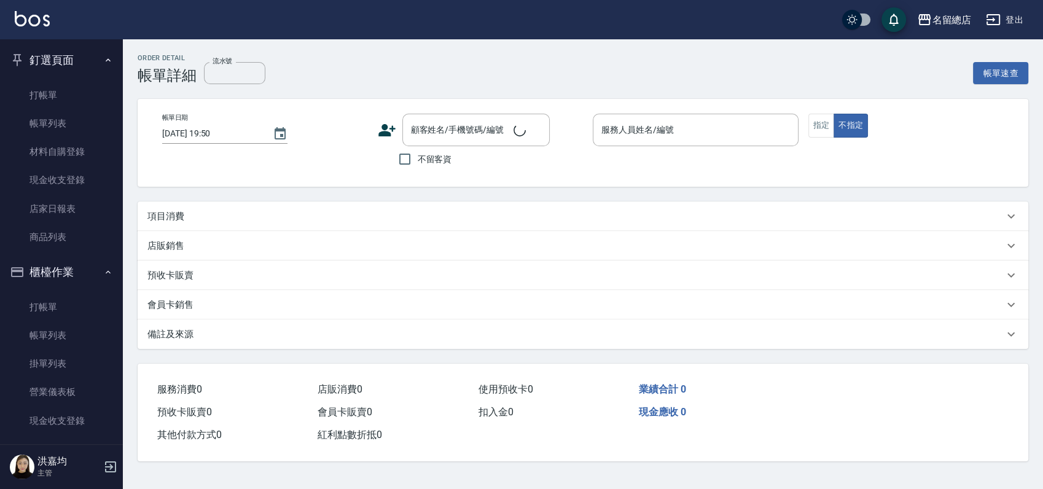
type input "[DATE] 19:45"
checkbox input "true"
type input "Alin-13"
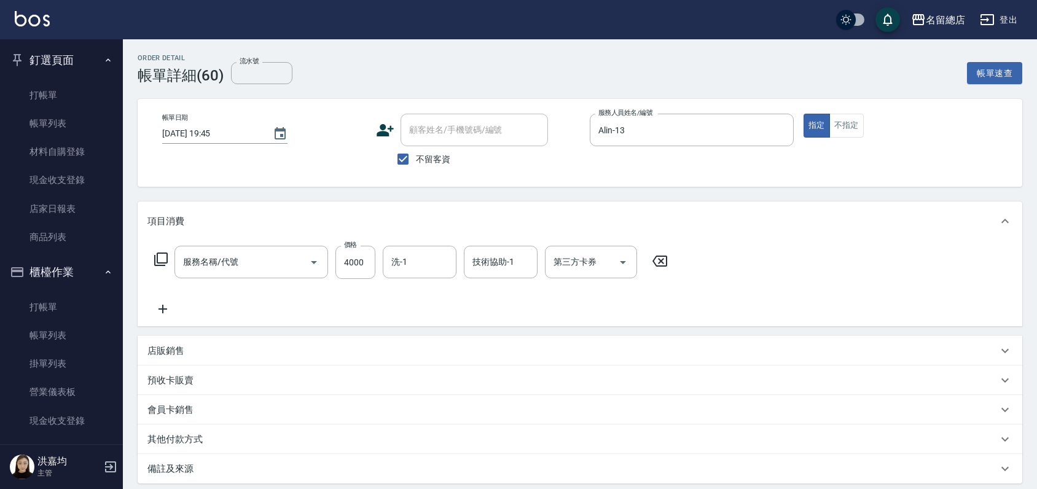
type input "自備接髮(616)"
click at [299, 262] on icon "Clear" at bounding box center [297, 262] width 12 height 12
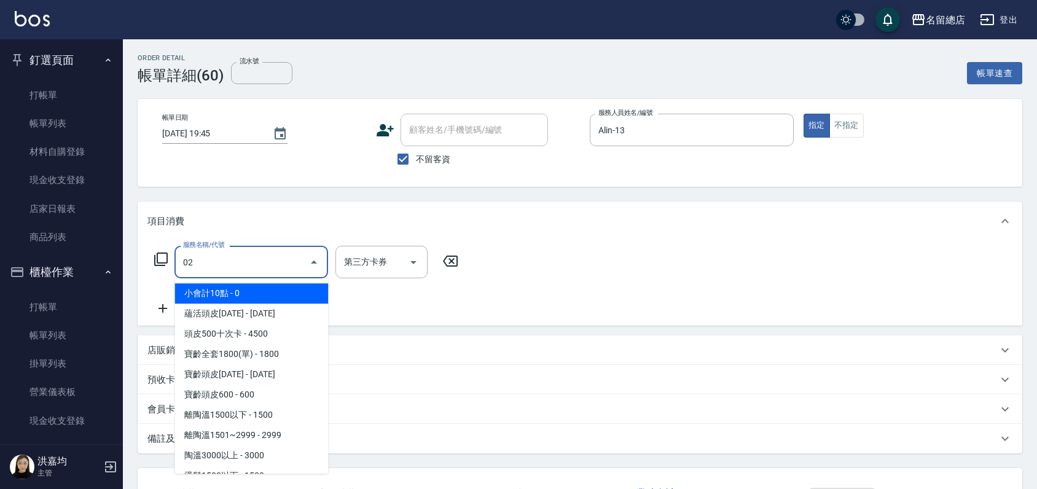
type input "0"
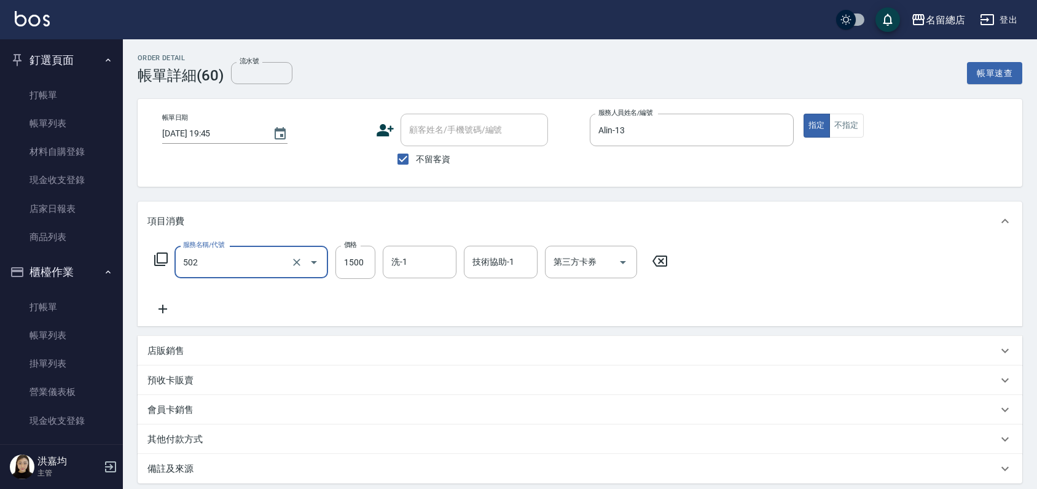
type input "染髮1500以上(502)"
type input "3000"
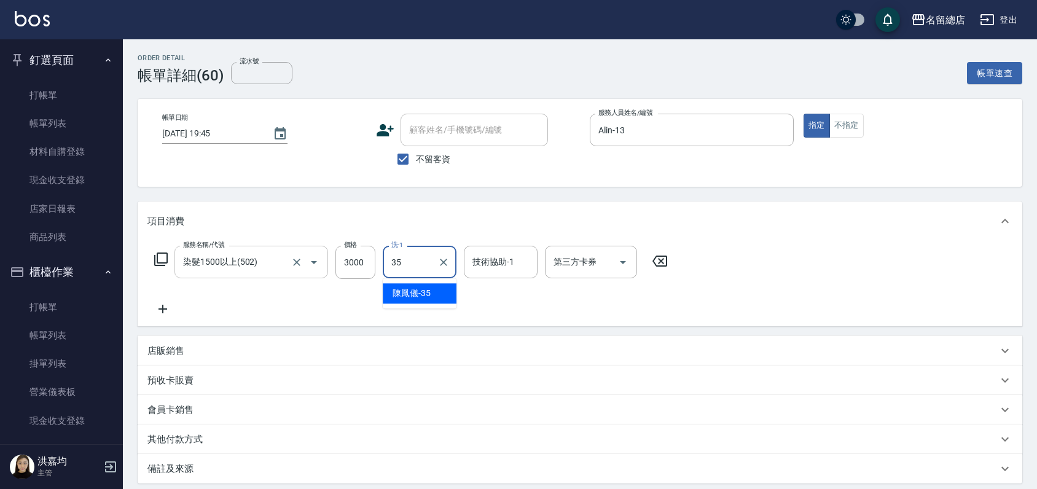
type input "[PERSON_NAME]-35"
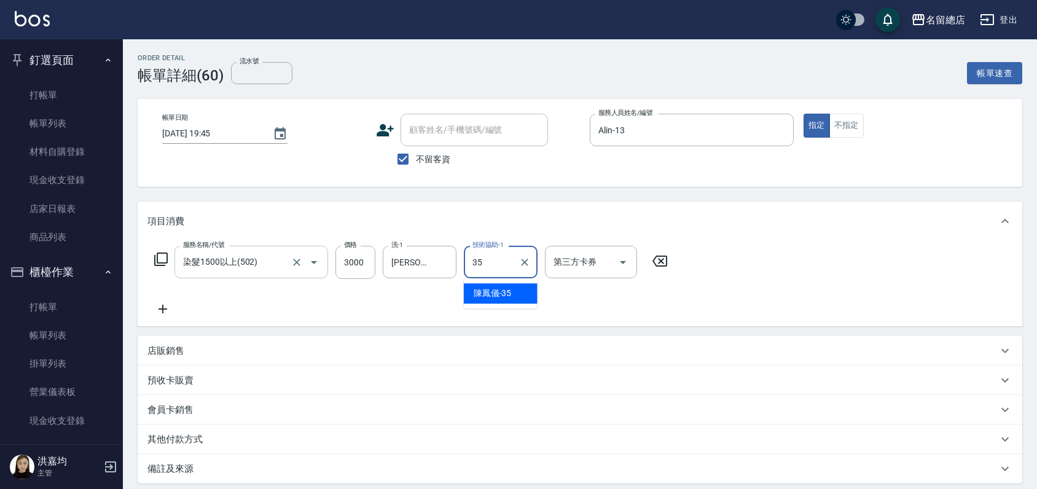
type input "[PERSON_NAME]-35"
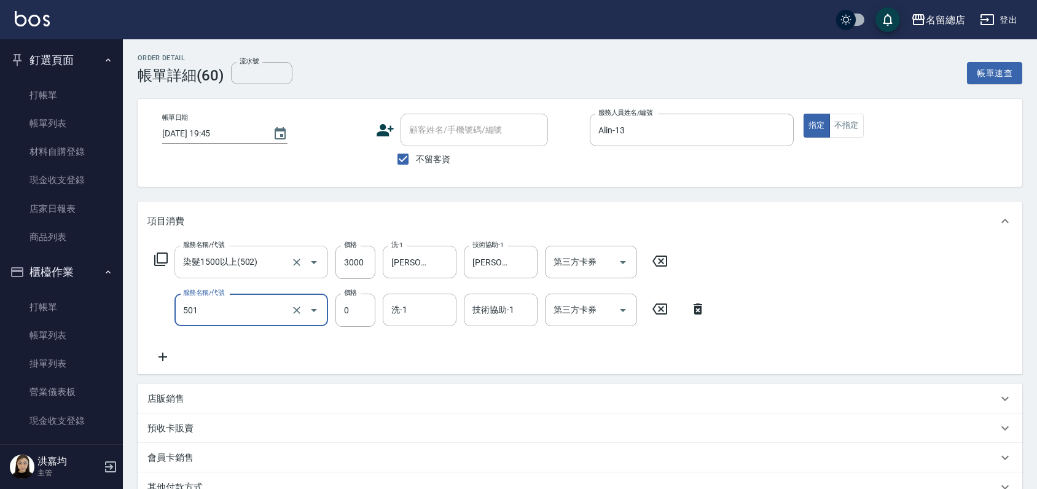
type input "2段蓋卡1300以上(501)"
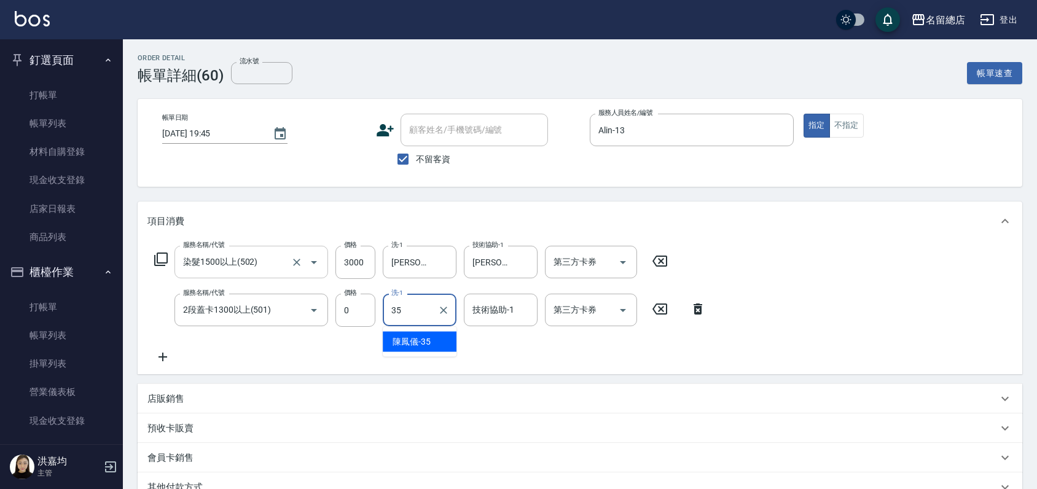
type input "[PERSON_NAME]-35"
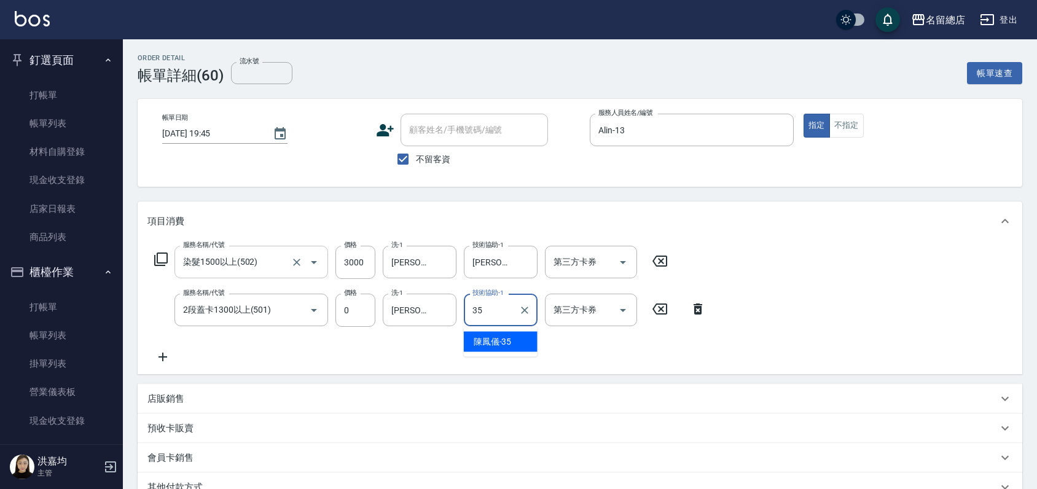
type input "[PERSON_NAME]-35"
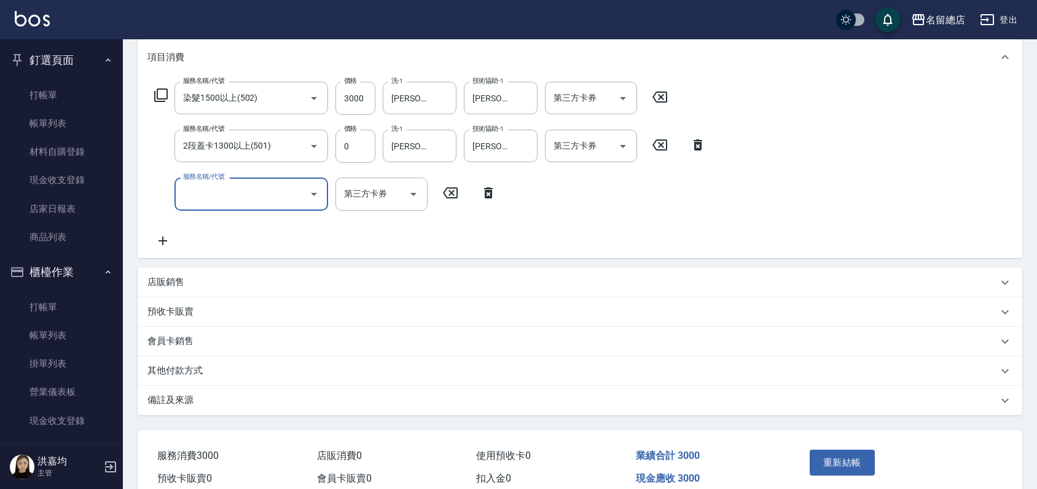
scroll to position [221, 0]
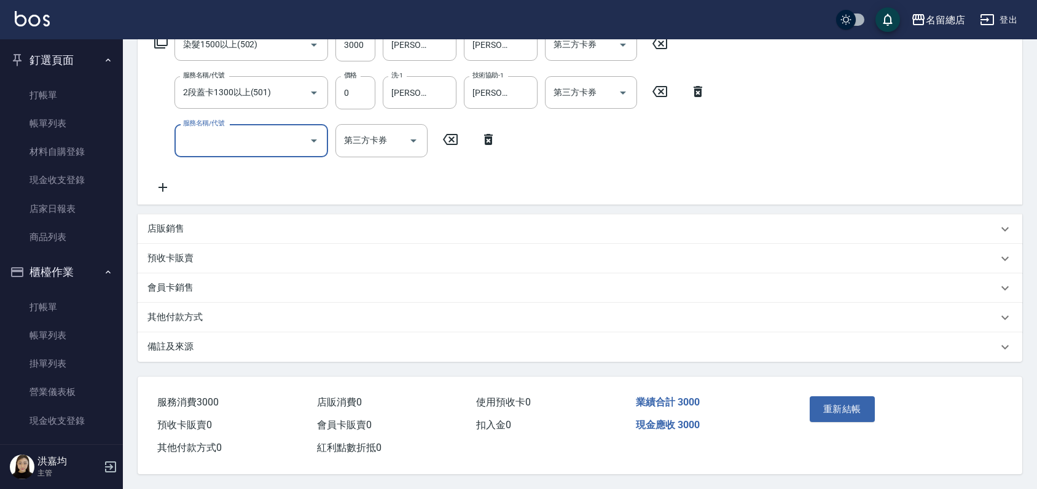
click at [167, 319] on p "其他付款方式" at bounding box center [174, 317] width 55 height 13
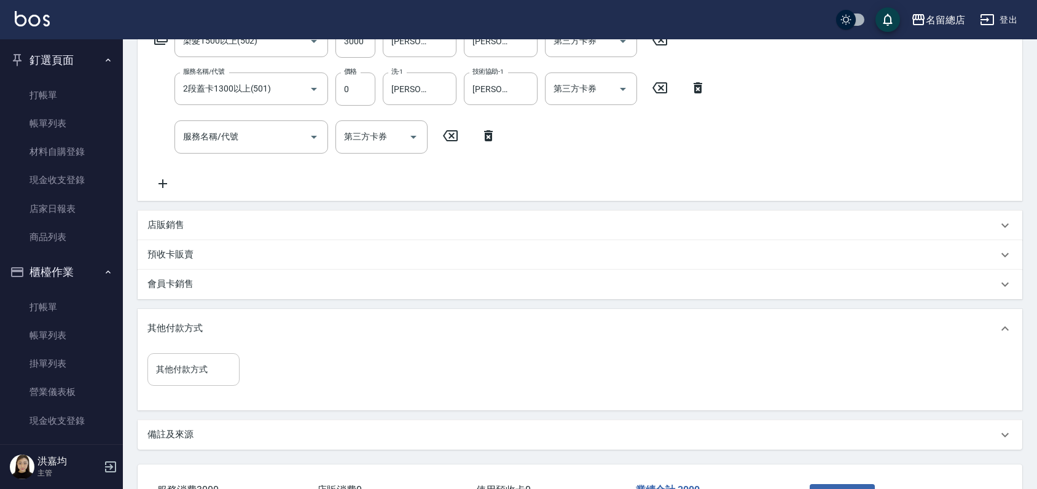
click at [184, 367] on input "其他付款方式" at bounding box center [193, 370] width 81 height 22
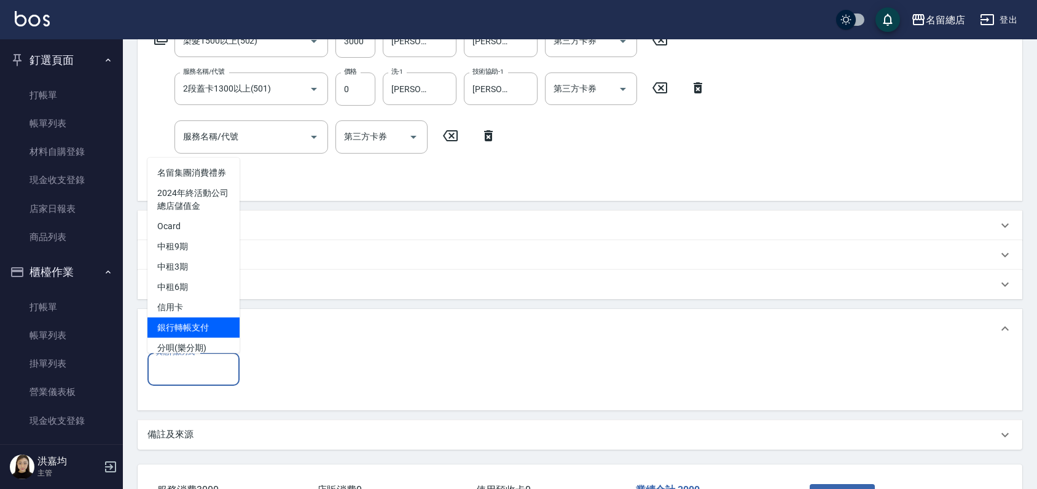
click at [175, 337] on span "銀行轉帳支付" at bounding box center [193, 327] width 92 height 20
type input "銀行轉帳支付"
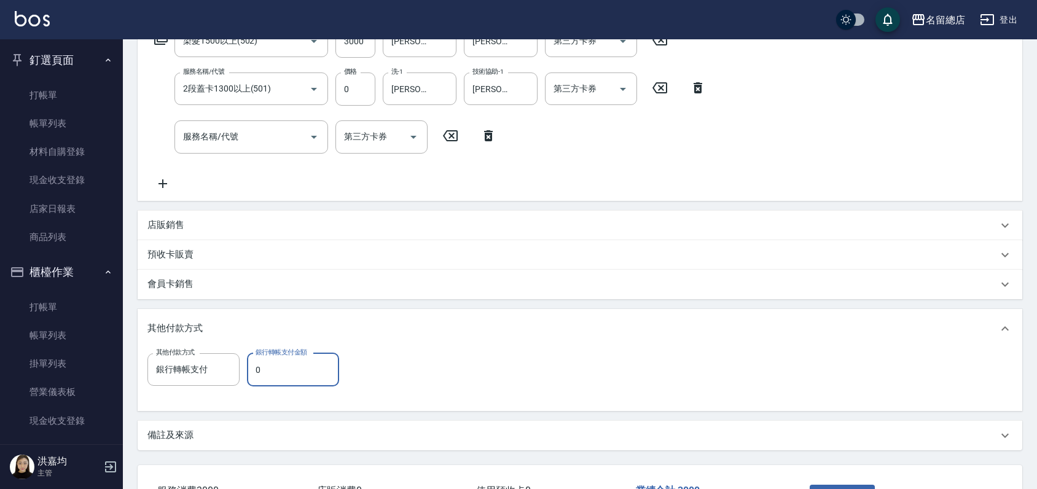
click at [279, 374] on input "0" at bounding box center [293, 369] width 92 height 33
type input "3000"
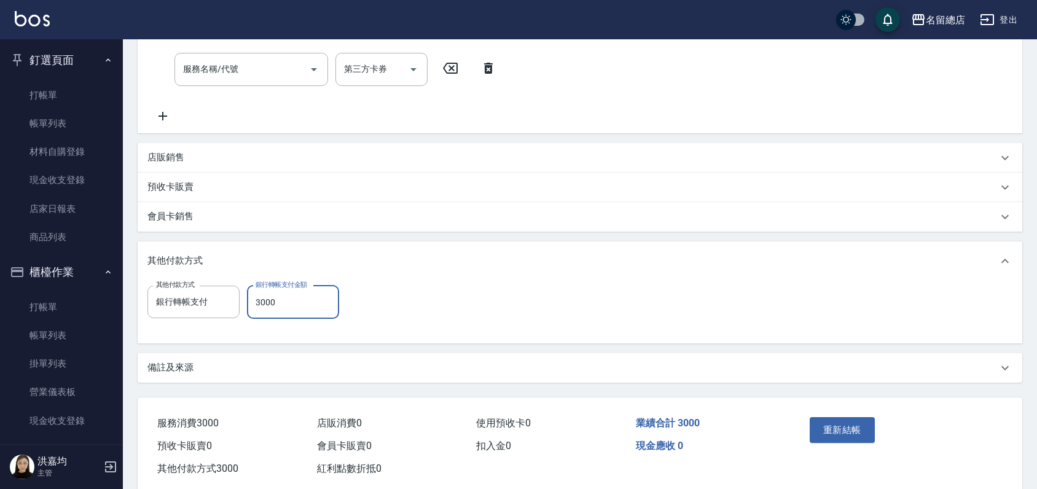
scroll to position [313, 0]
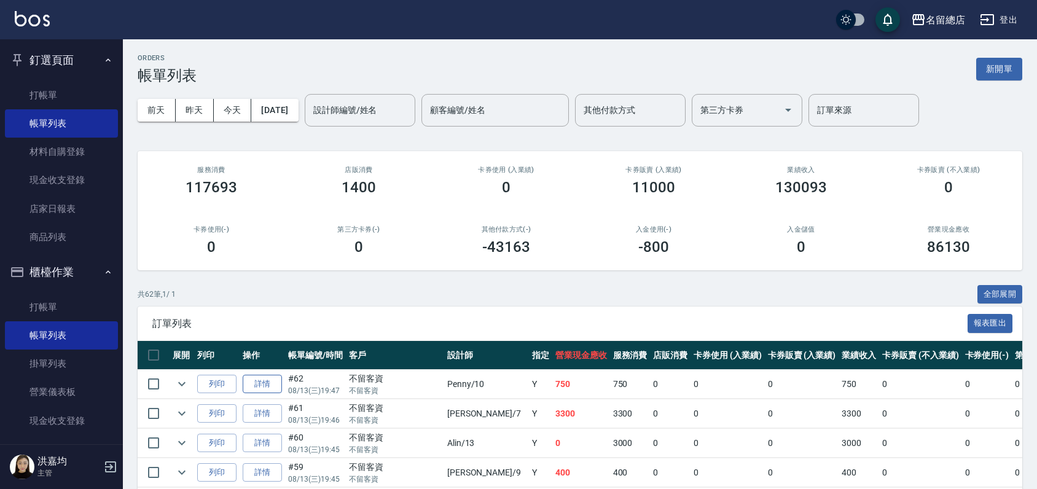
click at [259, 382] on link "詳情" at bounding box center [262, 384] width 39 height 19
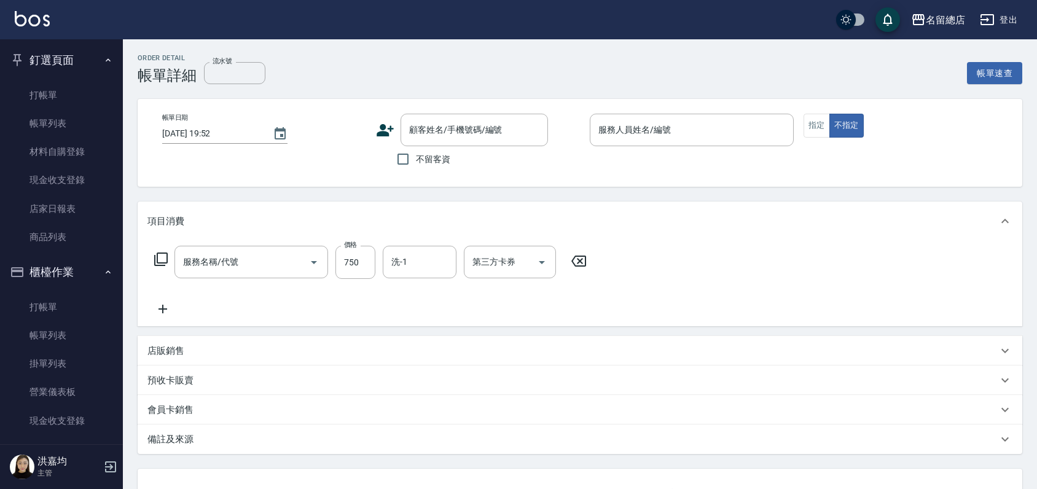
type input "[DATE] 19:47"
checkbox input "true"
type input "Penny-10"
type input "洗+剪(811)"
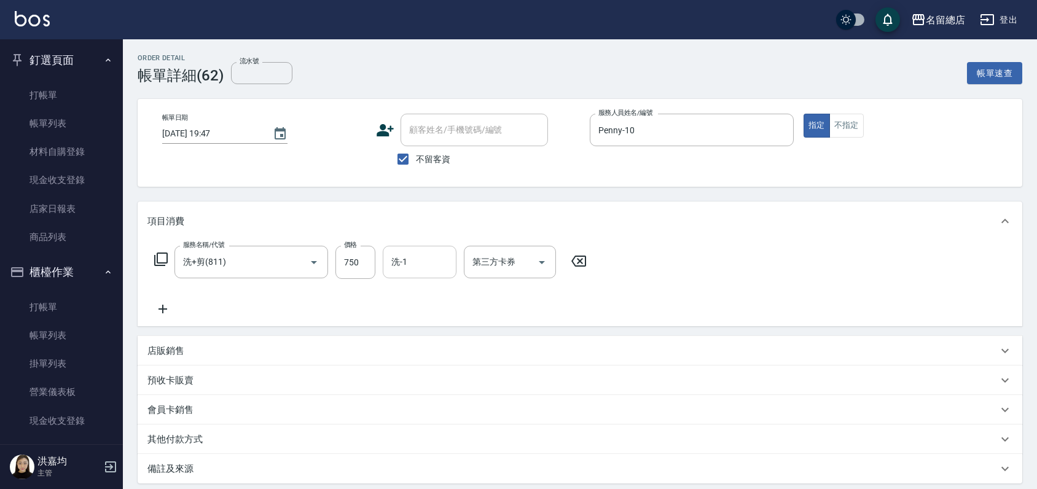
click at [409, 256] on input "洗-1" at bounding box center [419, 262] width 63 height 22
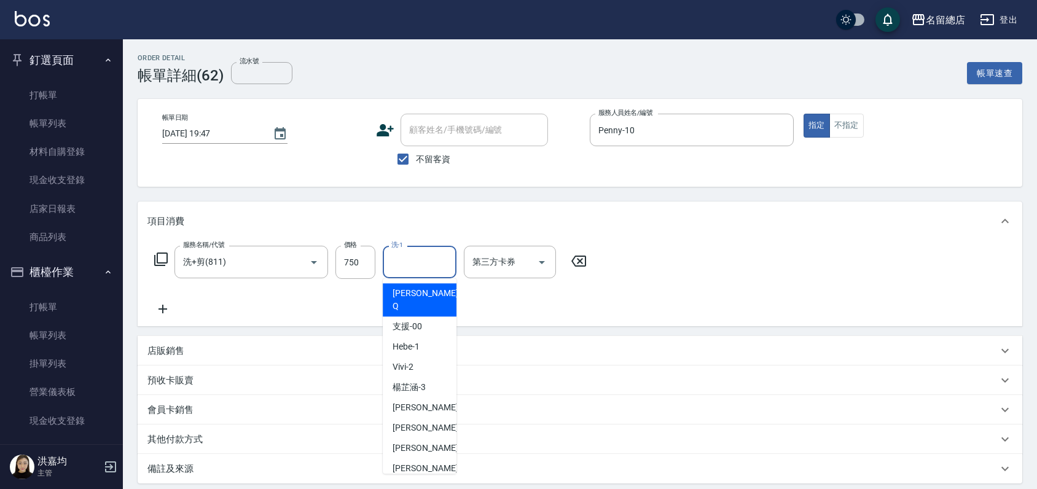
type input "[PERSON_NAME]"
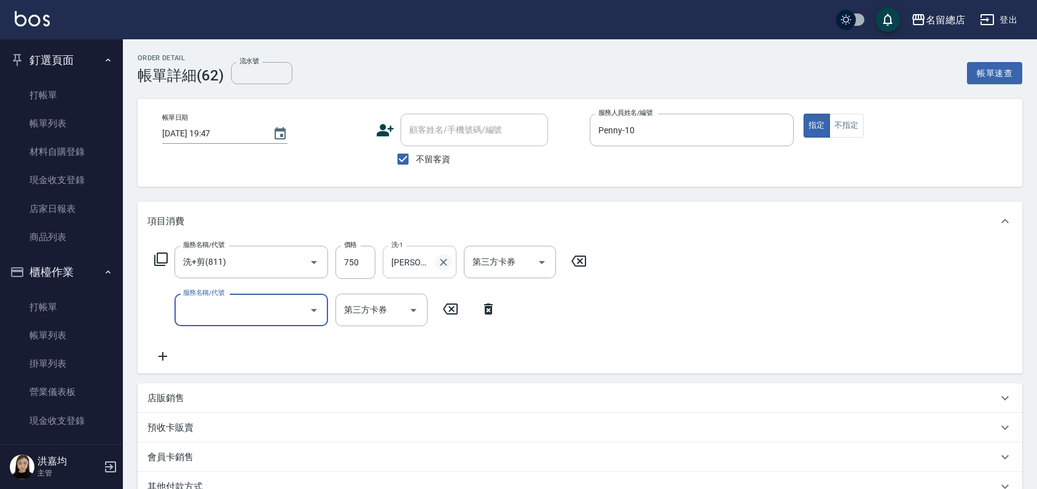
click at [443, 261] on icon "Clear" at bounding box center [444, 262] width 12 height 12
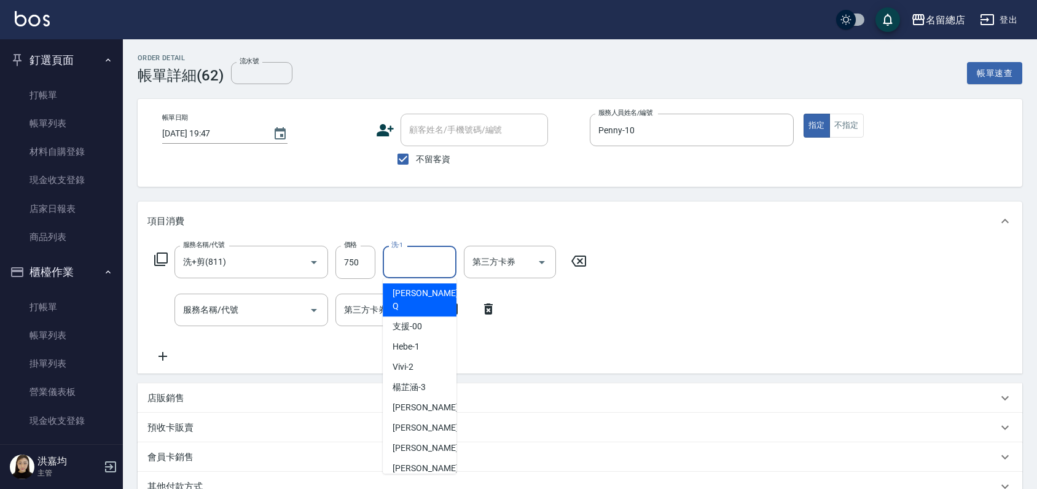
click at [410, 261] on input "洗-1" at bounding box center [419, 262] width 63 height 22
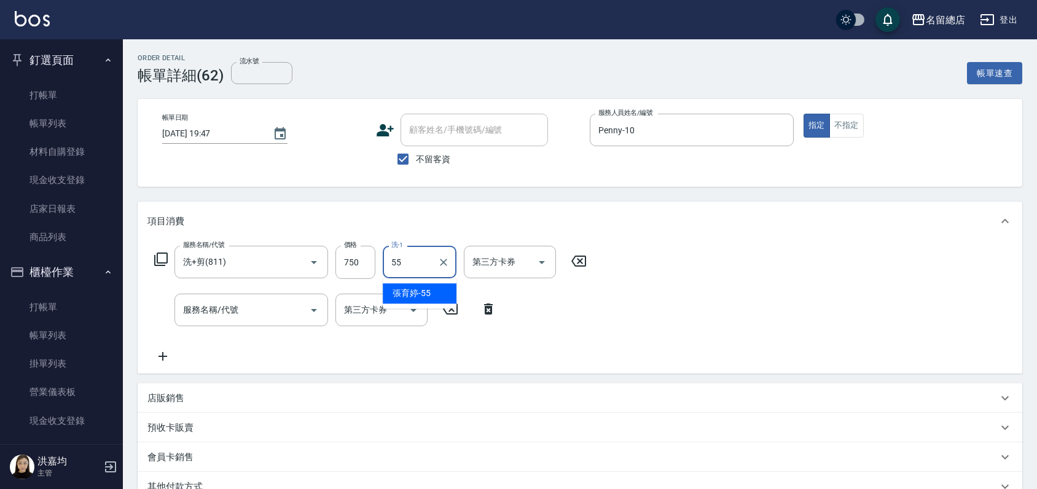
type input "[PERSON_NAME]-55"
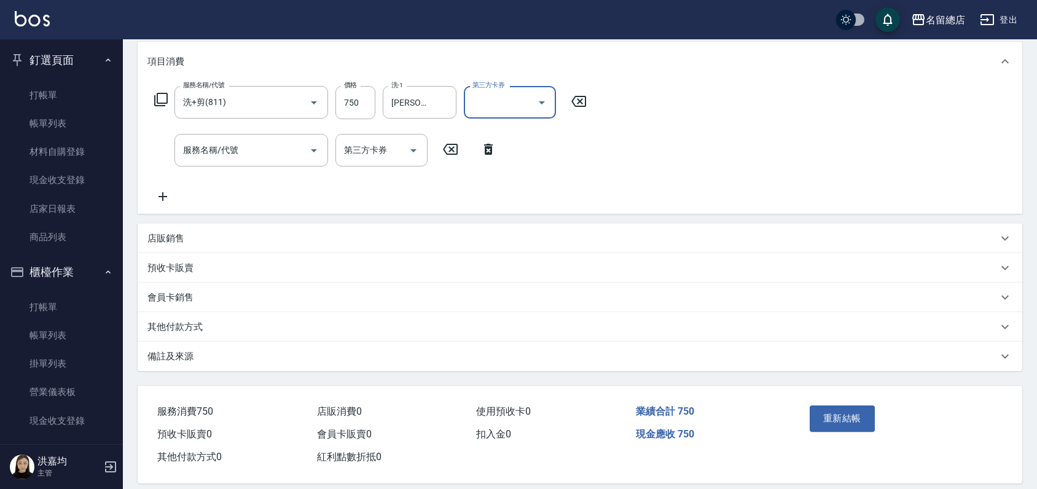
scroll to position [173, 0]
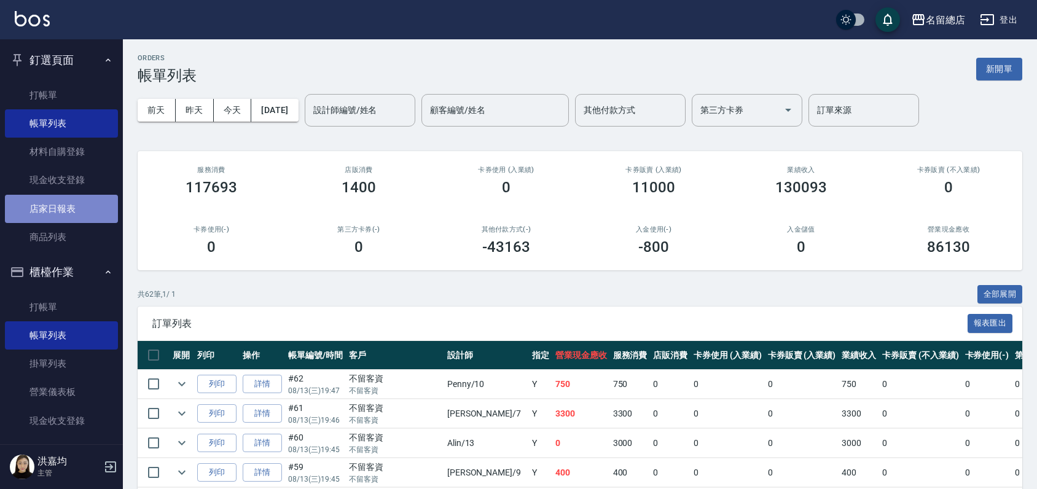
click at [66, 217] on link "店家日報表" at bounding box center [61, 209] width 113 height 28
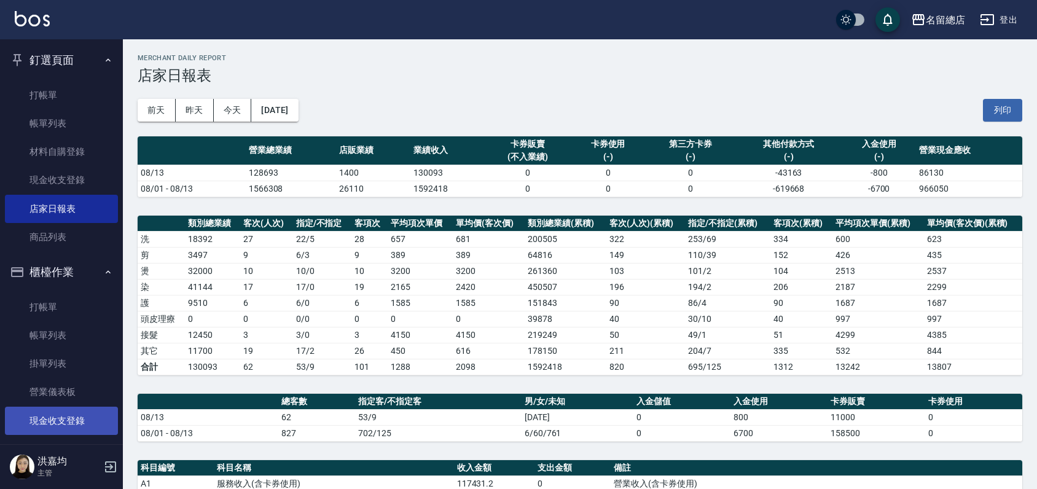
drag, startPoint x: 1012, startPoint y: 113, endPoint x: 88, endPoint y: 410, distance: 970.7
click at [1012, 112] on button "列印" at bounding box center [1002, 110] width 39 height 23
